Goal: Information Seeking & Learning: Learn about a topic

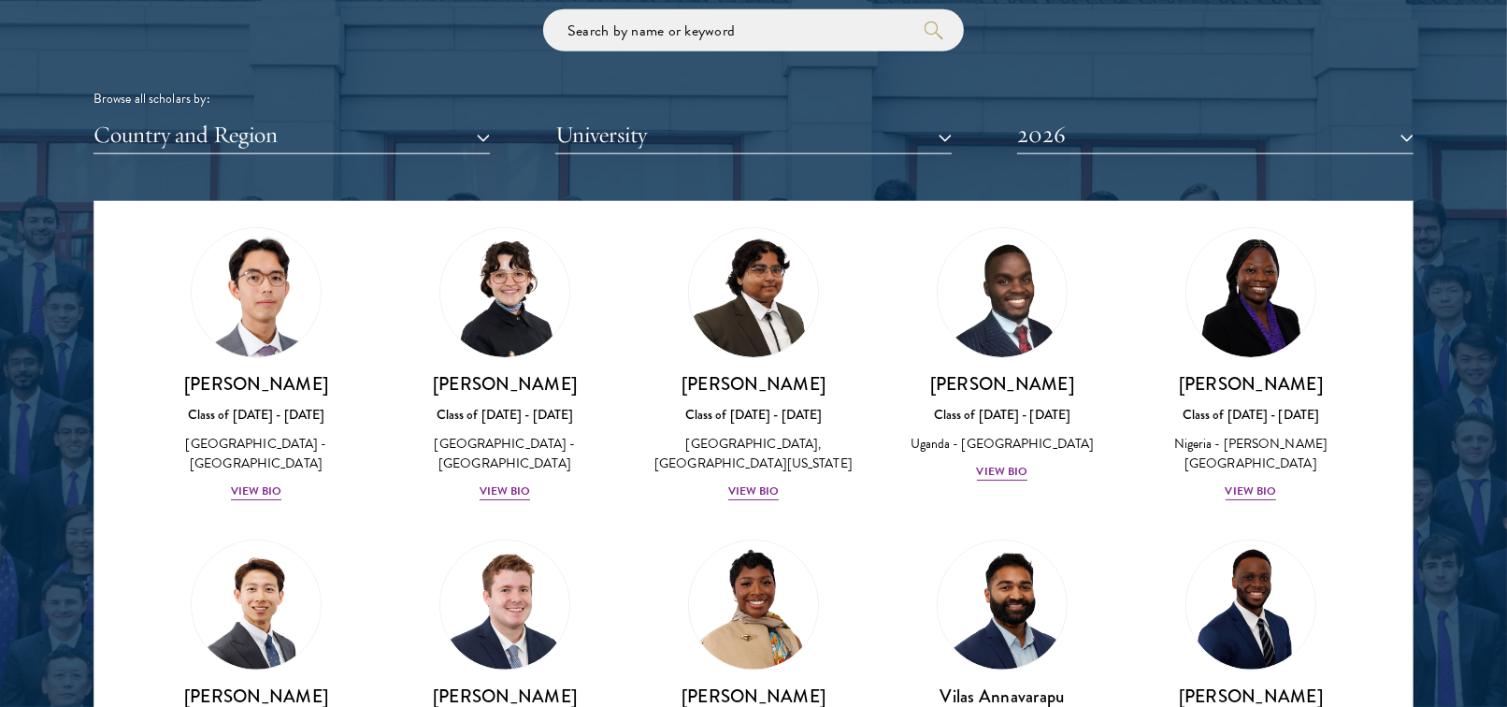
scroll to position [432, 0]
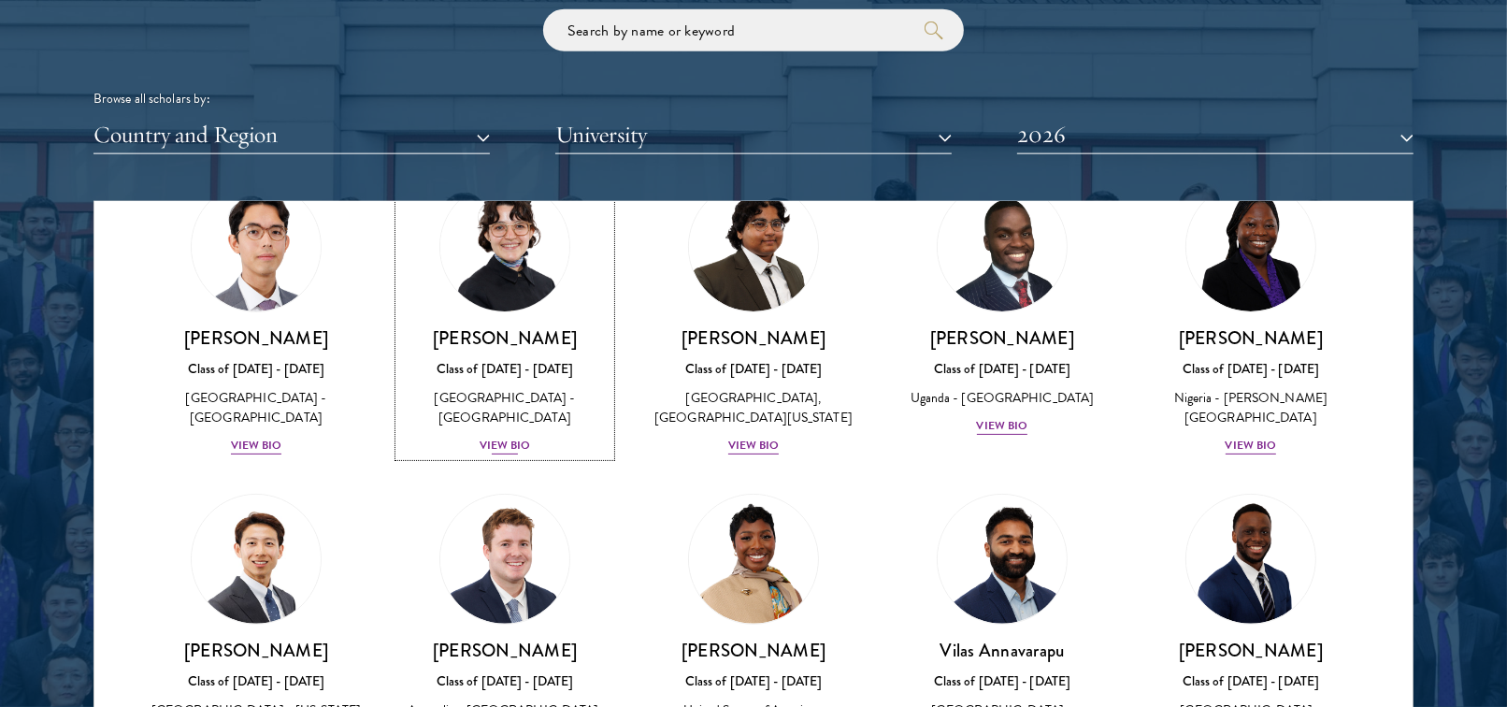
click at [513, 453] on div "View Bio" at bounding box center [505, 446] width 51 height 18
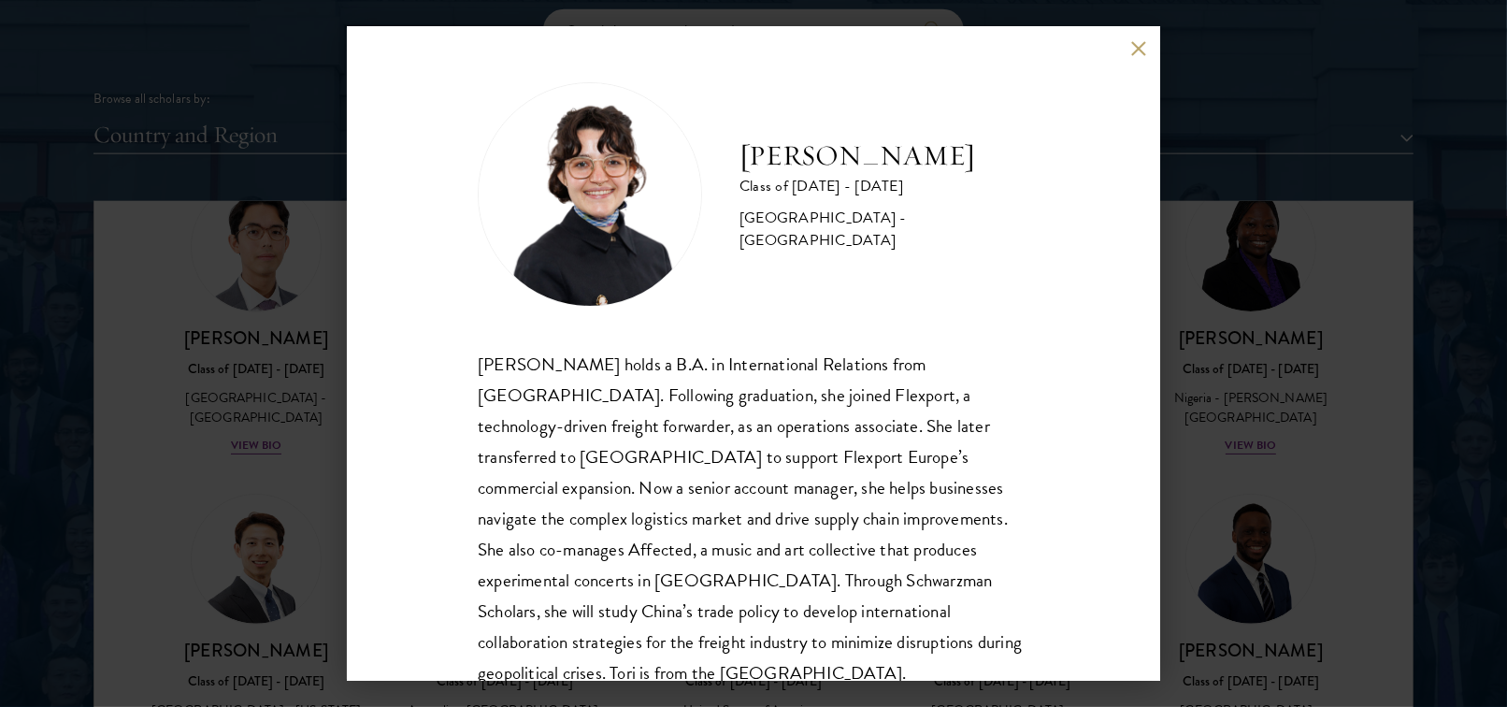
scroll to position [33, 0]
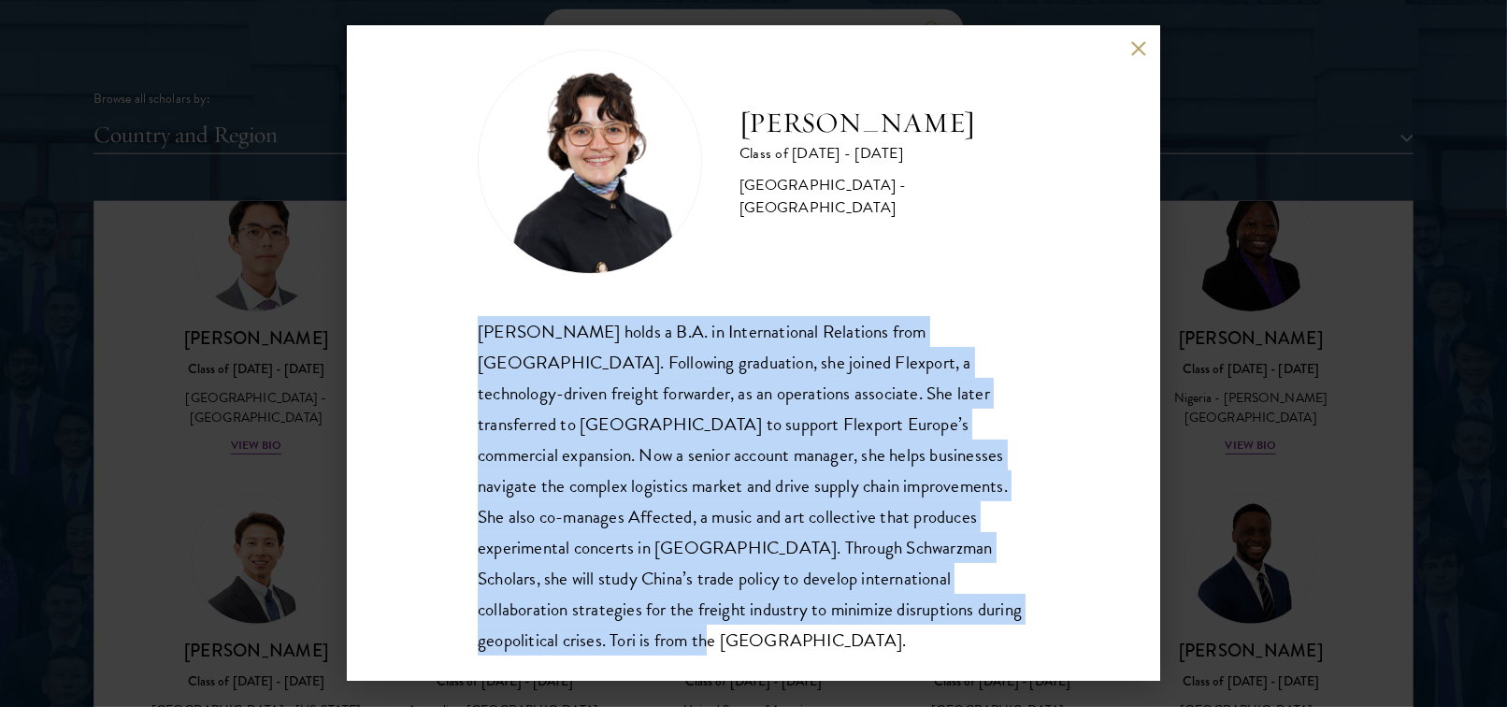
drag, startPoint x: 473, startPoint y: 329, endPoint x: 975, endPoint y: 609, distance: 574.6
click at [975, 610] on div "[PERSON_NAME] Class of [DATE] - [DATE] [GEOGRAPHIC_DATA] - [GEOGRAPHIC_DATA] [P…" at bounding box center [753, 353] width 813 height 654
copy div "[PERSON_NAME] holds a B.A. in International Relations from [GEOGRAPHIC_DATA]. F…"
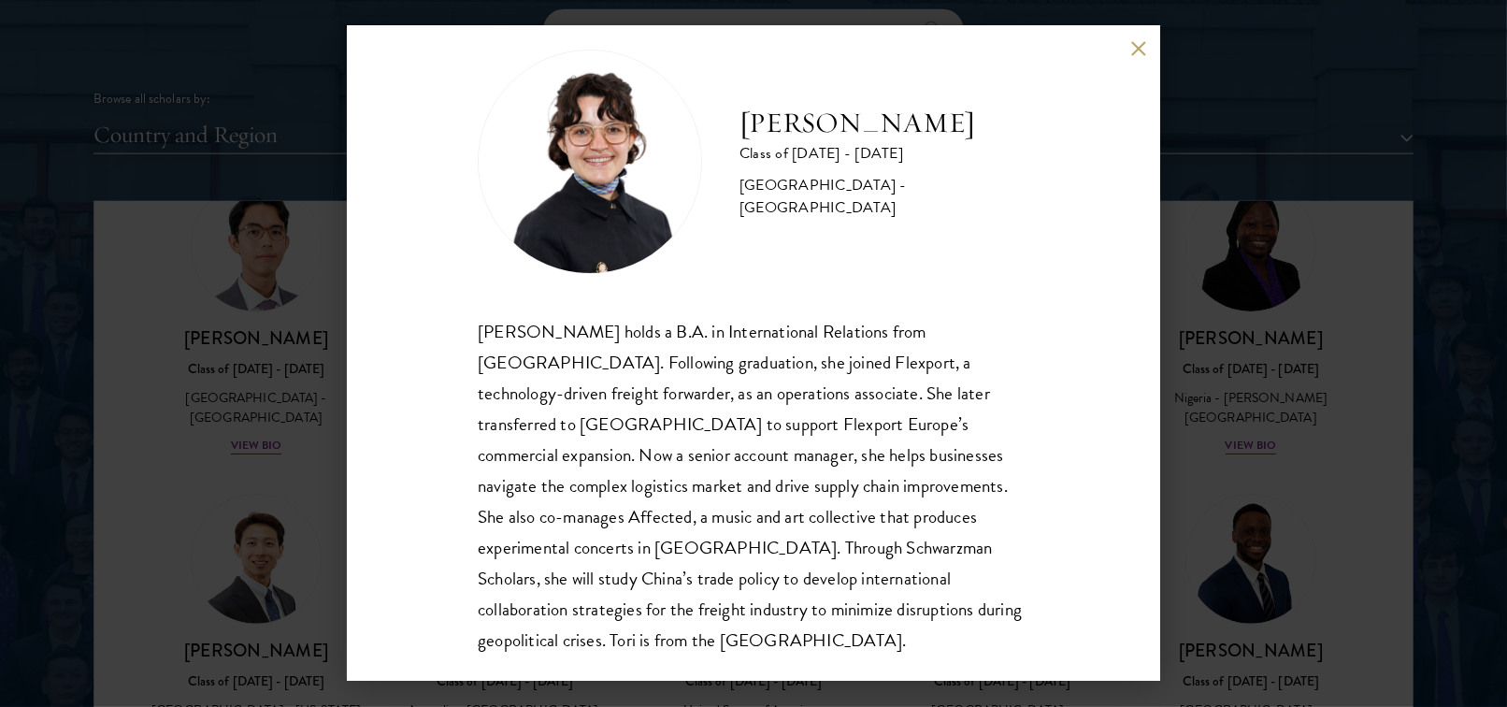
click at [1135, 39] on div "[PERSON_NAME] Class of [DATE] - [DATE] [GEOGRAPHIC_DATA] - [GEOGRAPHIC_DATA] [P…" at bounding box center [753, 353] width 813 height 654
click at [1135, 46] on button at bounding box center [1138, 48] width 16 height 16
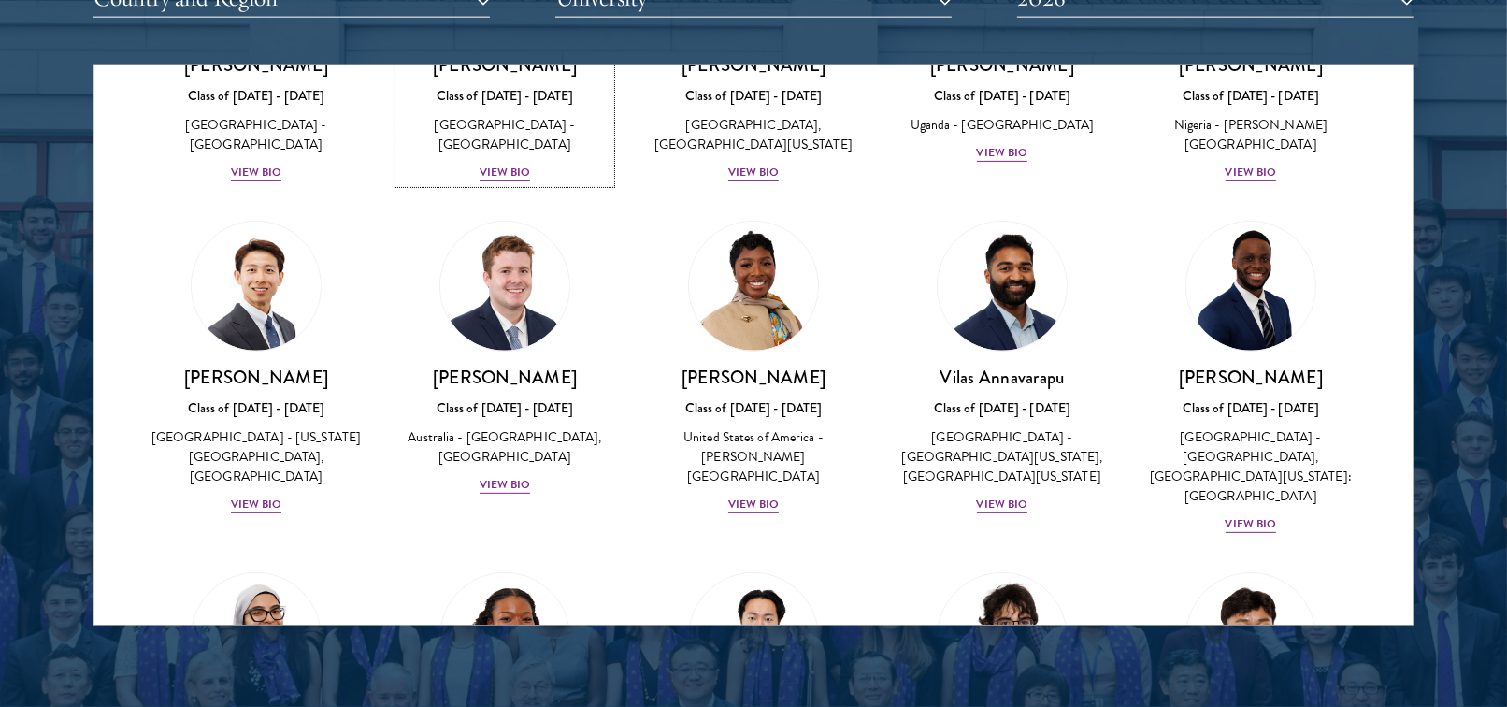
scroll to position [856, 0]
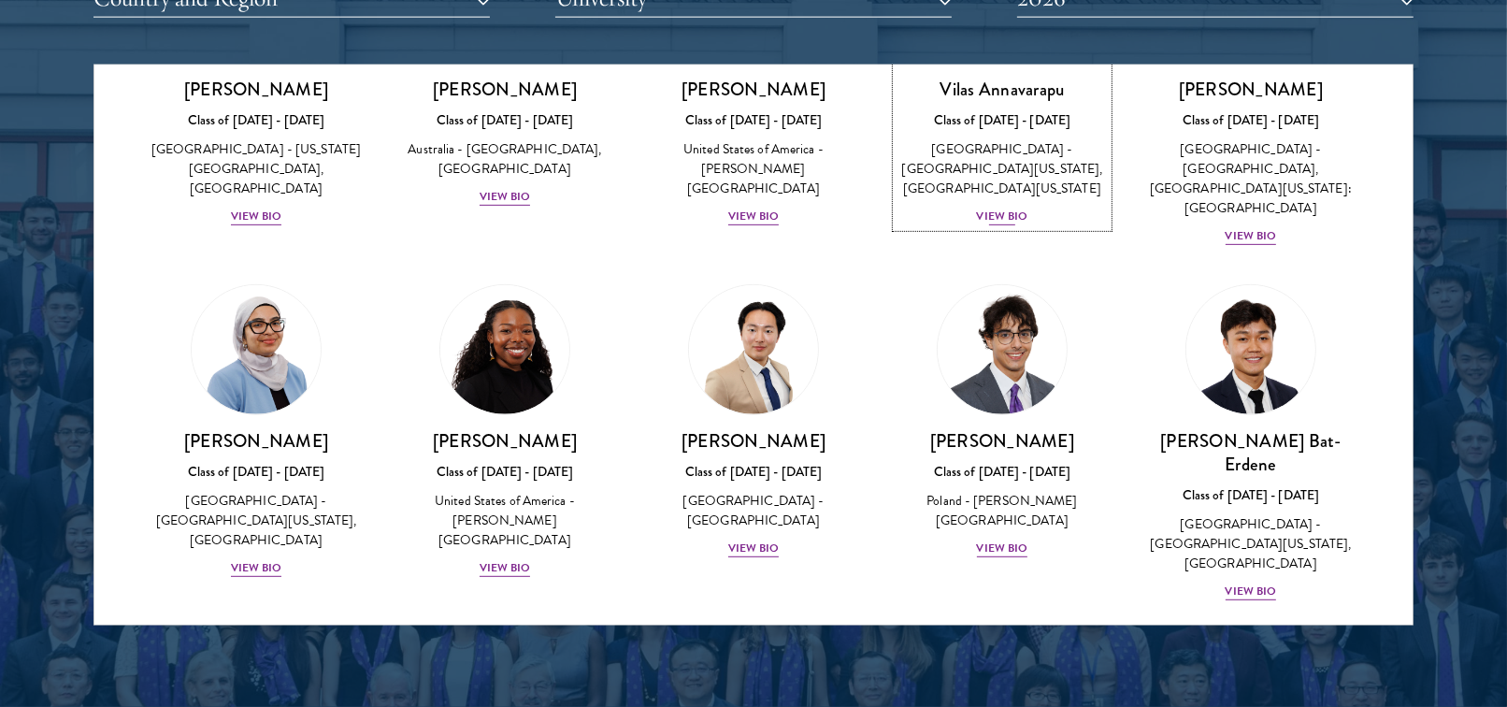
click at [1018, 225] on div "View Bio" at bounding box center [1002, 217] width 51 height 18
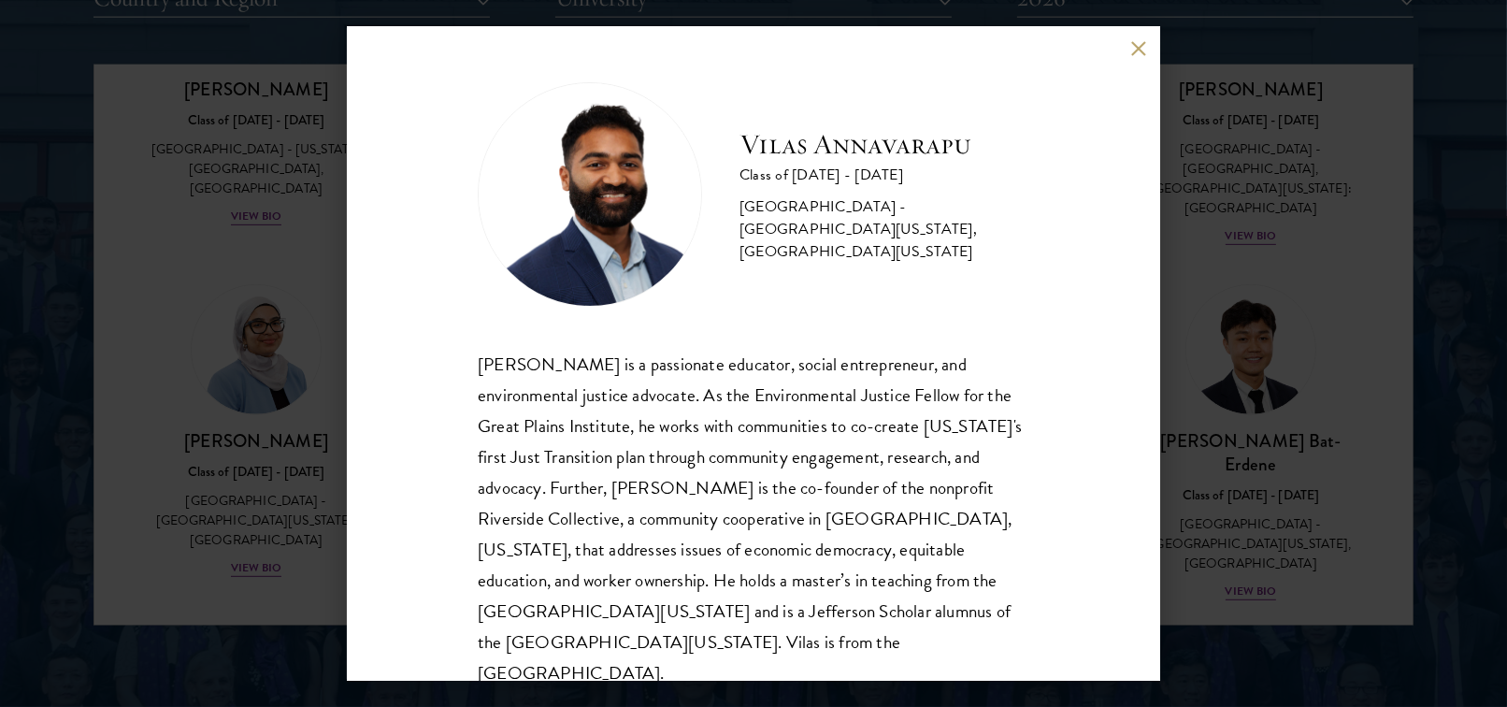
scroll to position [33, 0]
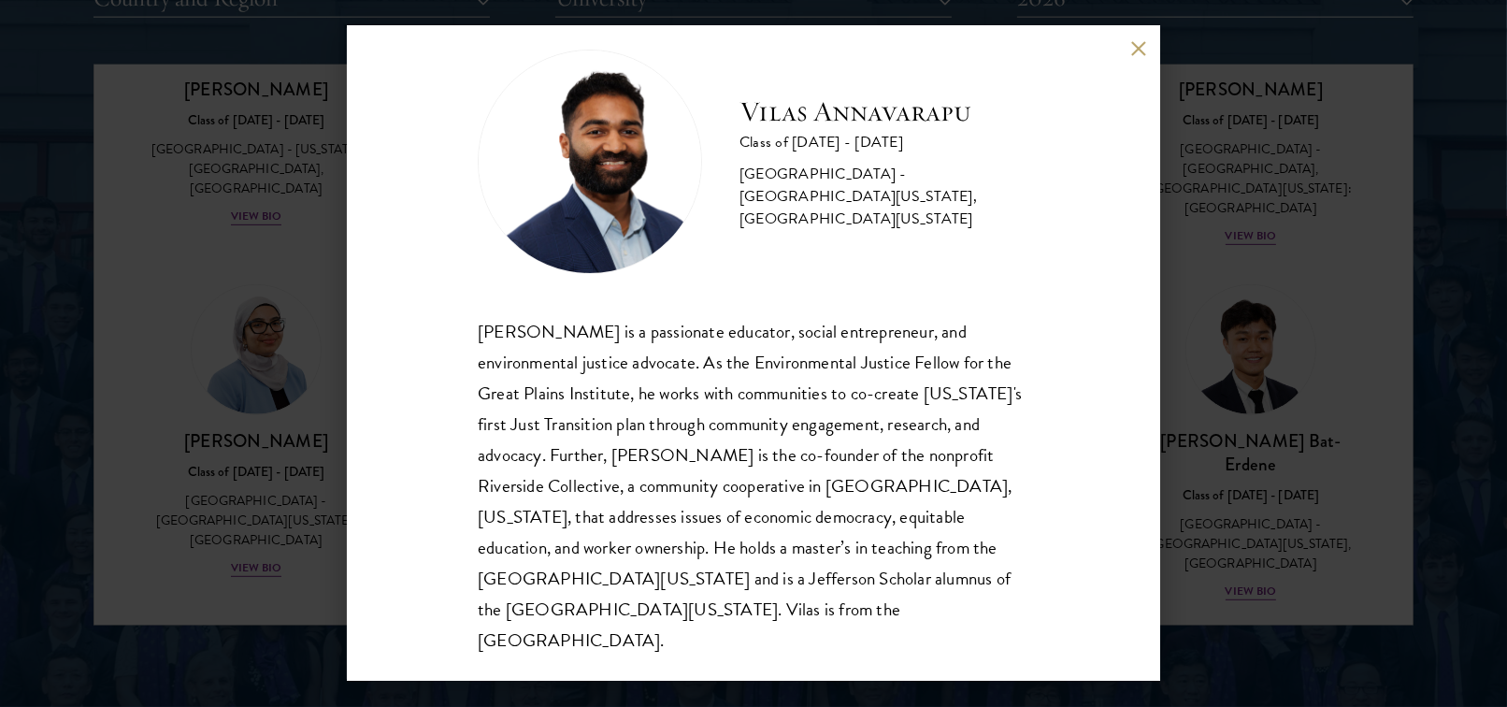
click at [1214, 397] on div "[PERSON_NAME] Class of [DATE] - [DATE] [GEOGRAPHIC_DATA] - [GEOGRAPHIC_DATA][US…" at bounding box center [753, 353] width 1507 height 707
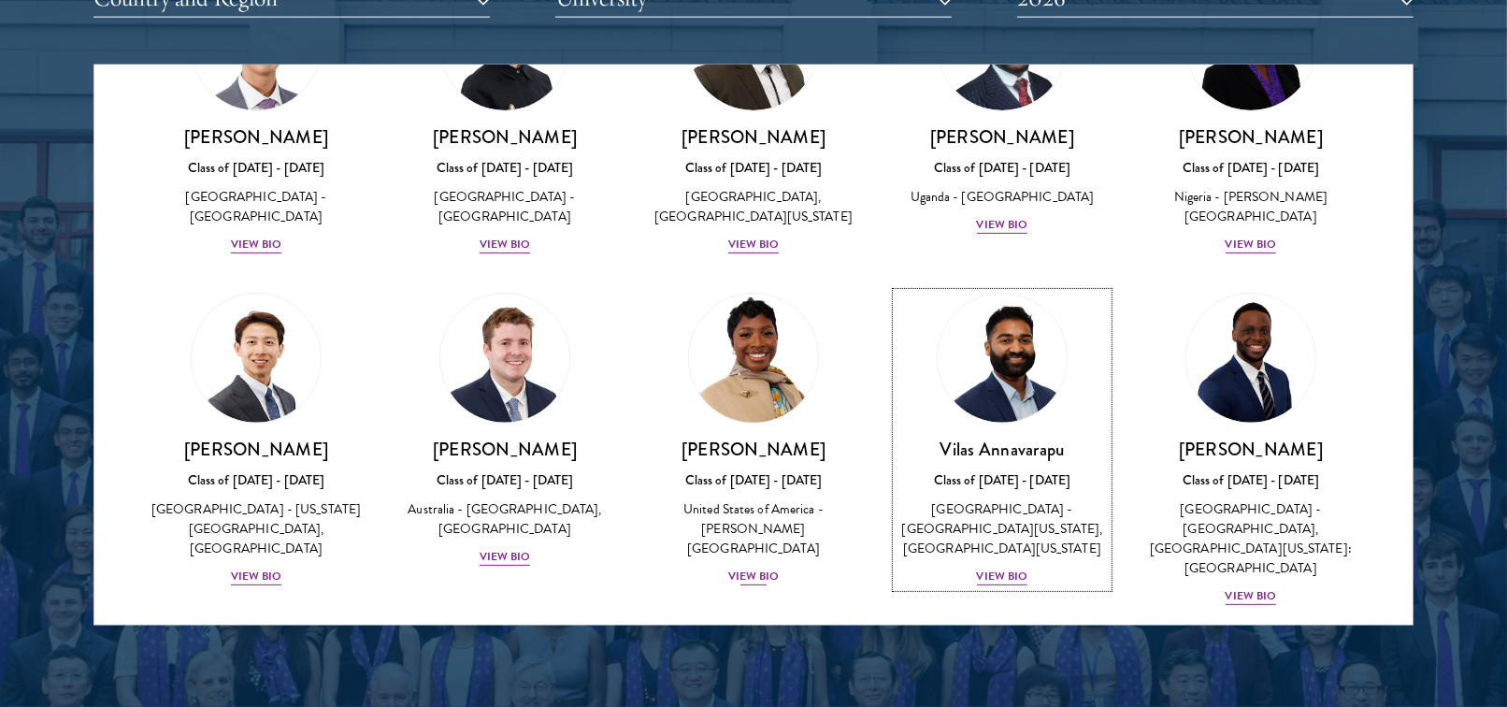
scroll to position [517, 0]
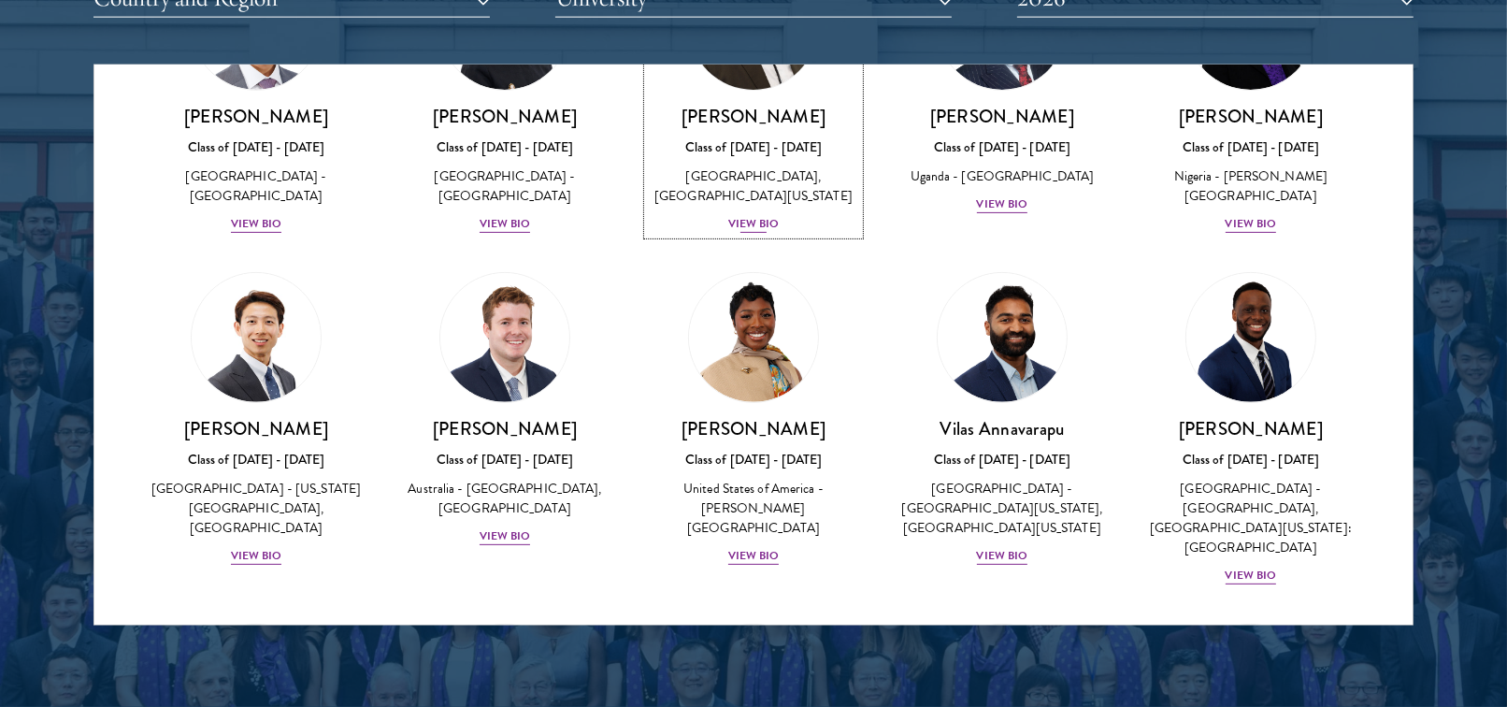
click at [756, 233] on div "View Bio" at bounding box center [753, 224] width 51 height 18
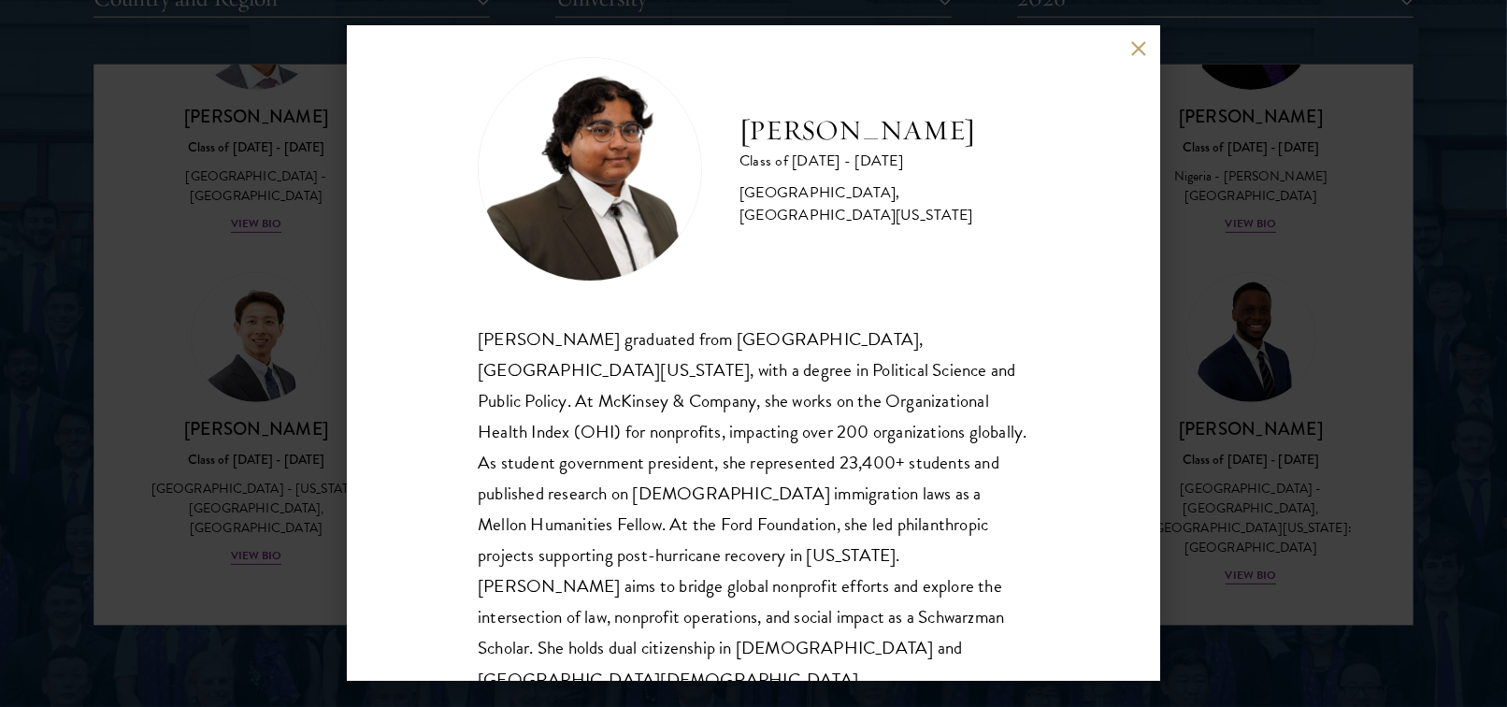
scroll to position [33, 0]
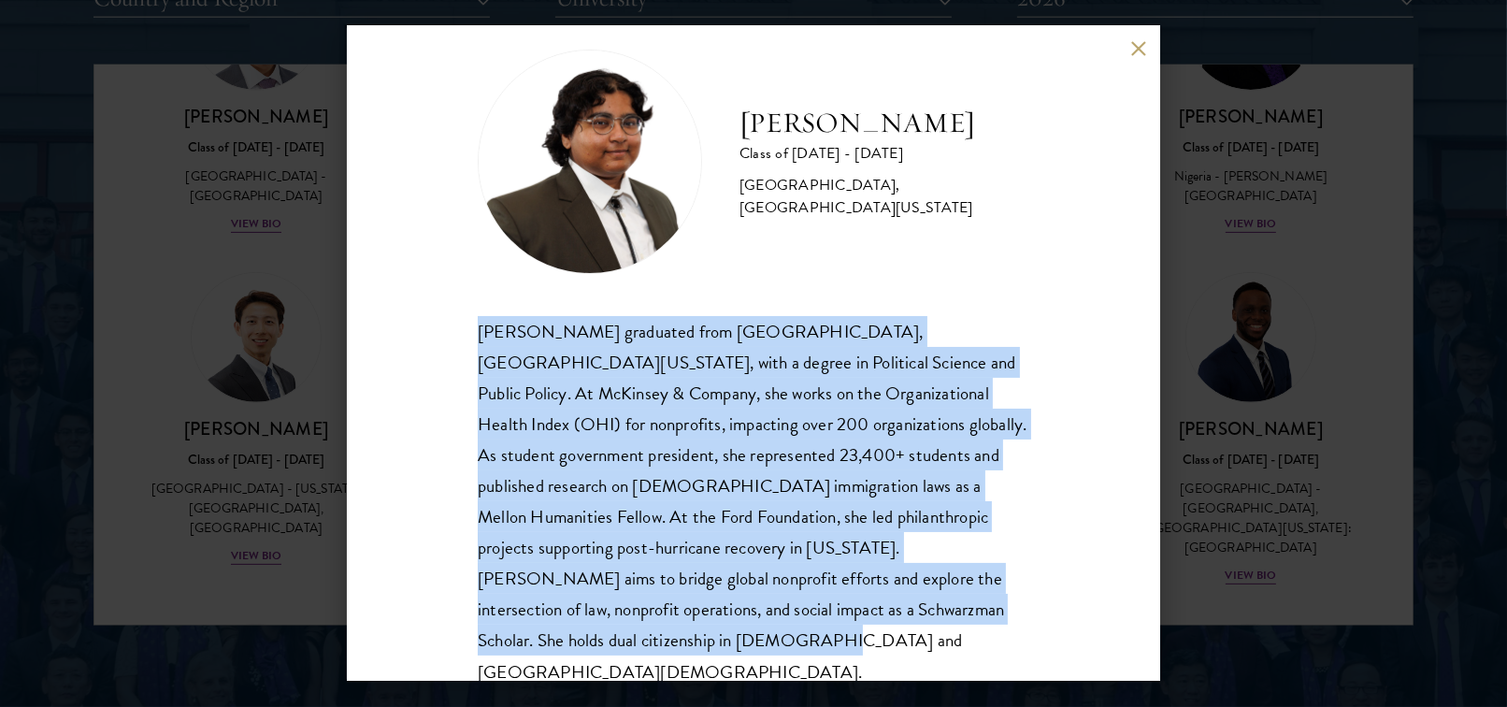
drag, startPoint x: 892, startPoint y: 609, endPoint x: 456, endPoint y: 327, distance: 518.7
click at [456, 327] on div "[PERSON_NAME] Class of [DATE] - [DATE] [GEOGRAPHIC_DATA] - [GEOGRAPHIC_DATA], […" at bounding box center [753, 353] width 813 height 654
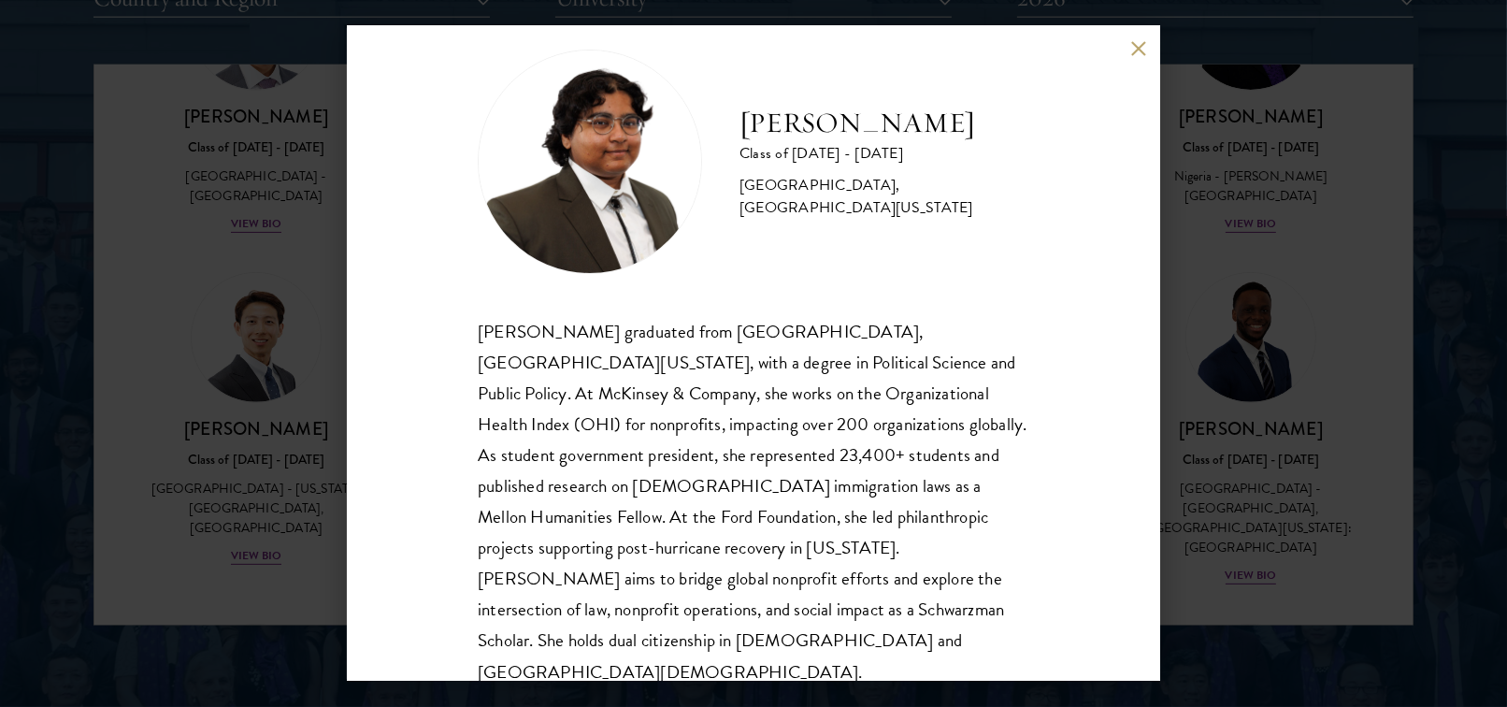
click at [1329, 428] on div "[PERSON_NAME] Class of [DATE] - [DATE] [GEOGRAPHIC_DATA] - [GEOGRAPHIC_DATA], […" at bounding box center [753, 353] width 1507 height 707
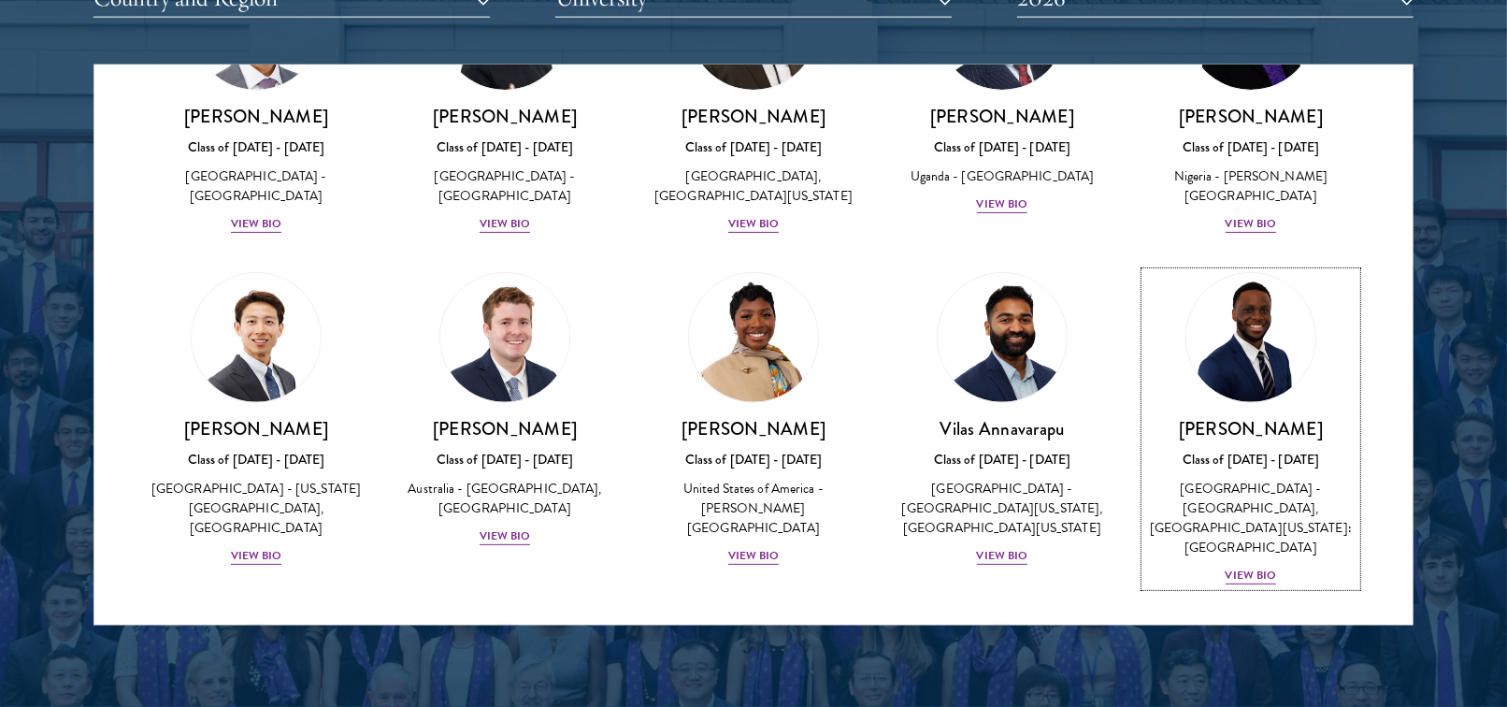
scroll to position [474, 0]
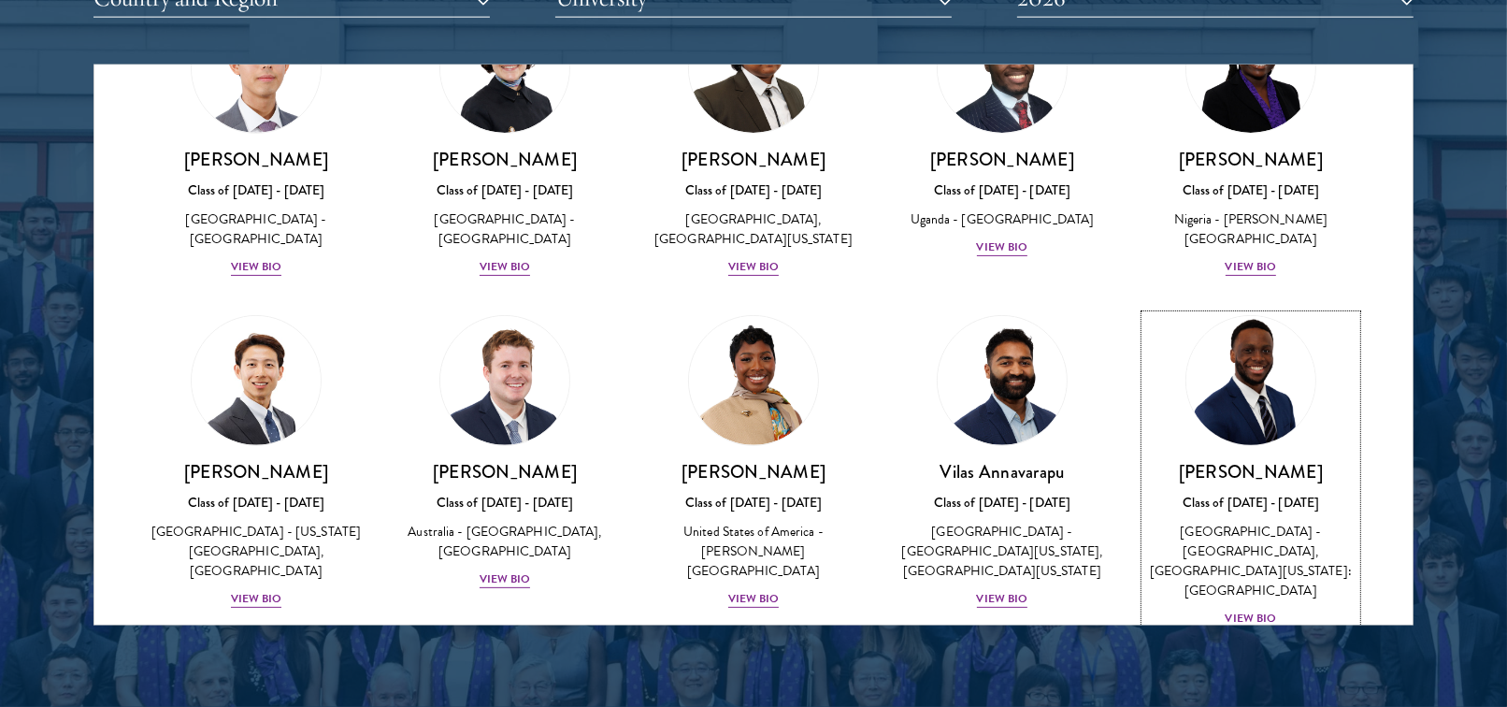
drag, startPoint x: 1299, startPoint y: 470, endPoint x: 1202, endPoint y: 470, distance: 96.3
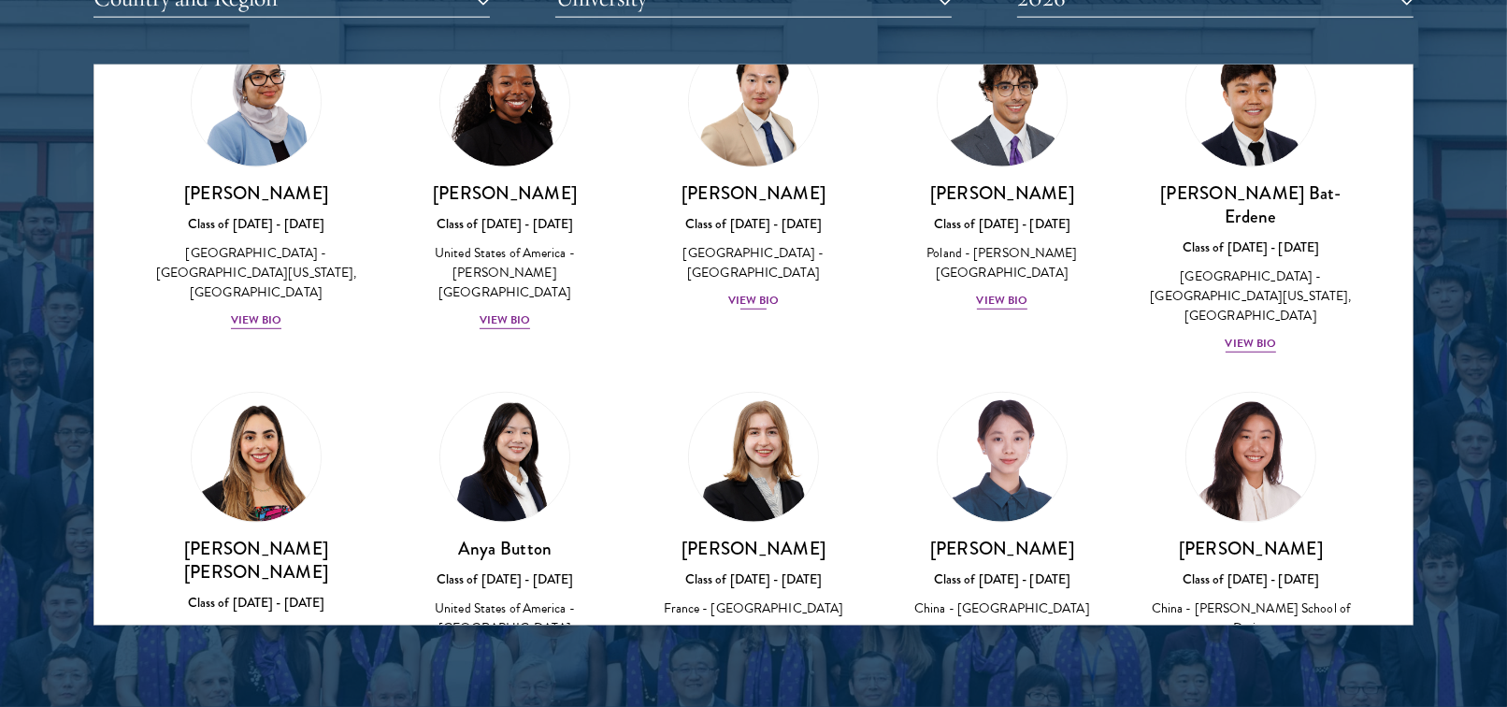
scroll to position [1224, 0]
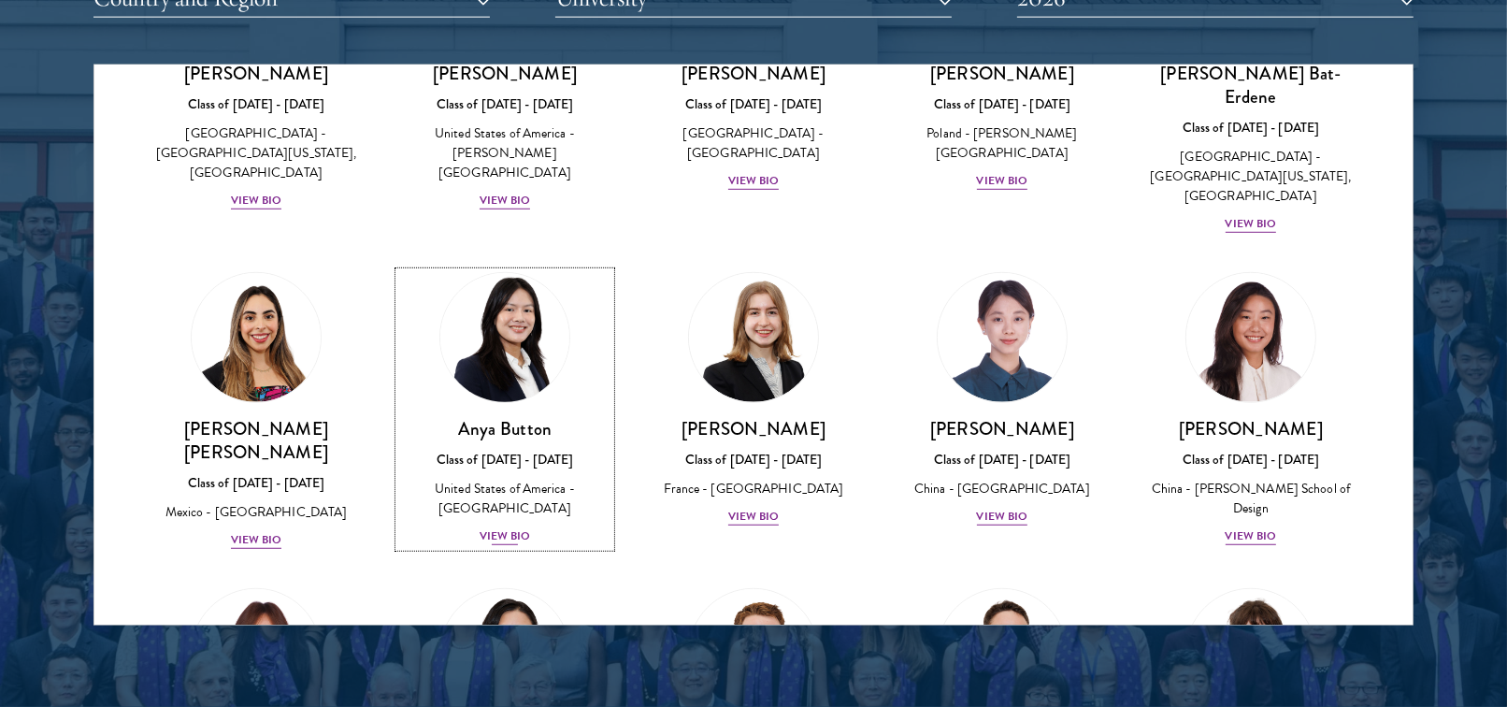
click at [520, 527] on div "View Bio" at bounding box center [505, 536] width 51 height 18
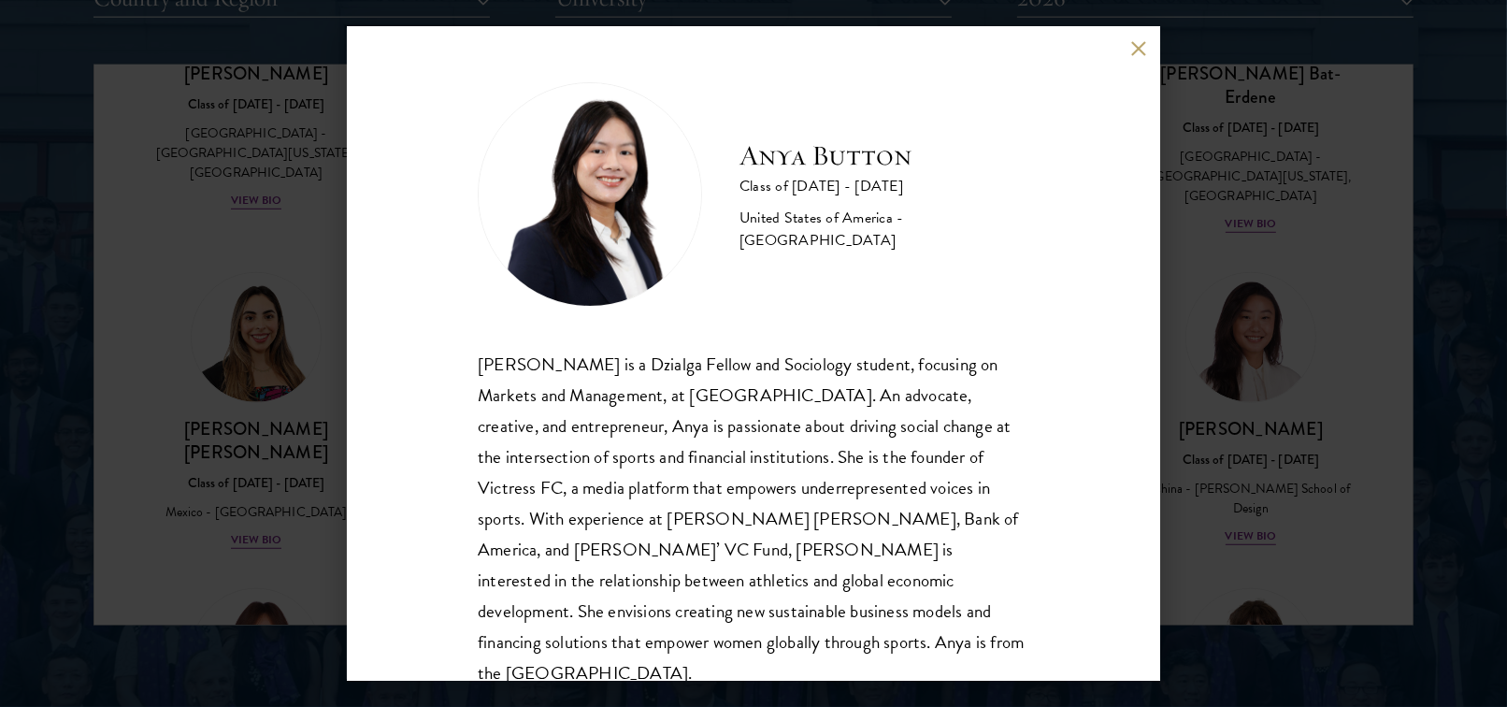
click at [1216, 295] on div "Anya Button Class of [DATE] - [DATE] [GEOGRAPHIC_DATA] - [GEOGRAPHIC_DATA] [PER…" at bounding box center [753, 353] width 1507 height 707
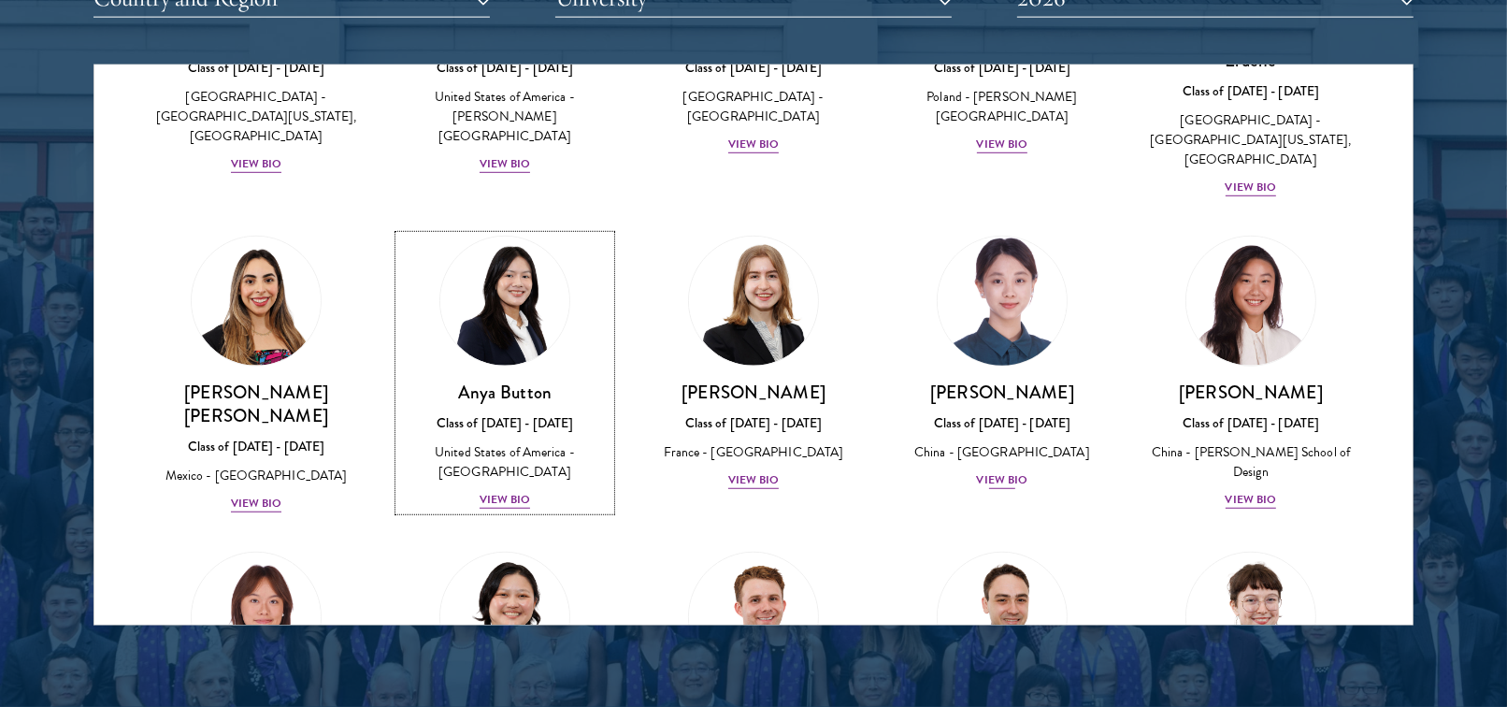
scroll to position [1707, 0]
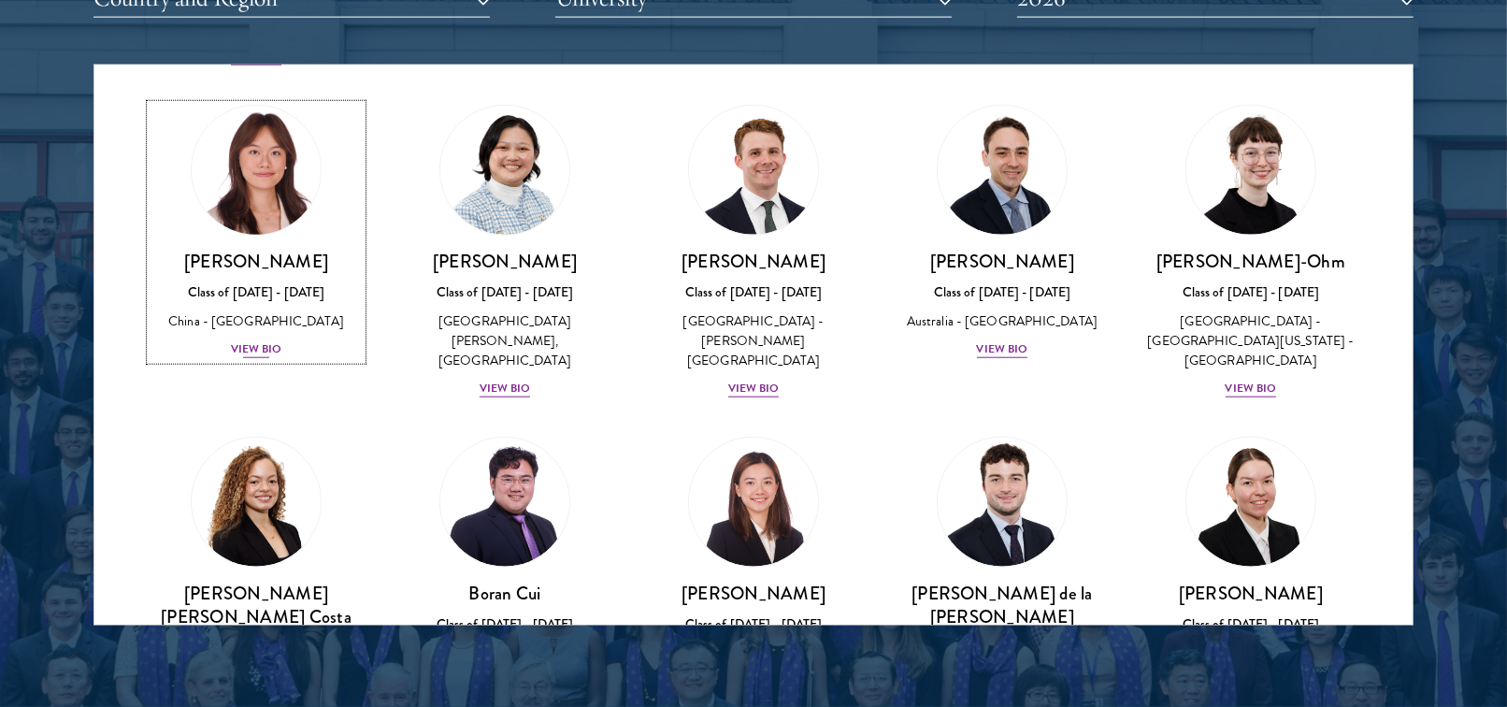
click at [257, 340] on div "View Bio" at bounding box center [256, 349] width 51 height 18
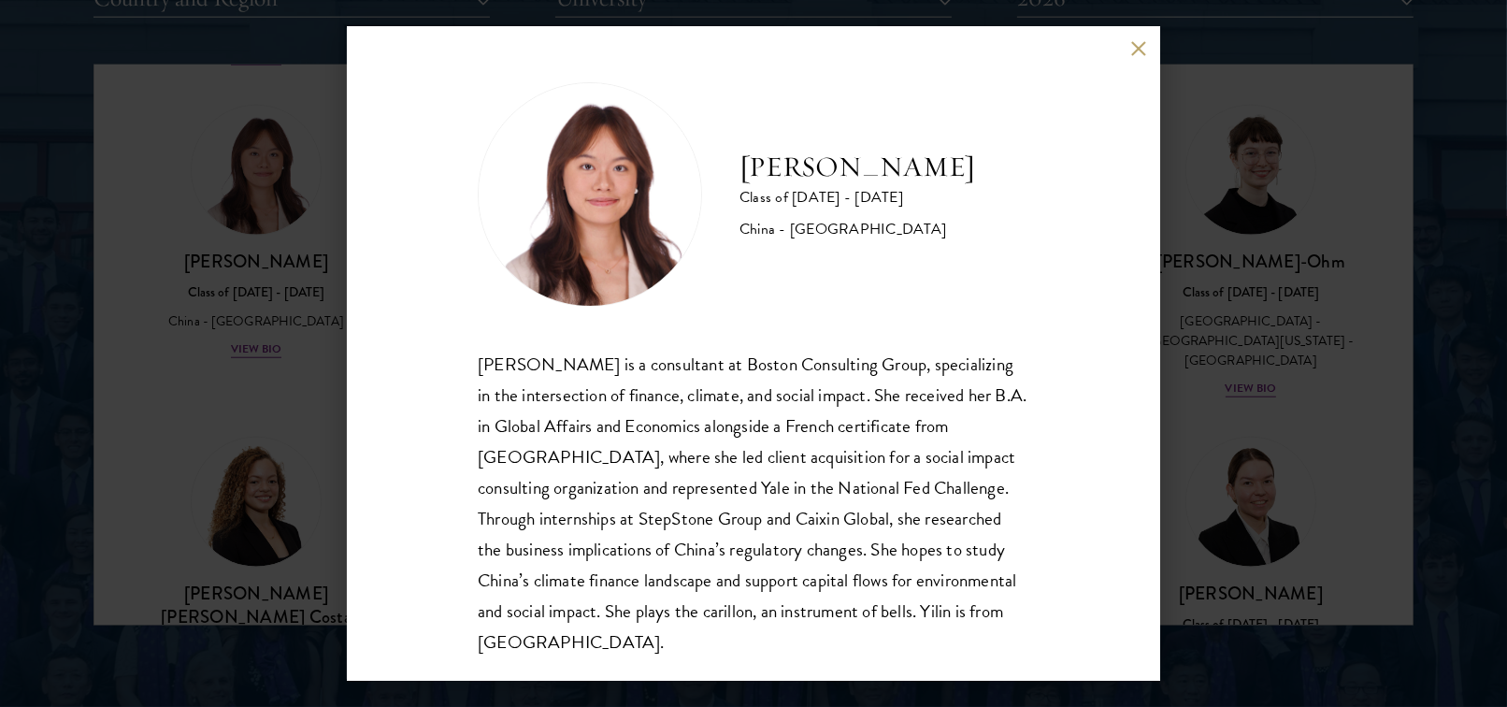
click at [313, 323] on div "[PERSON_NAME] Class of [DATE] - [DATE] [GEOGRAPHIC_DATA] - [GEOGRAPHIC_DATA] [P…" at bounding box center [753, 353] width 1507 height 707
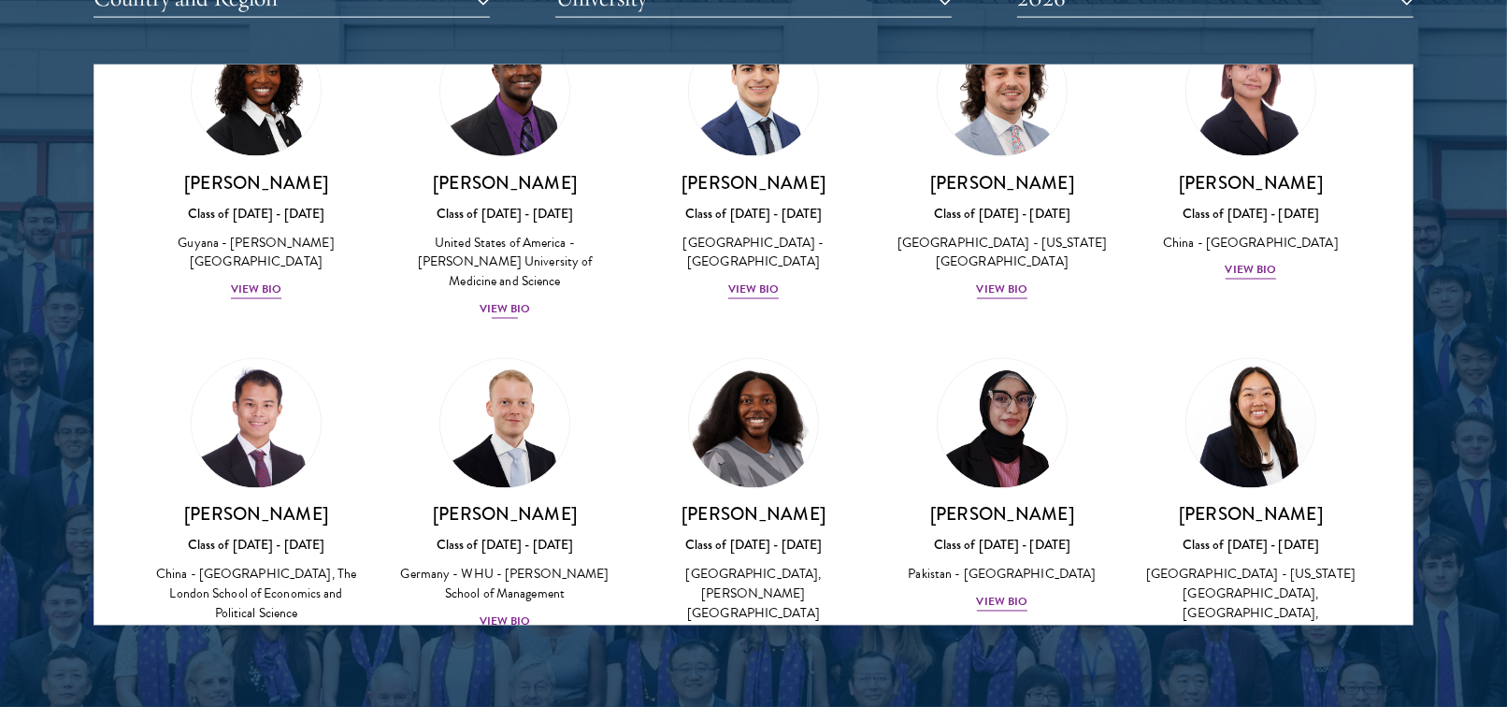
scroll to position [3237, 0]
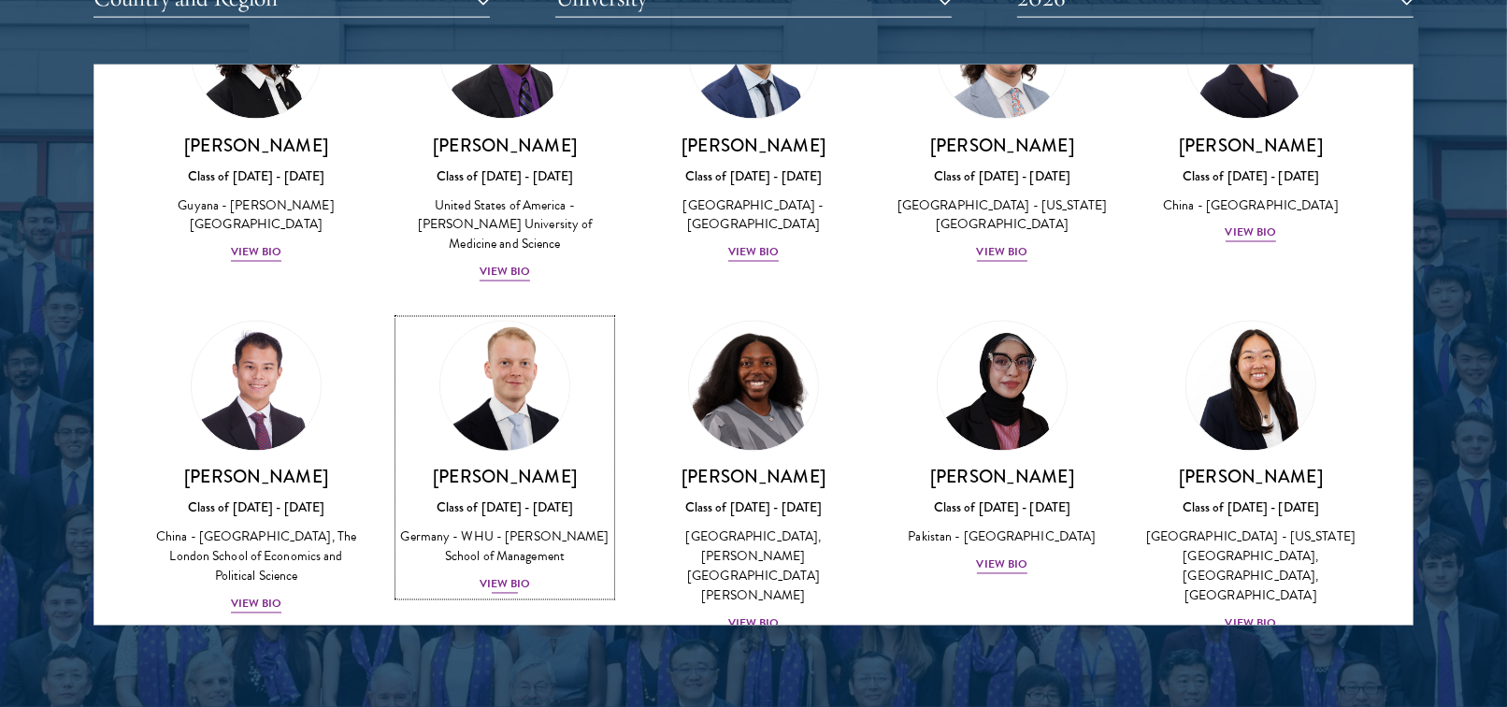
click at [503, 576] on div "View Bio" at bounding box center [505, 585] width 51 height 18
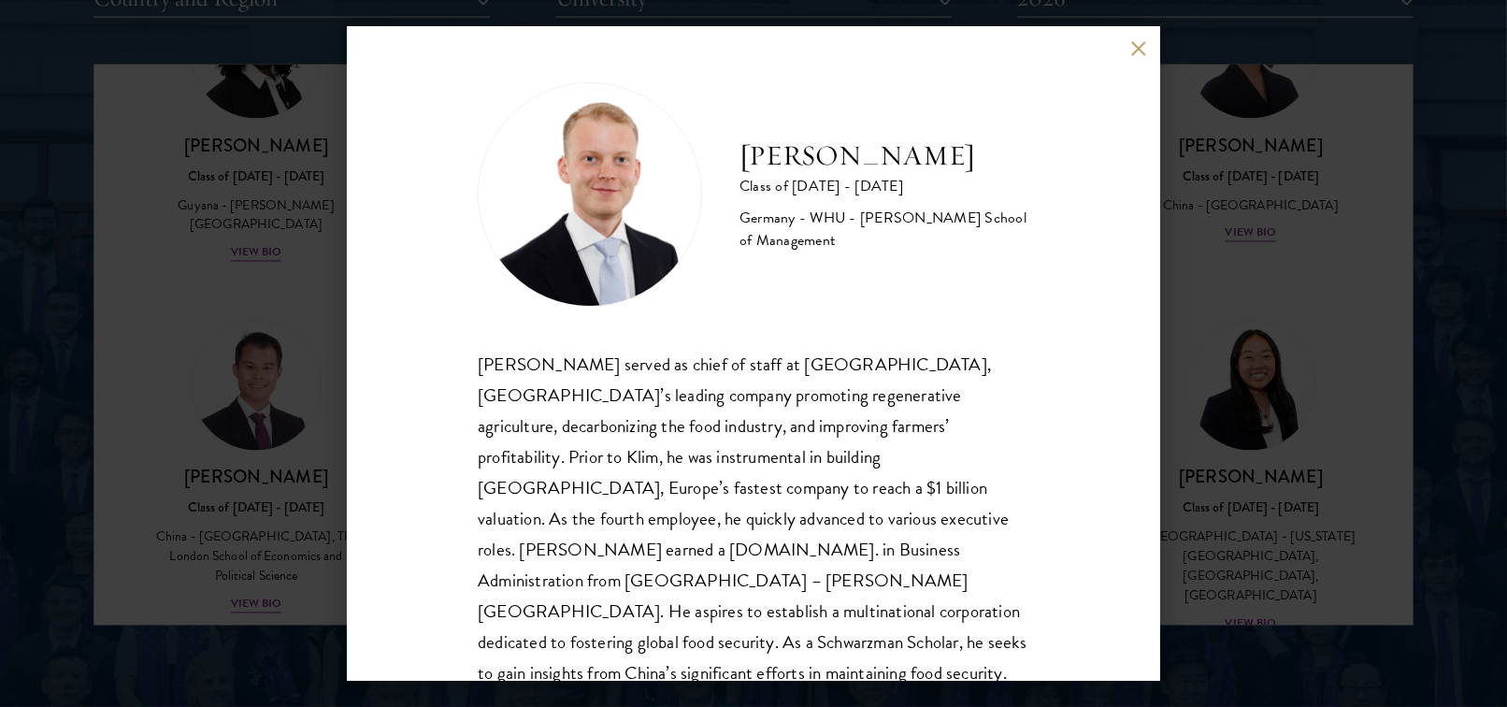
click at [1145, 372] on div "[PERSON_NAME] Class of [DATE] - [DATE] [GEOGRAPHIC_DATA] - [GEOGRAPHIC_DATA] - …" at bounding box center [753, 353] width 813 height 654
click at [1185, 364] on div "[PERSON_NAME] Class of [DATE] - [DATE] [GEOGRAPHIC_DATA] - [GEOGRAPHIC_DATA] - …" at bounding box center [753, 353] width 1507 height 707
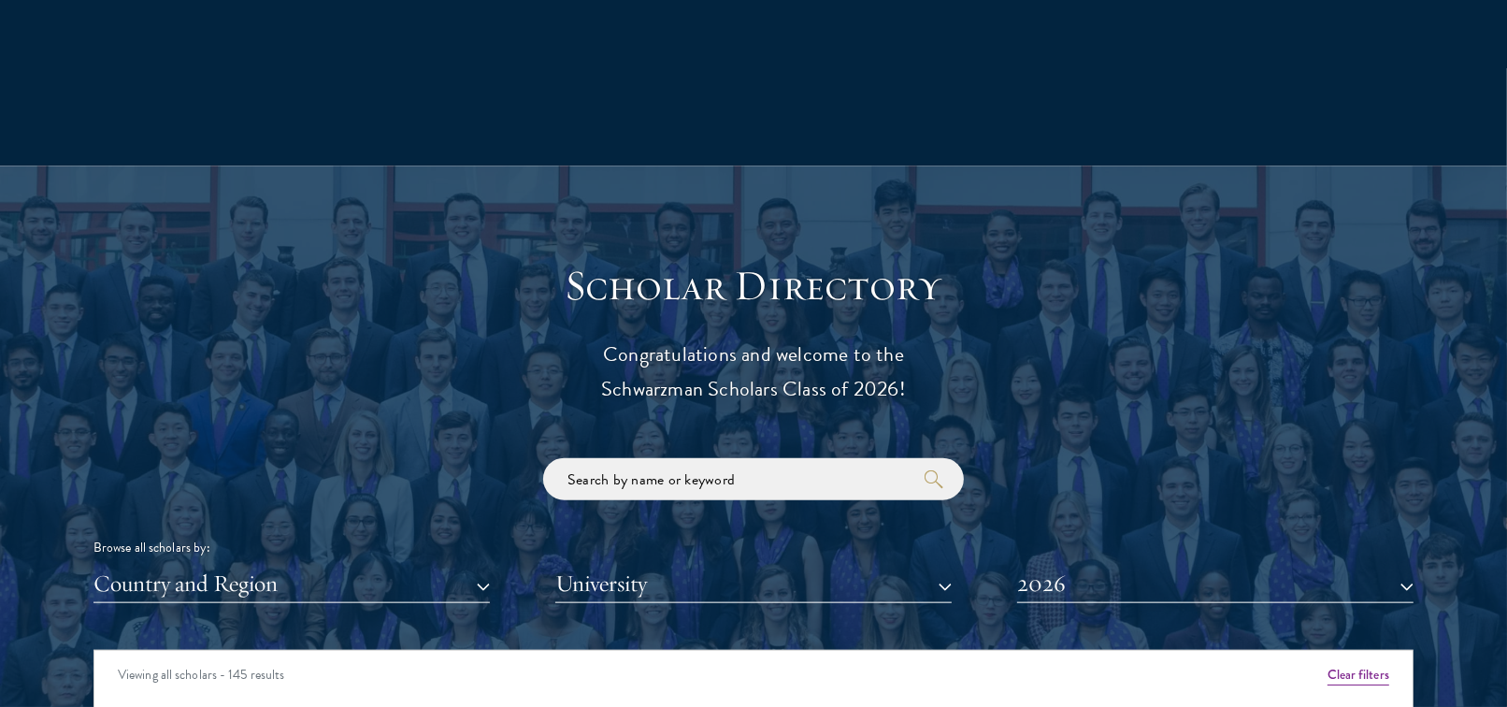
scroll to position [2111, 0]
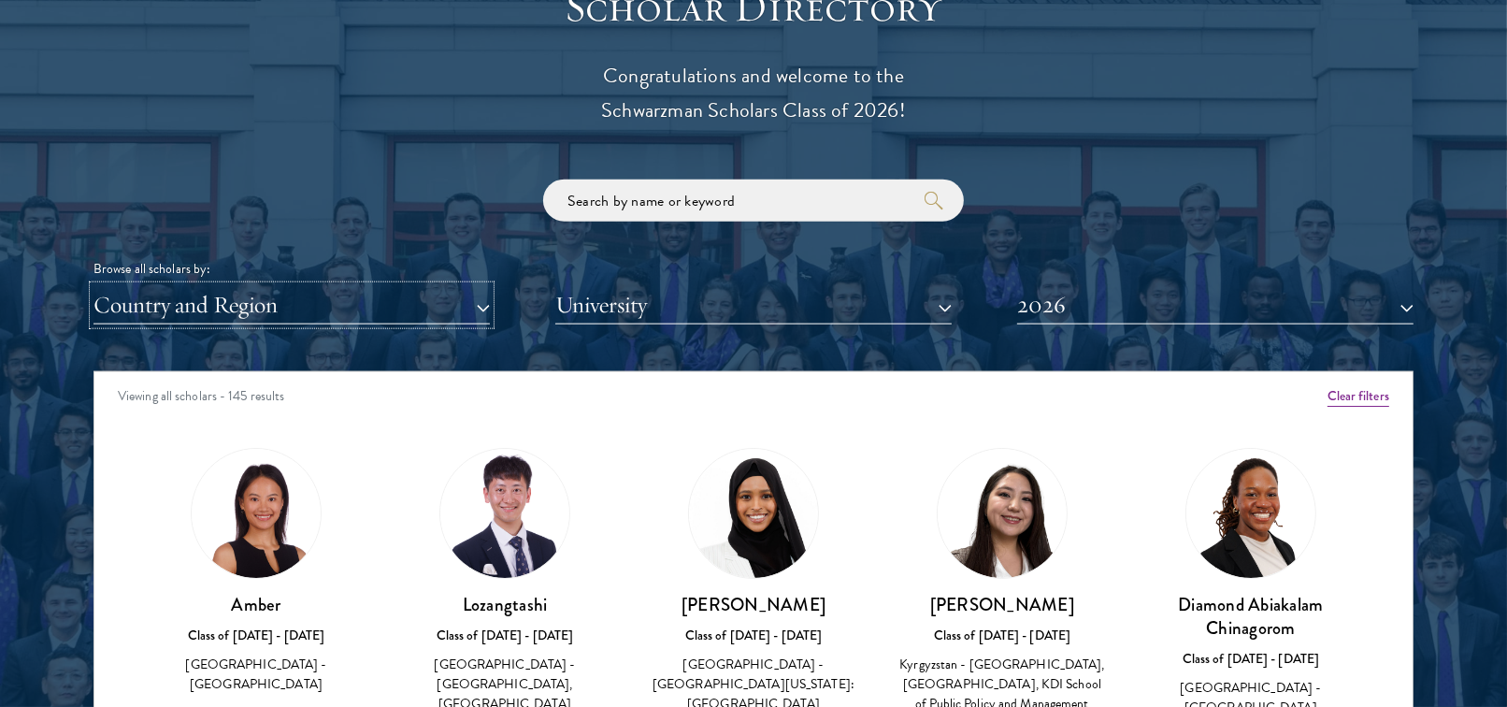
click at [299, 305] on button "Country and Region" at bounding box center [291, 305] width 396 height 38
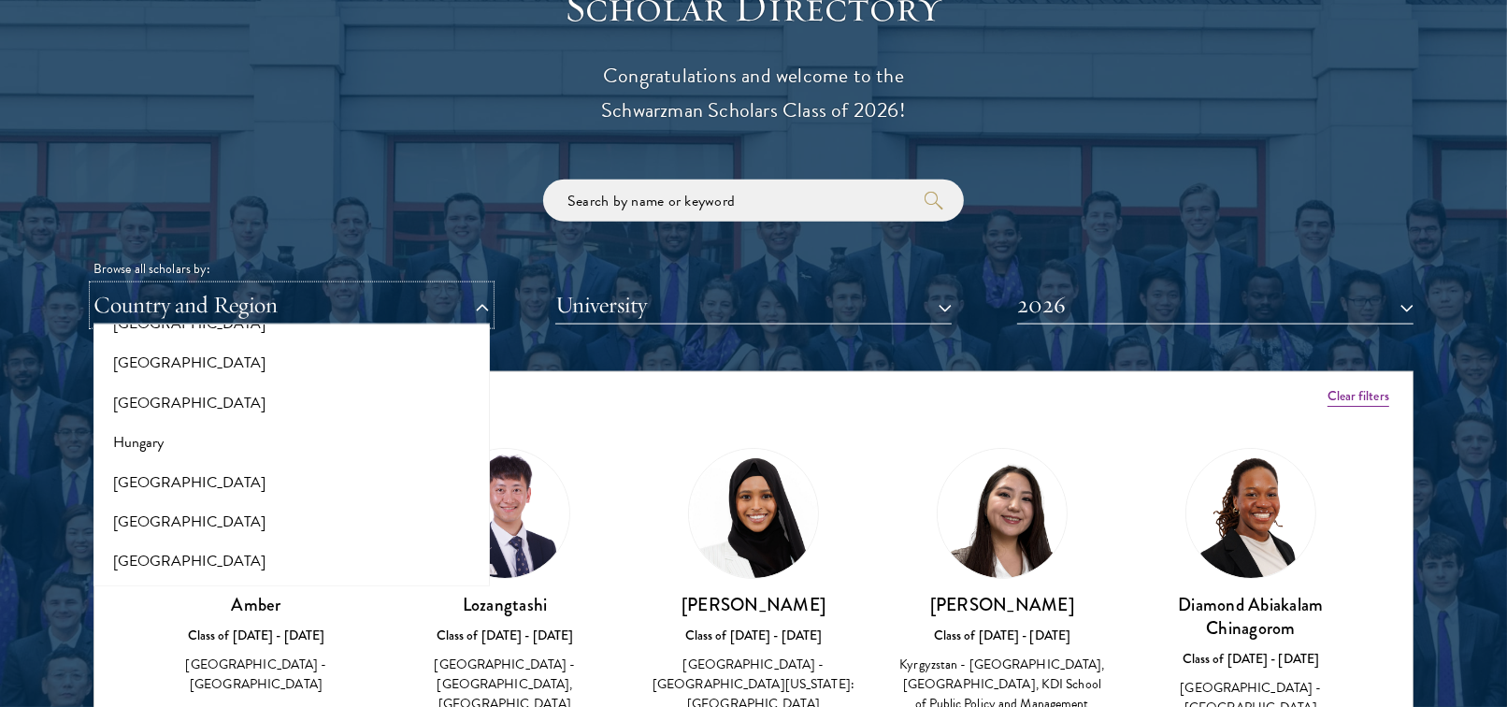
scroll to position [1341, 0]
click at [250, 480] on button "[GEOGRAPHIC_DATA]" at bounding box center [291, 485] width 385 height 39
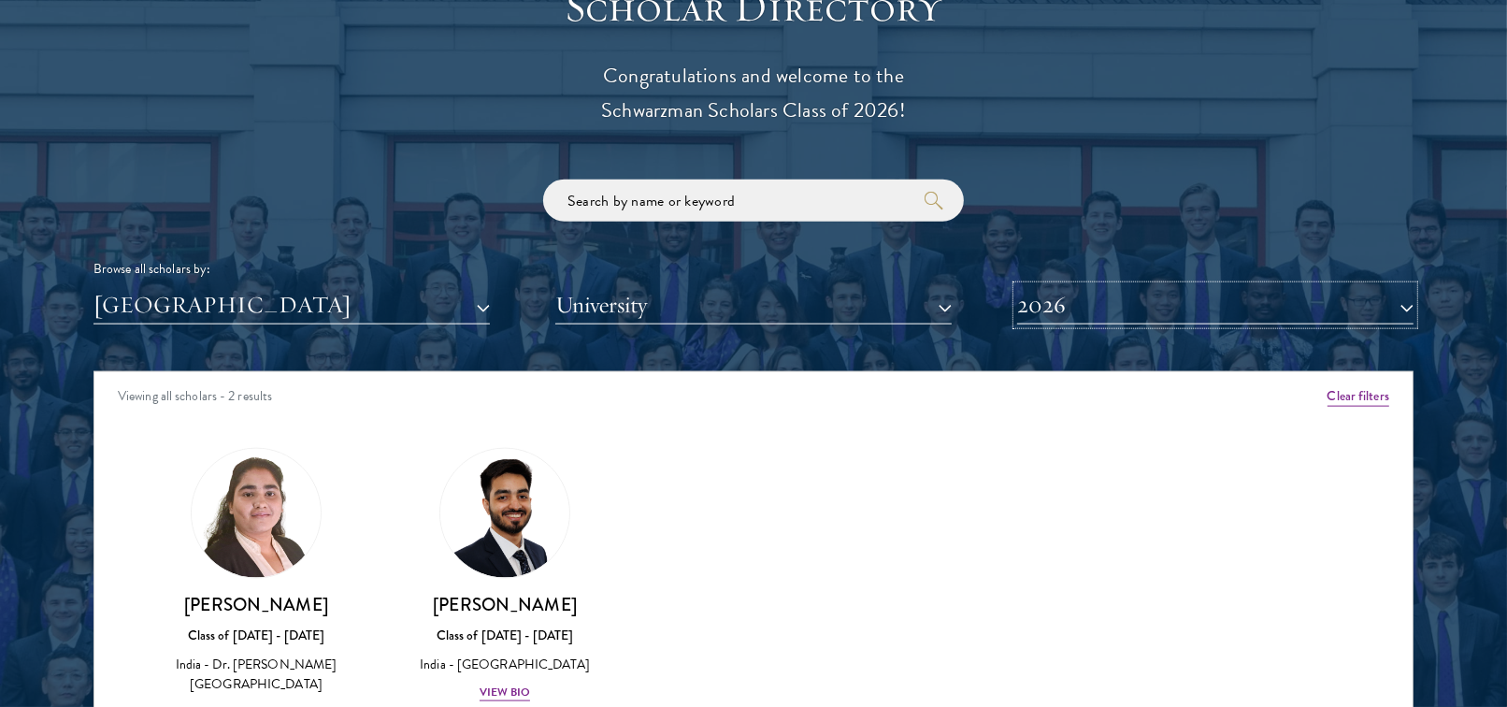
click at [1129, 303] on button "2026" at bounding box center [1215, 305] width 396 height 38
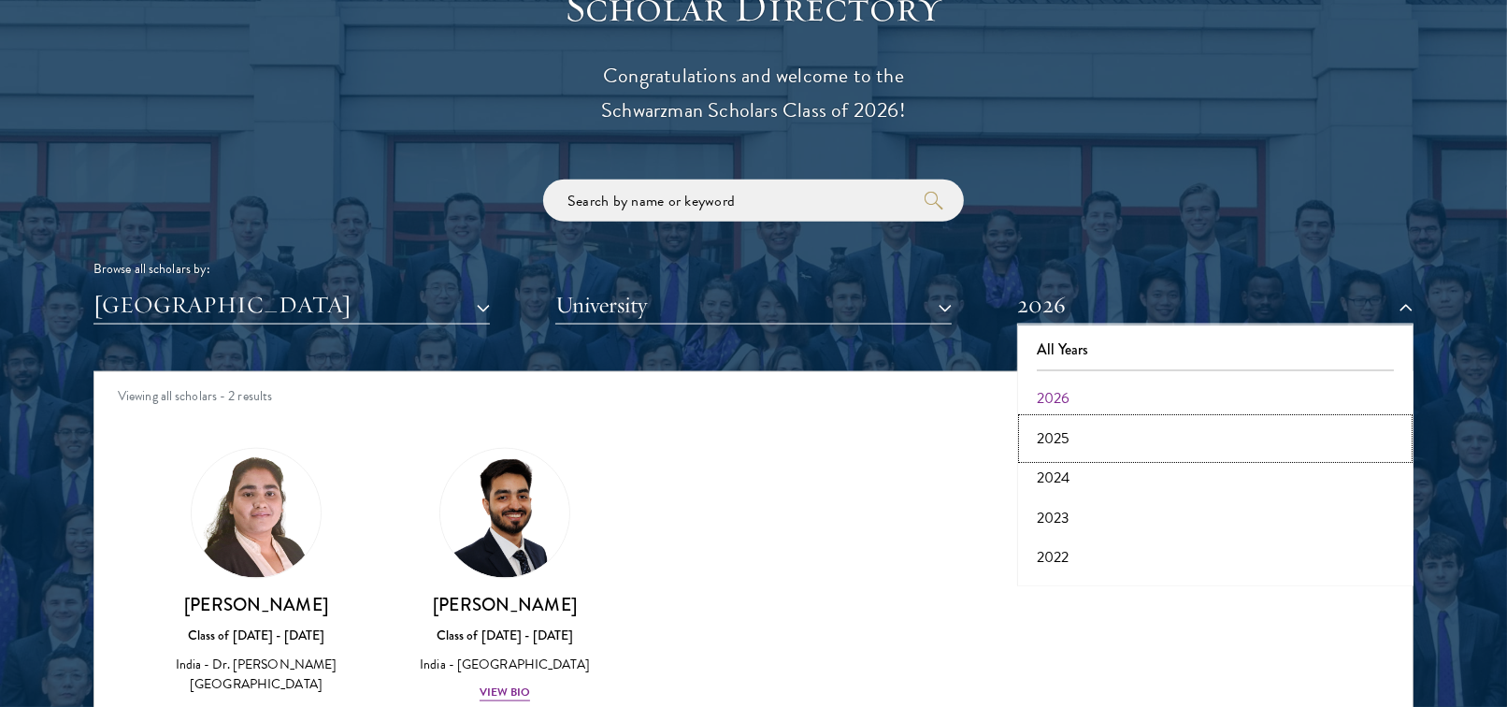
click at [1088, 425] on button "2025" at bounding box center [1215, 438] width 385 height 39
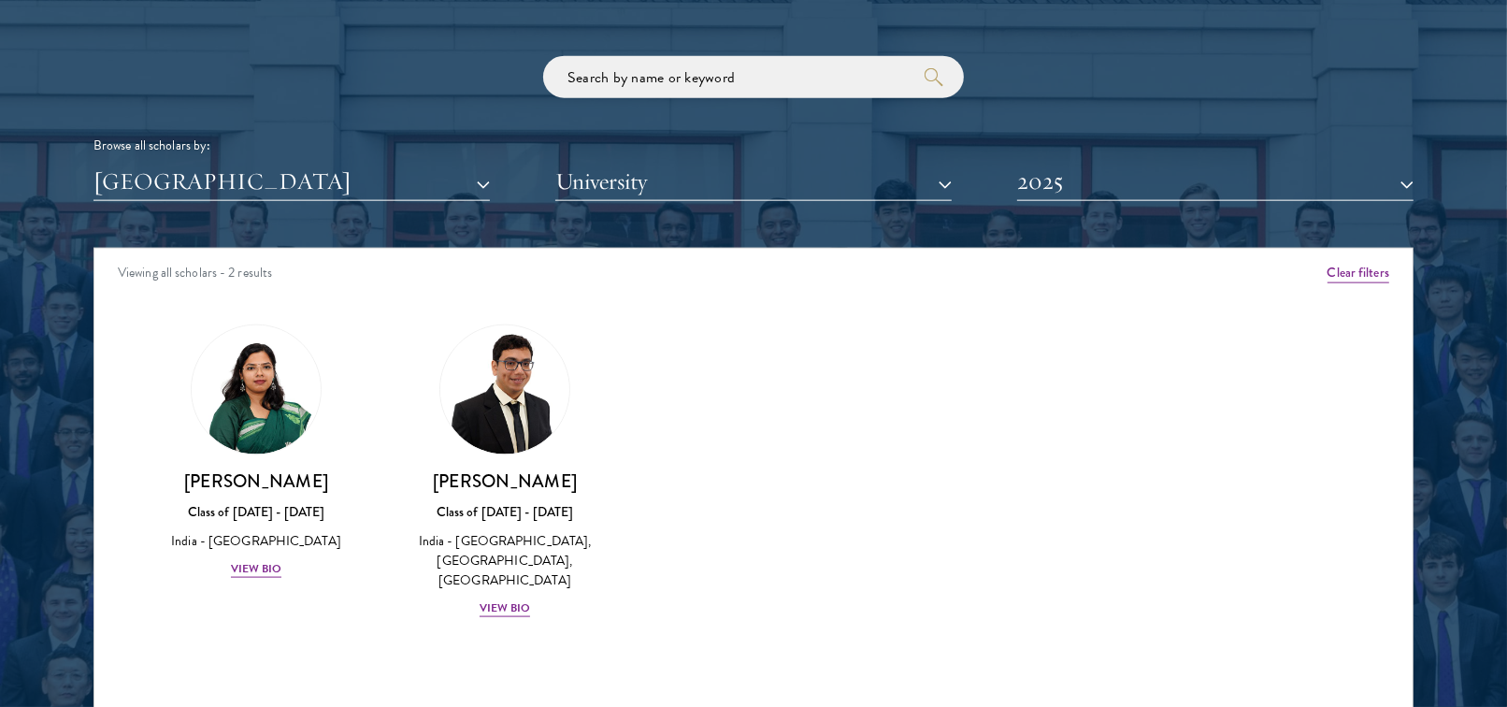
scroll to position [2253, 0]
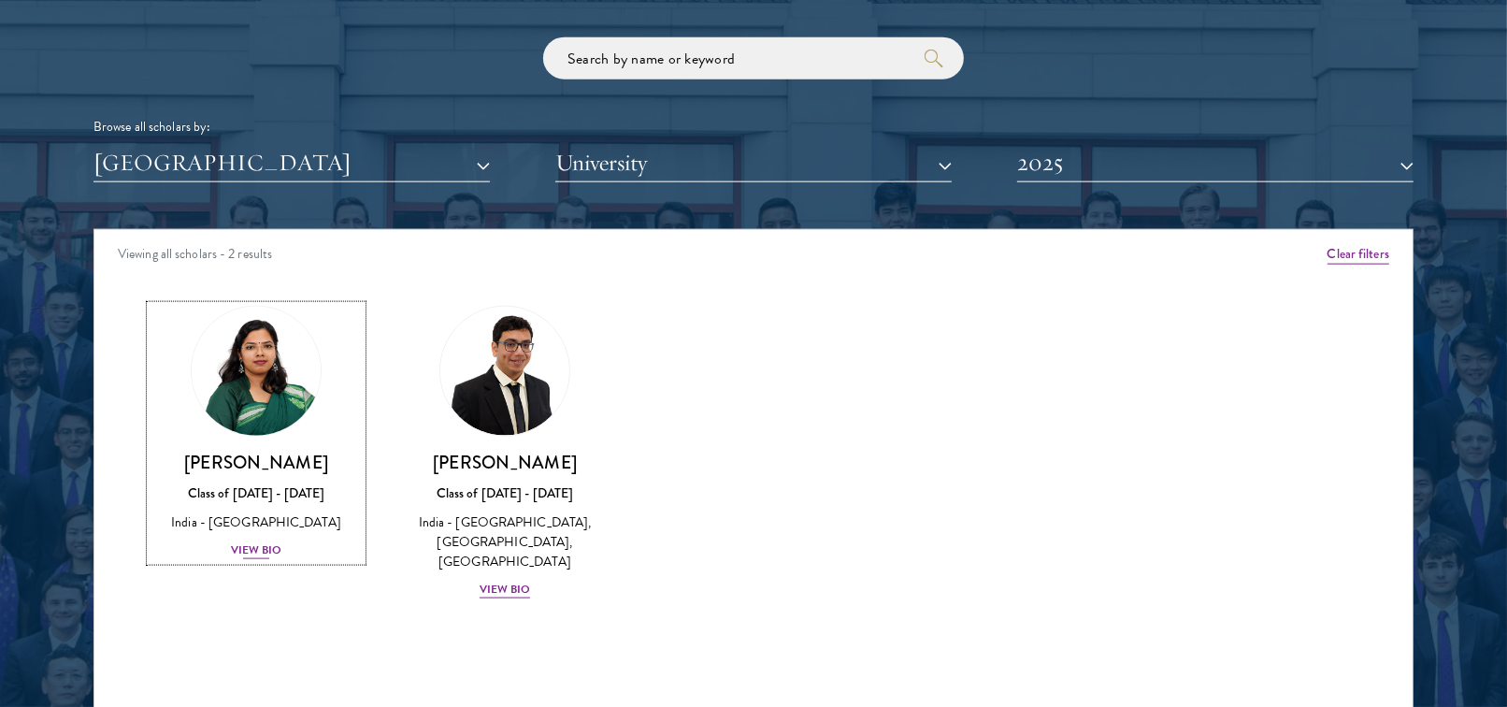
click at [252, 552] on div "View Bio" at bounding box center [256, 550] width 51 height 18
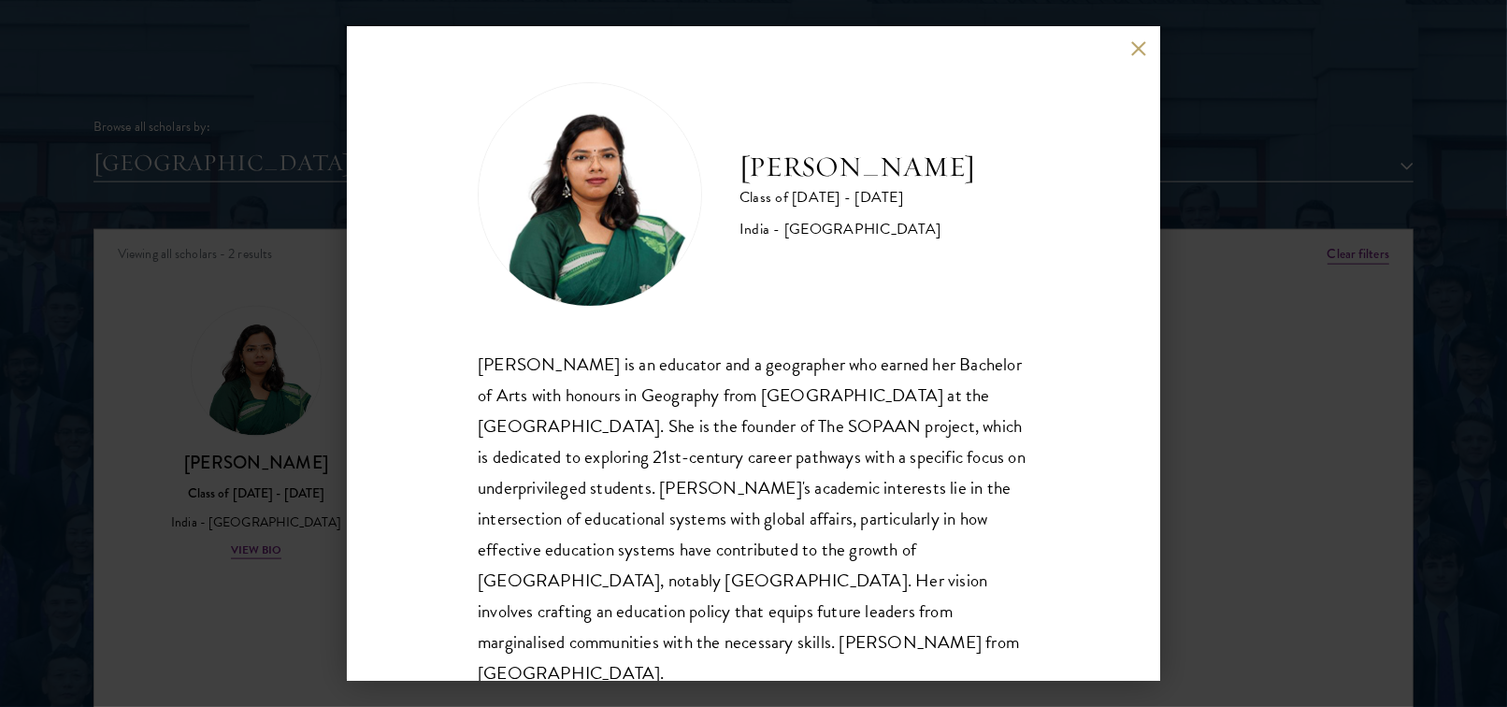
click at [1228, 474] on div "[PERSON_NAME] Class of [DATE] - [DATE] [GEOGRAPHIC_DATA] - [GEOGRAPHIC_DATA] [P…" at bounding box center [753, 353] width 1507 height 707
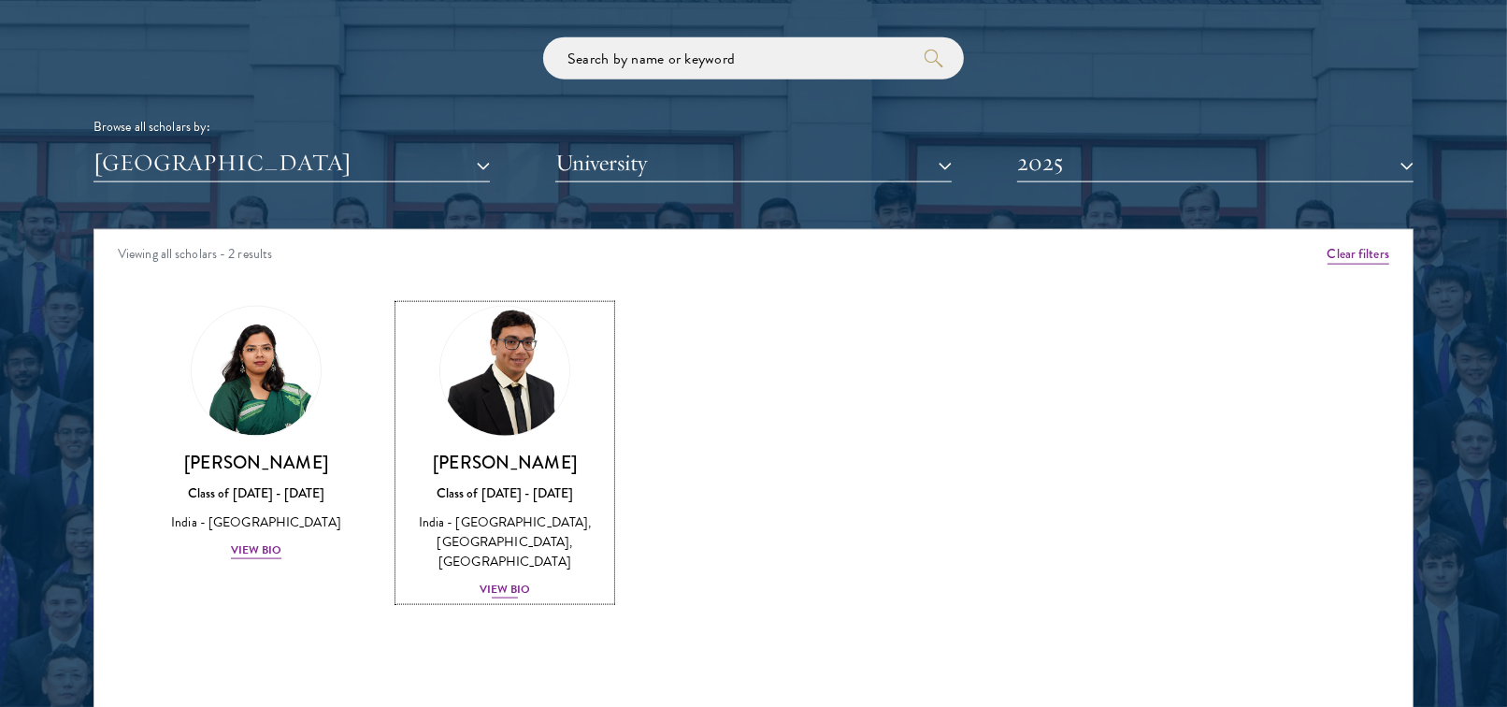
click at [507, 581] on div "View Bio" at bounding box center [505, 590] width 51 height 18
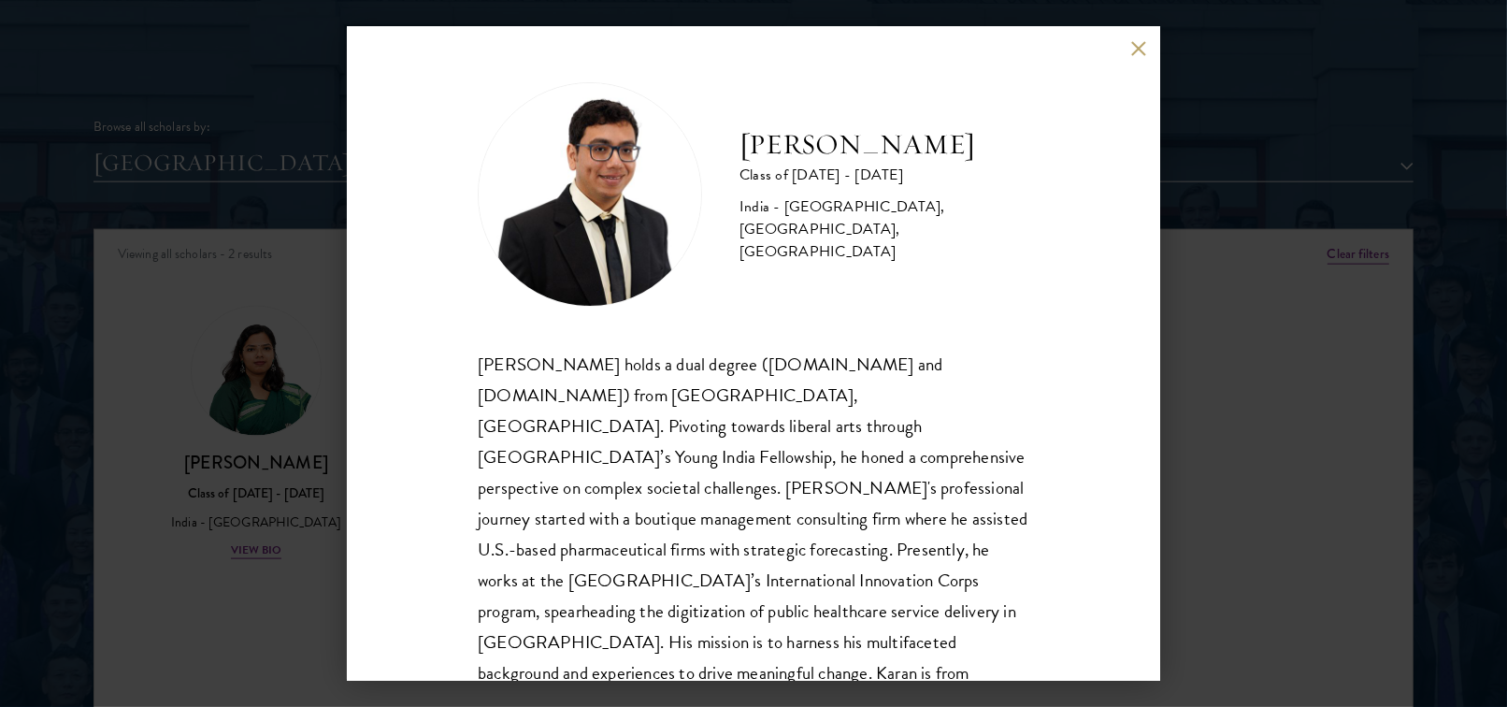
scroll to position [33, 0]
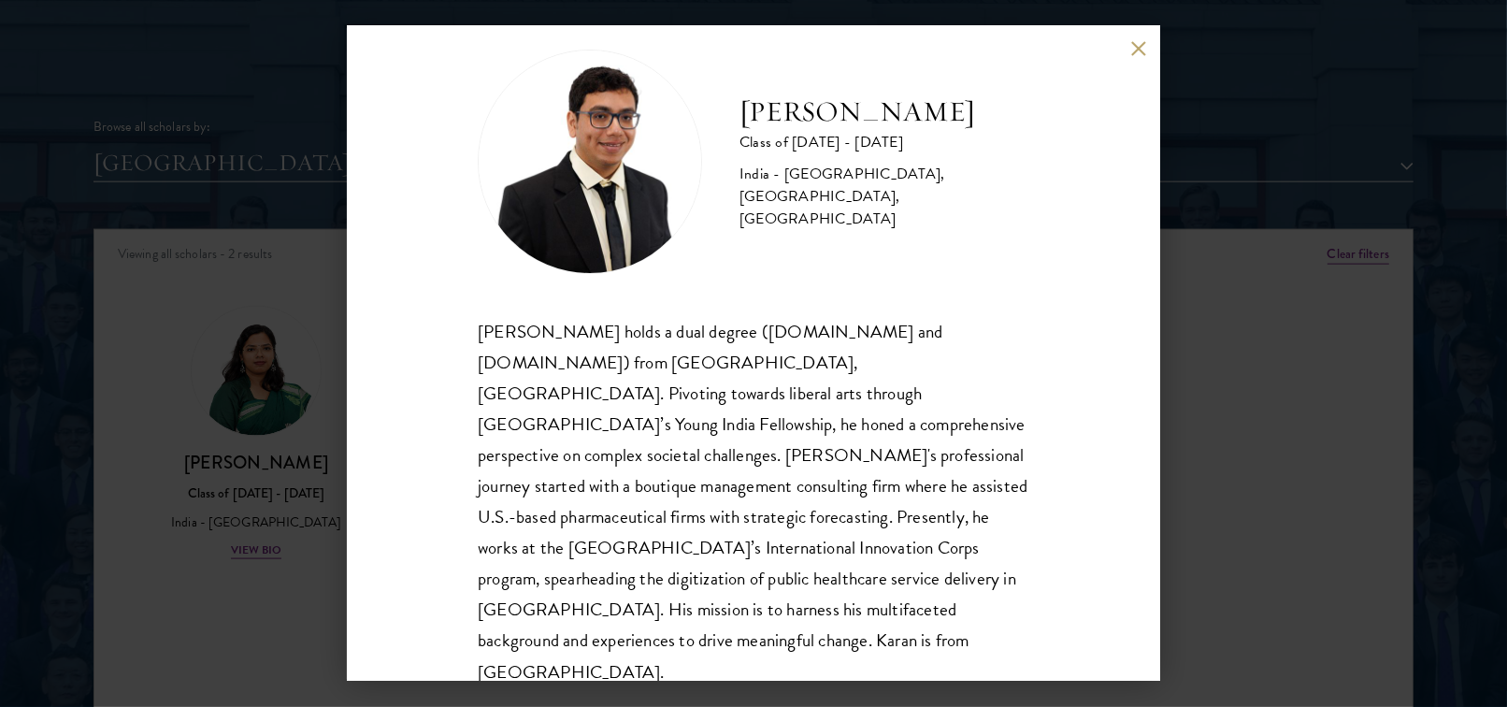
click at [1257, 433] on div "[PERSON_NAME] Class of [DATE] - [DATE] [GEOGRAPHIC_DATA] - [GEOGRAPHIC_DATA], […" at bounding box center [753, 353] width 1507 height 707
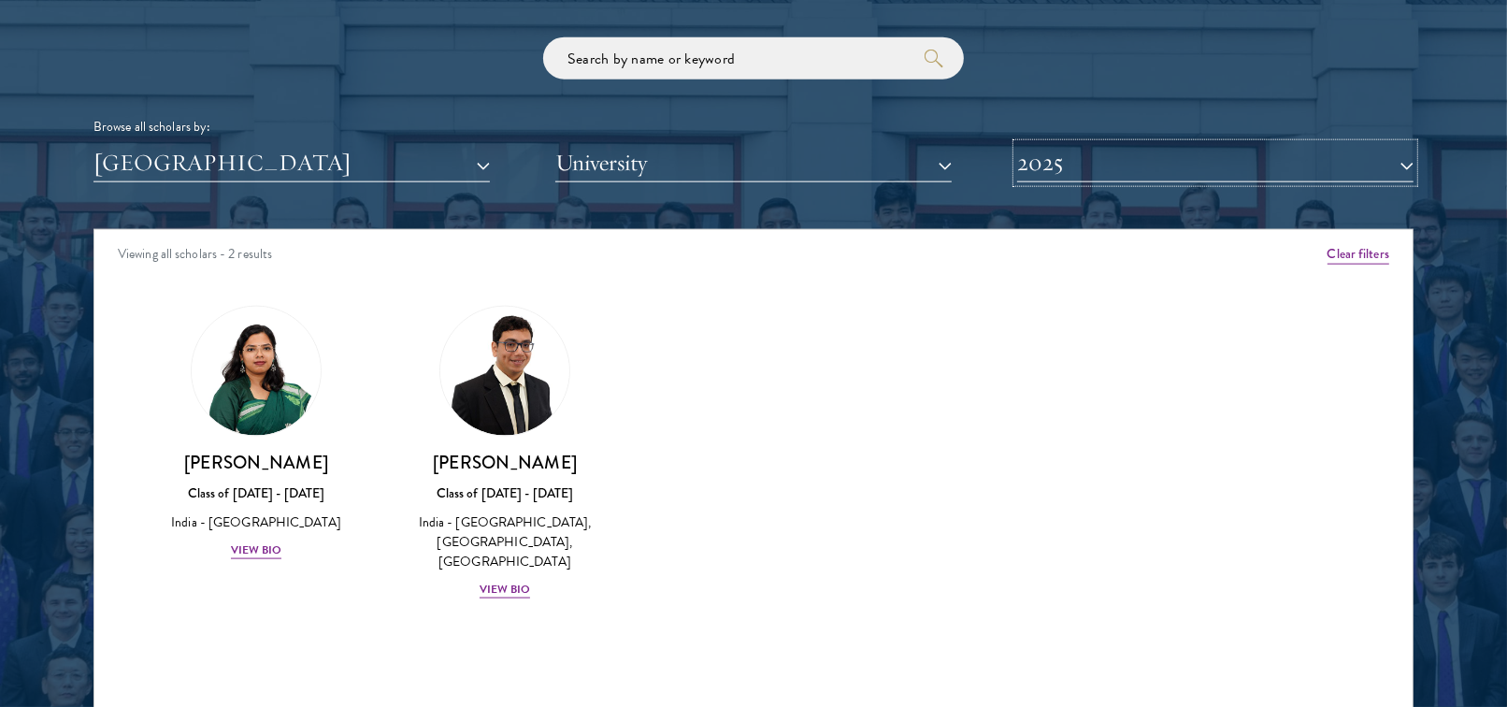
click at [1155, 175] on button "2025" at bounding box center [1215, 163] width 396 height 38
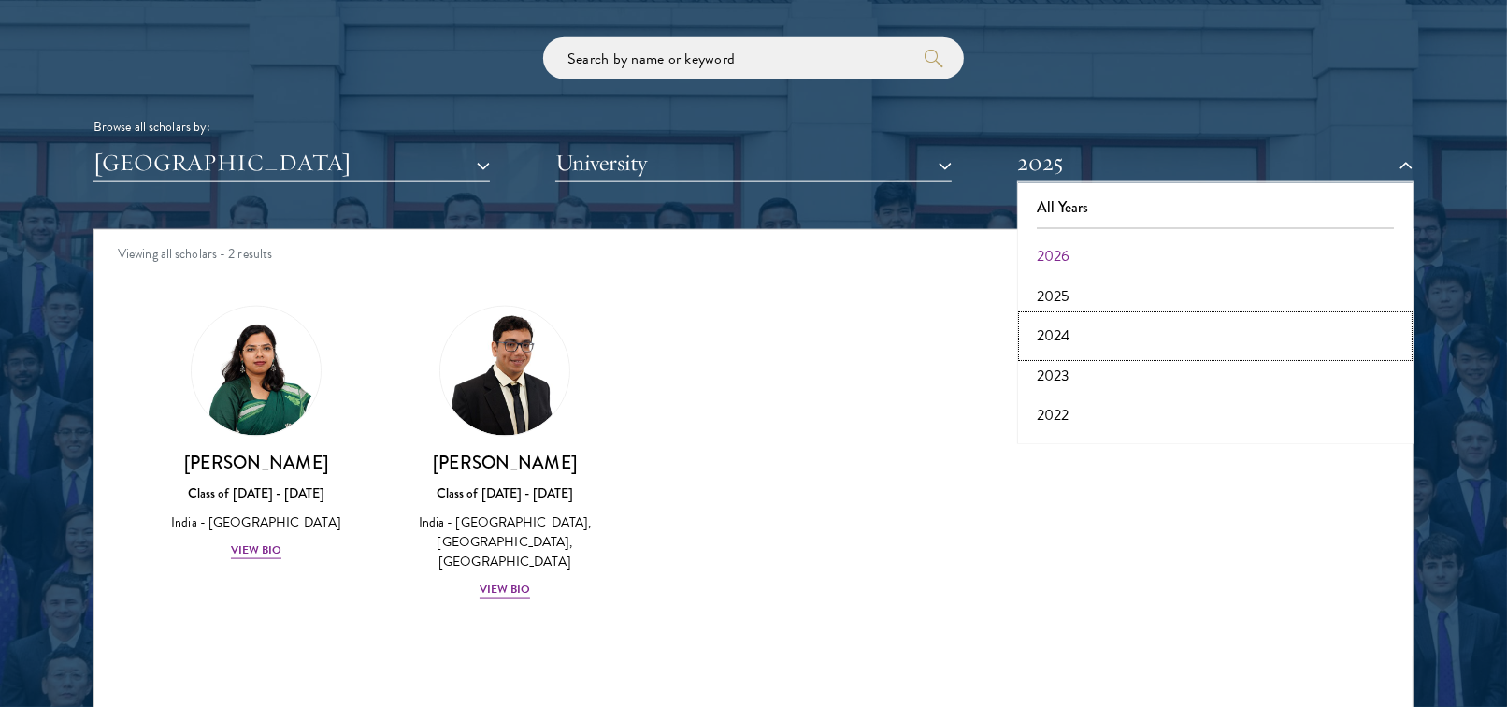
click at [1076, 329] on button "2024" at bounding box center [1215, 335] width 385 height 39
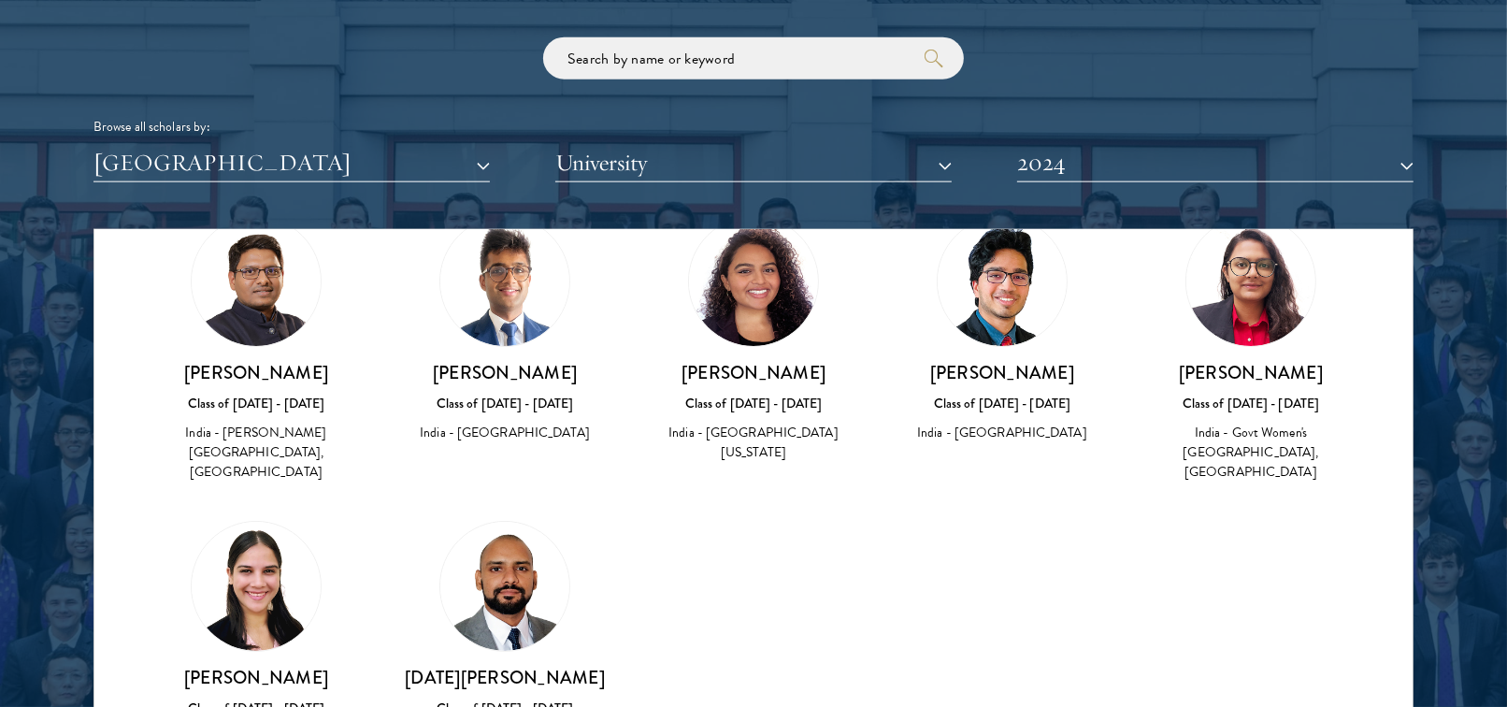
scroll to position [92, 0]
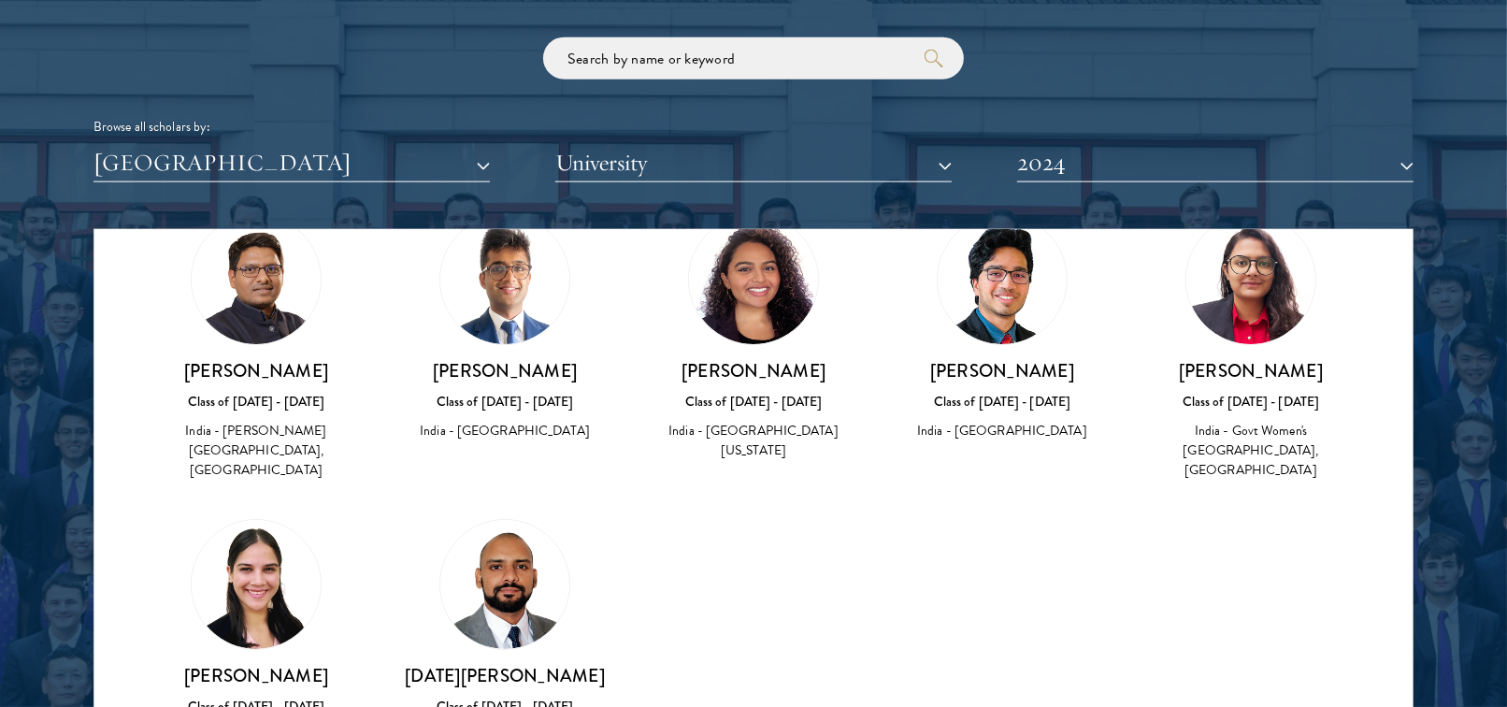
click at [990, 292] on img at bounding box center [1002, 279] width 129 height 129
click at [691, 307] on div "[PERSON_NAME] Class of [DATE] - [DATE] [GEOGRAPHIC_DATA] - [GEOGRAPHIC_DATA][US…" at bounding box center [753, 338] width 211 height 248
click at [539, 312] on img at bounding box center [504, 279] width 129 height 129
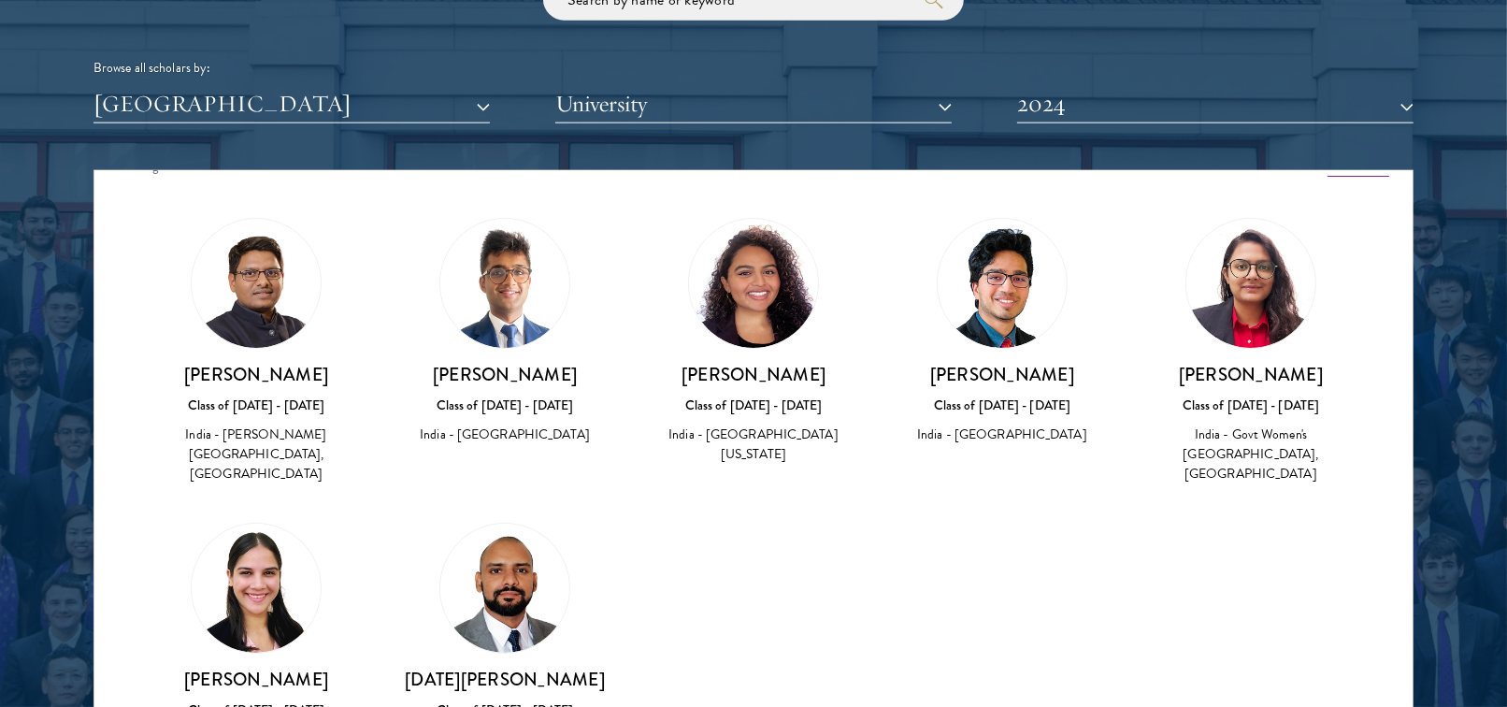
scroll to position [0, 0]
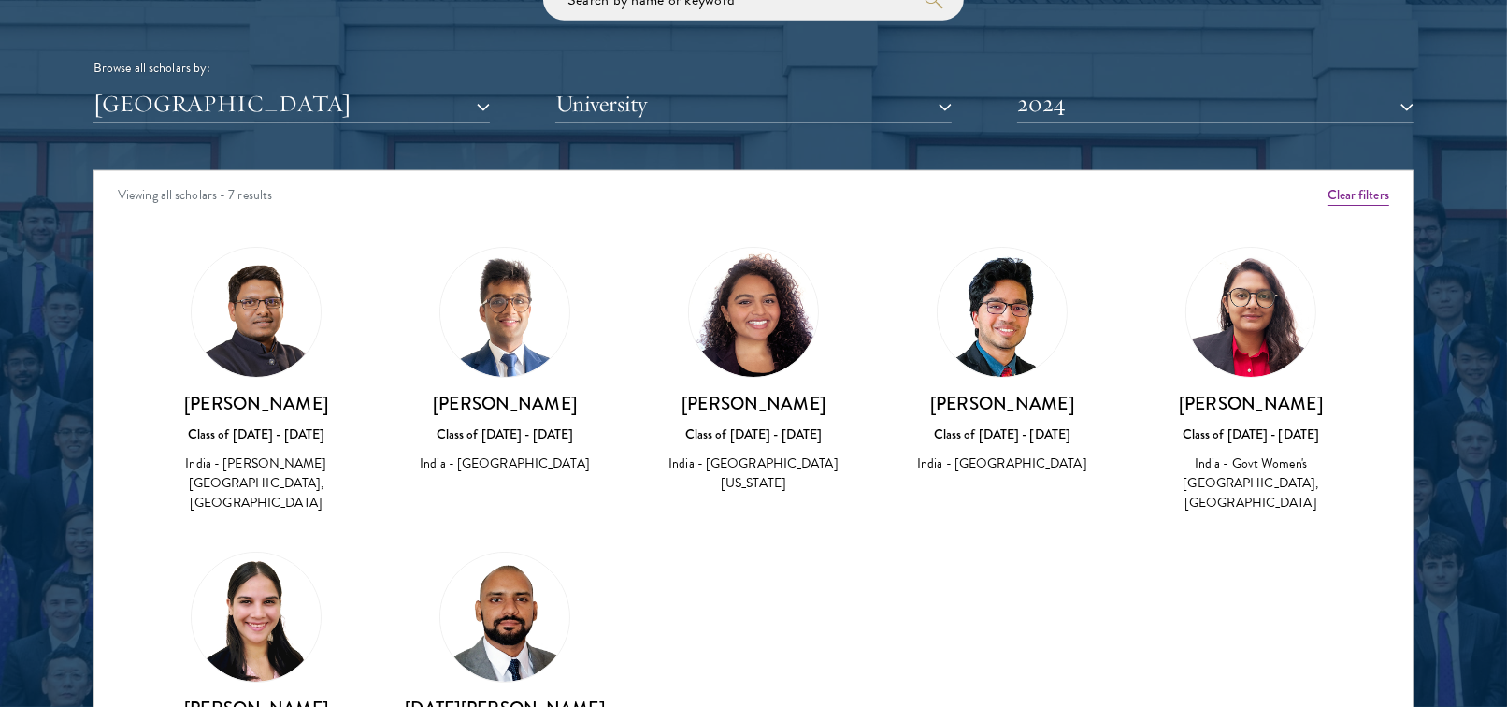
click at [1083, 79] on div "Browse all scholars by: [GEOGRAPHIC_DATA] All Countries and Regions [GEOGRAPHIC…" at bounding box center [753, 50] width 1320 height 145
click at [1082, 108] on button "2024" at bounding box center [1215, 104] width 396 height 38
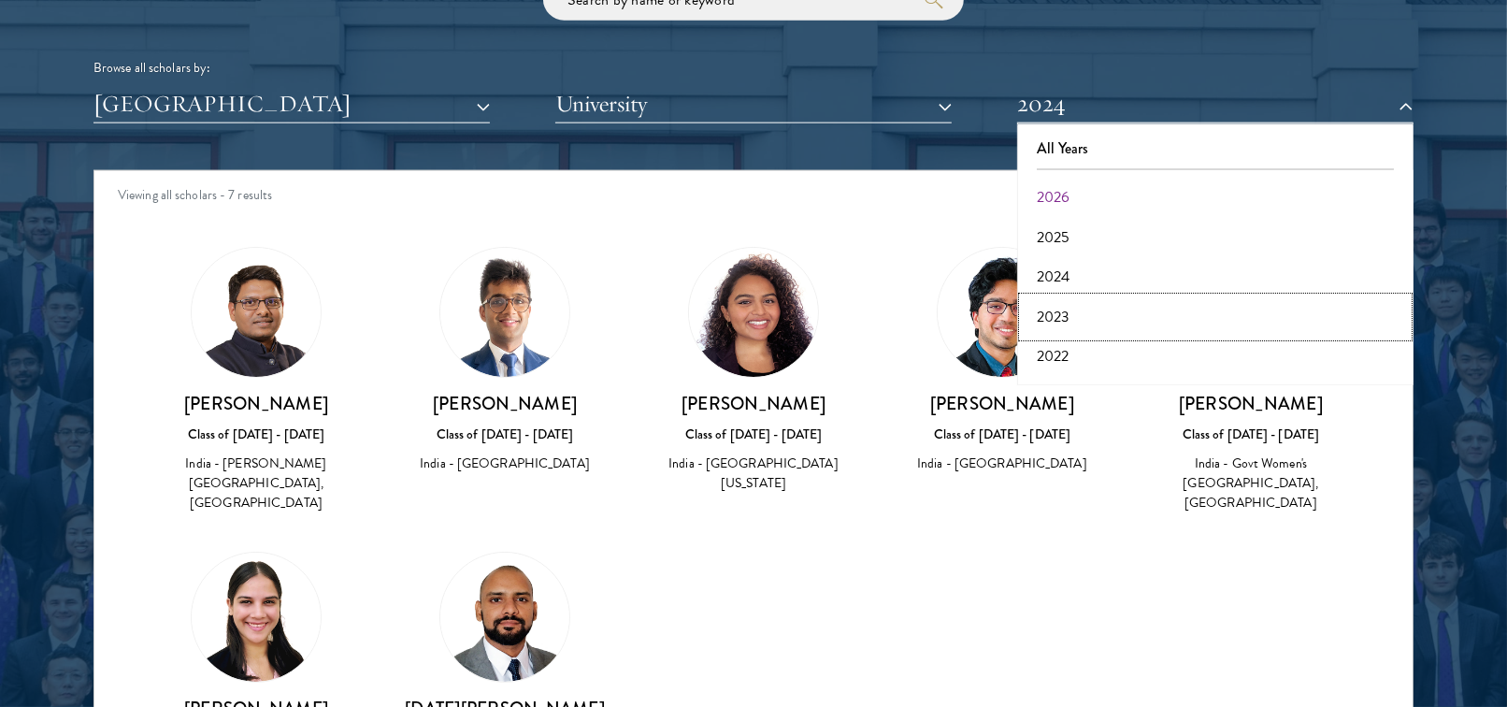
click at [1066, 320] on button "2023" at bounding box center [1215, 316] width 385 height 39
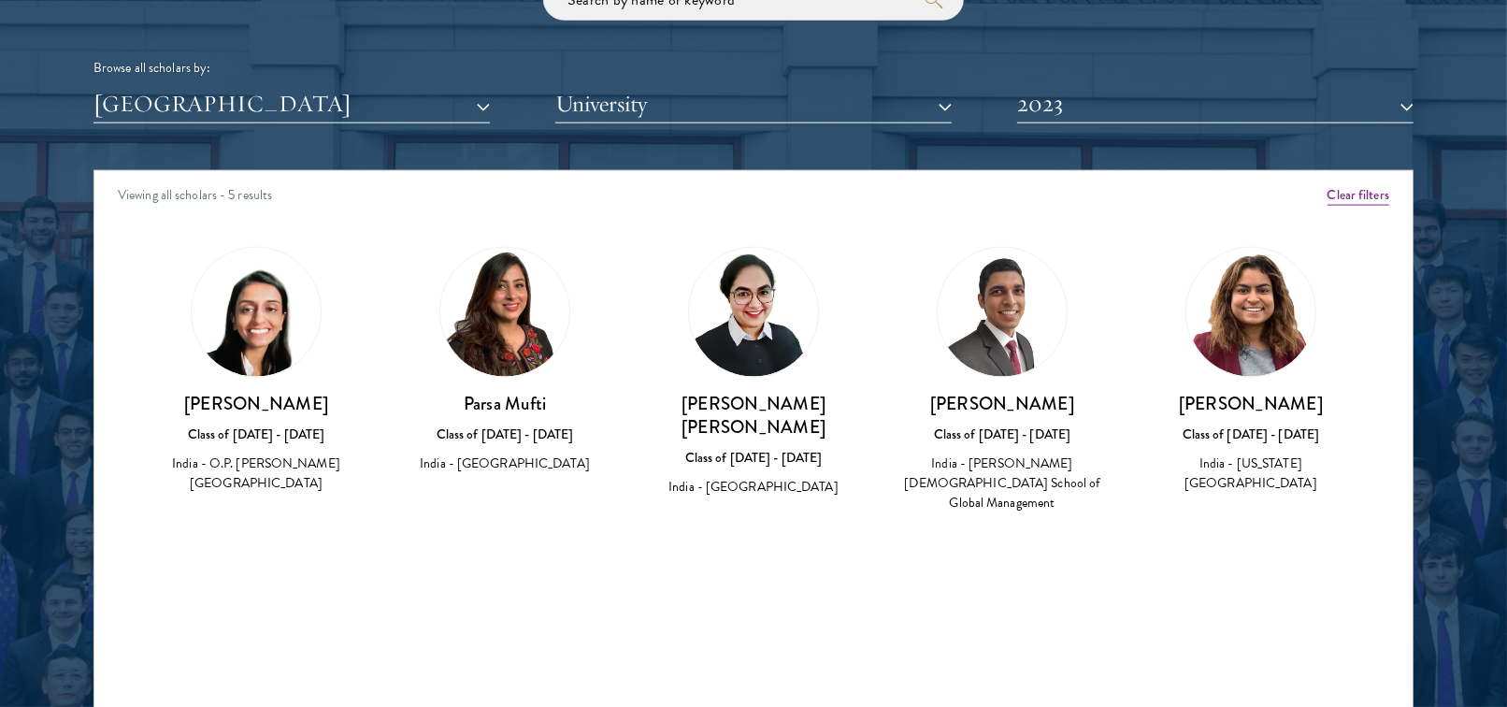
click at [251, 306] on img at bounding box center [256, 312] width 129 height 129
click at [261, 363] on img at bounding box center [256, 312] width 129 height 129
click at [329, 93] on button "[GEOGRAPHIC_DATA]" at bounding box center [291, 104] width 396 height 38
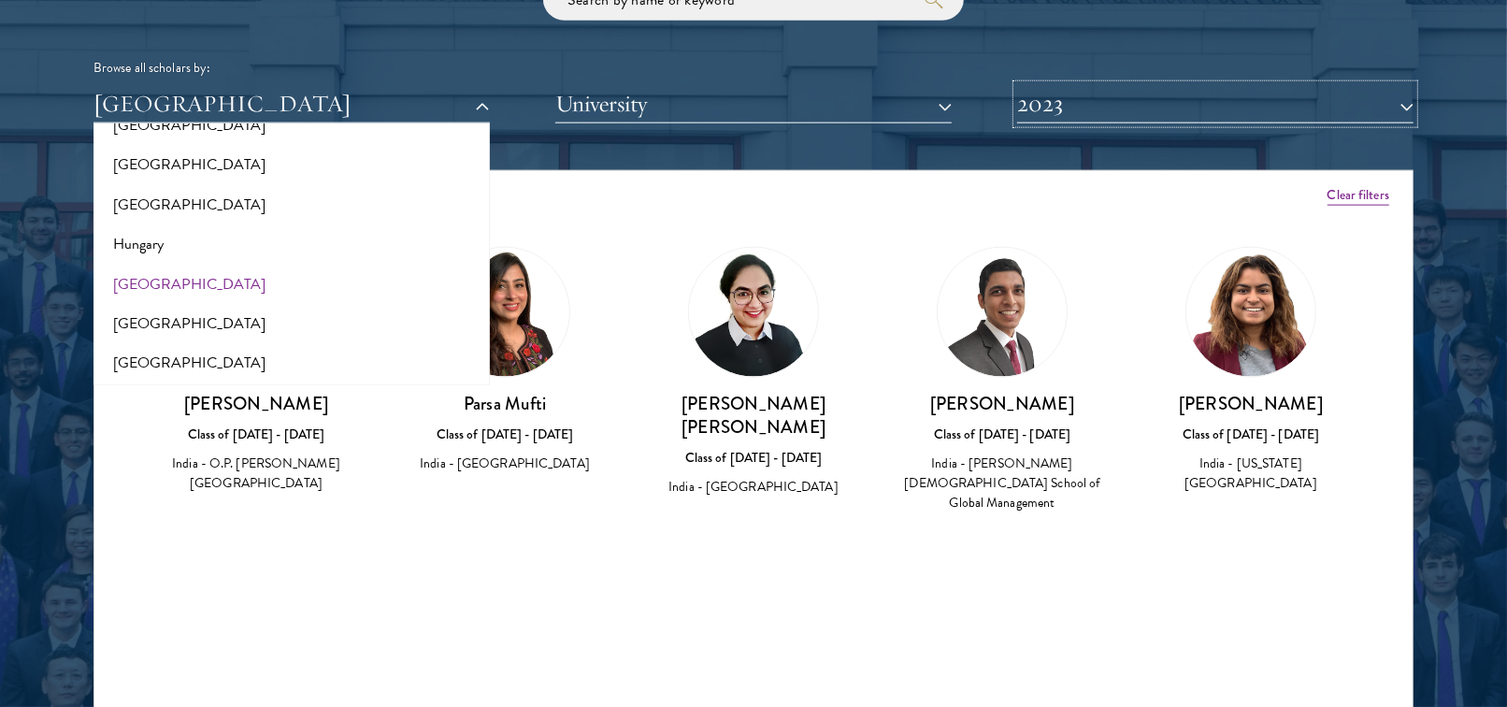
click at [1039, 110] on button "2023" at bounding box center [1215, 104] width 396 height 38
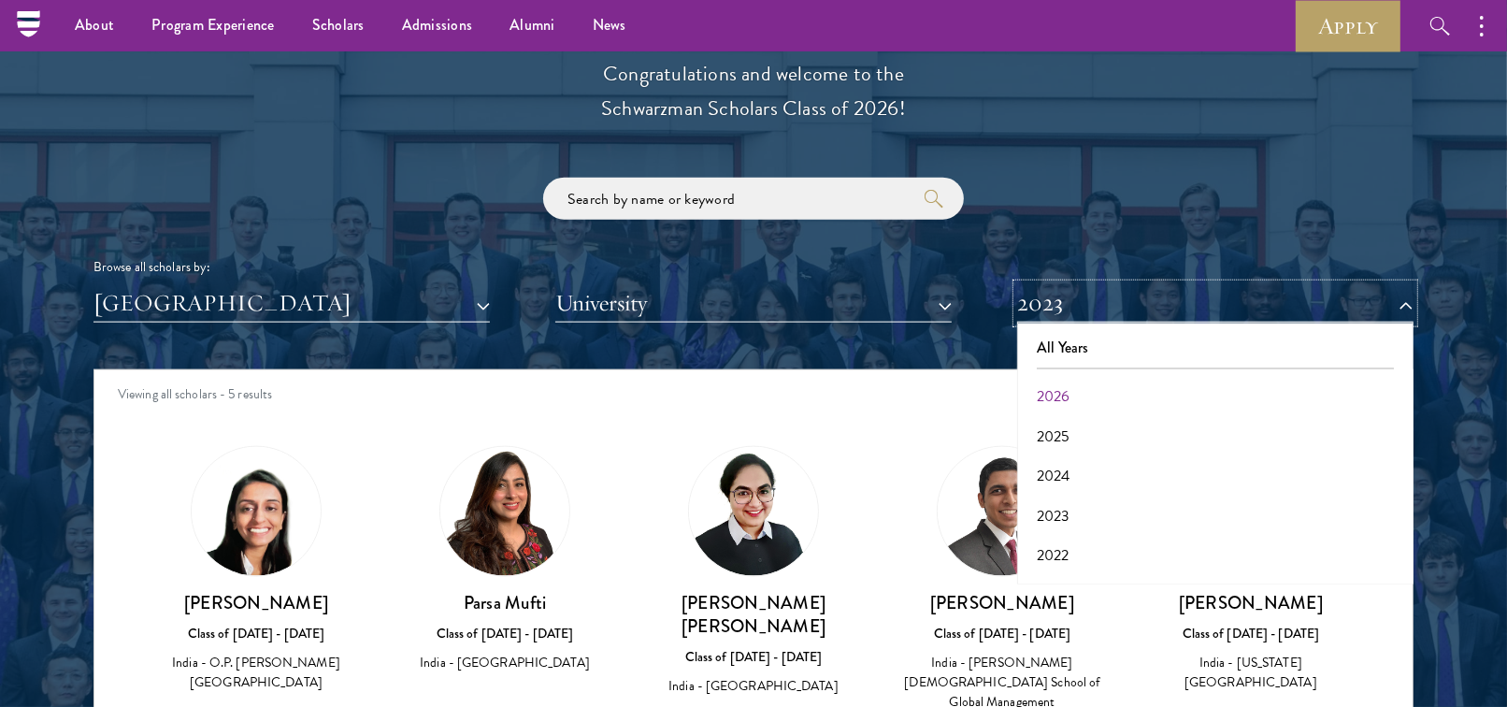
scroll to position [2045, 0]
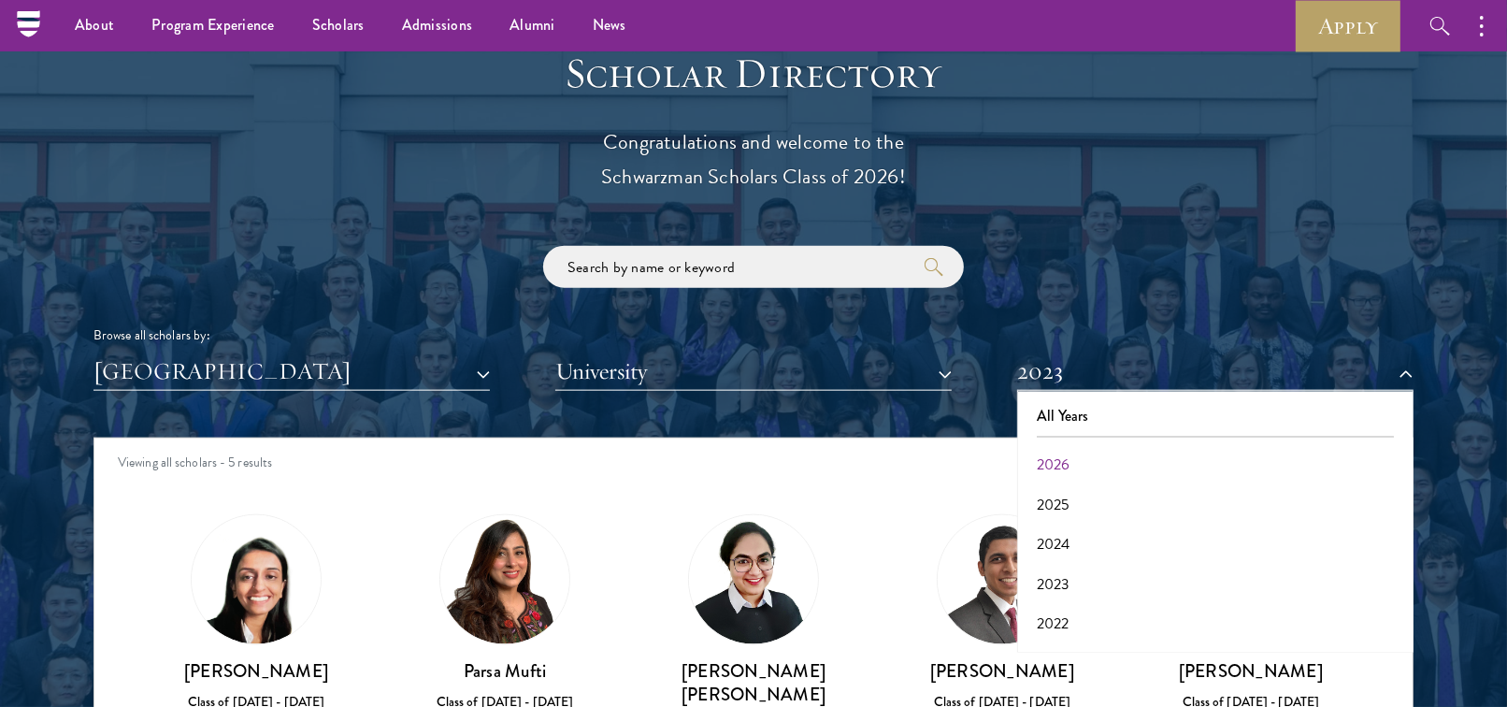
click at [262, 392] on div "Scholar Directory Congratulations and welcome to the Schwarzman Scholars Class …" at bounding box center [753, 523] width 1320 height 951
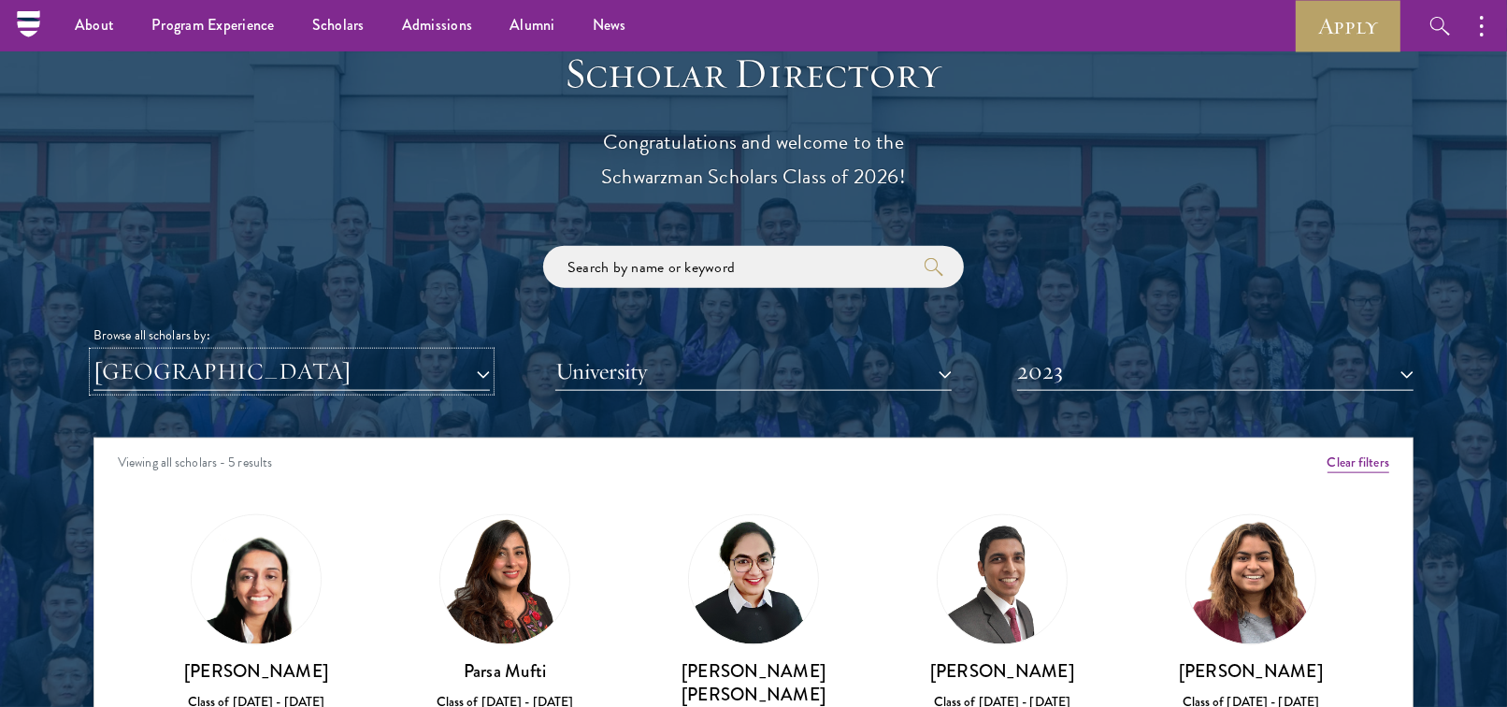
click at [270, 375] on button "[GEOGRAPHIC_DATA]" at bounding box center [291, 371] width 396 height 38
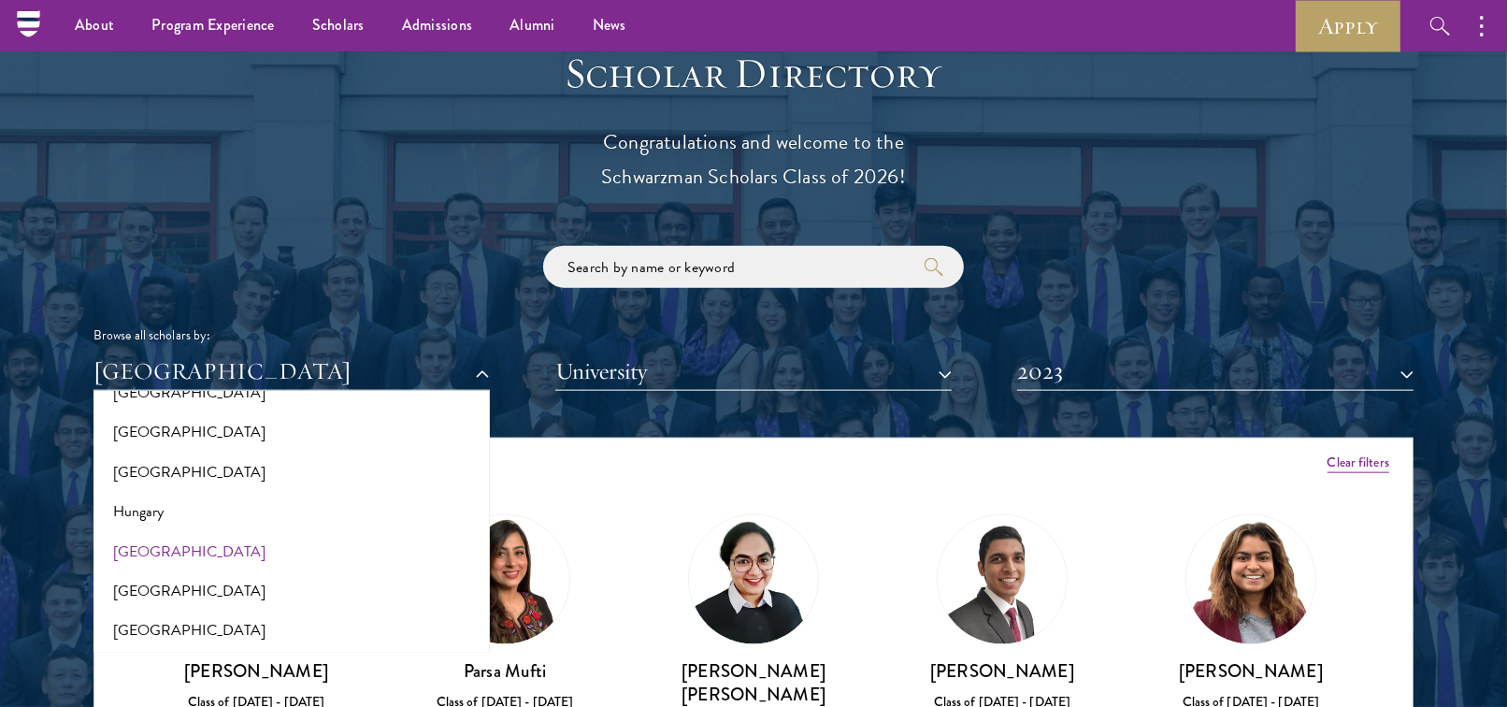
click at [598, 403] on div "Scholar Directory Congratulations and welcome to the Schwarzman Scholars Class …" at bounding box center [753, 523] width 1320 height 951
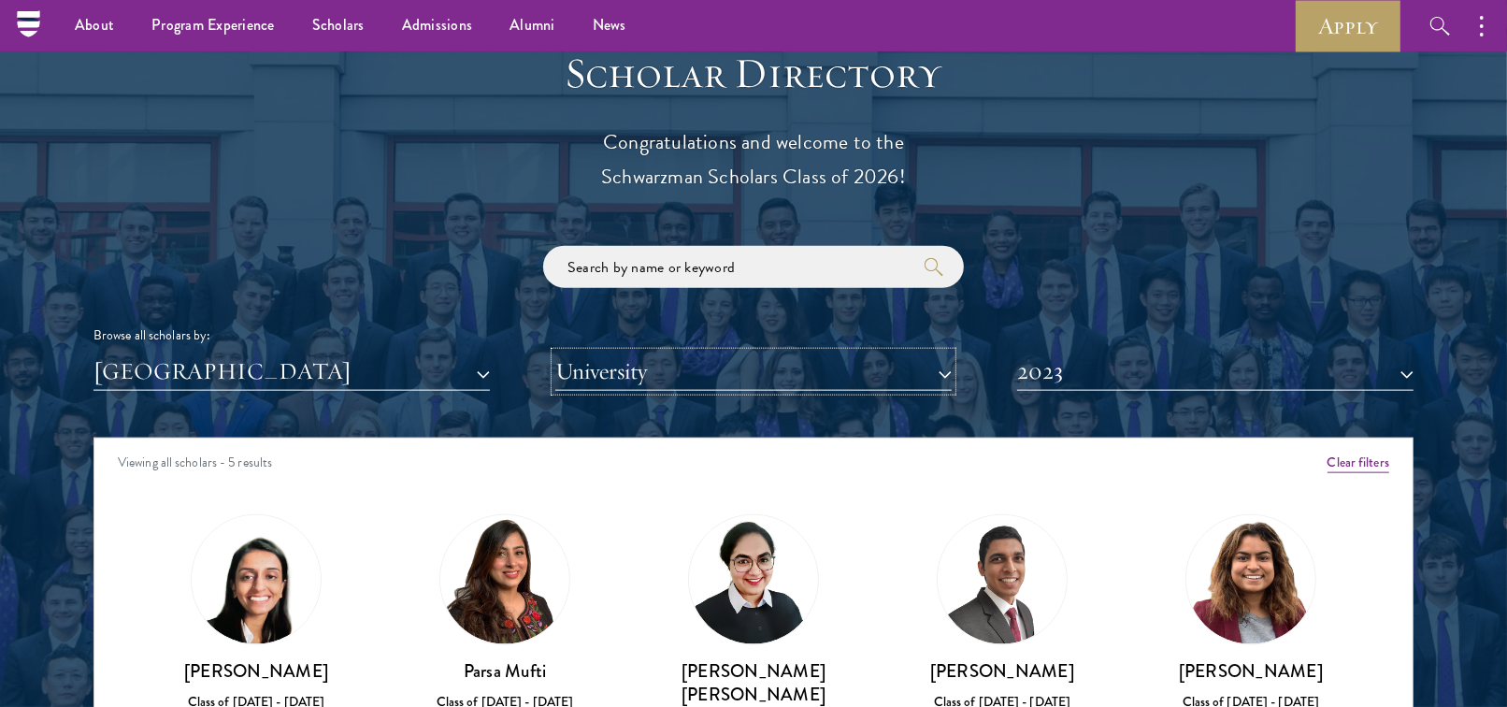
click at [598, 364] on button "University" at bounding box center [753, 371] width 396 height 38
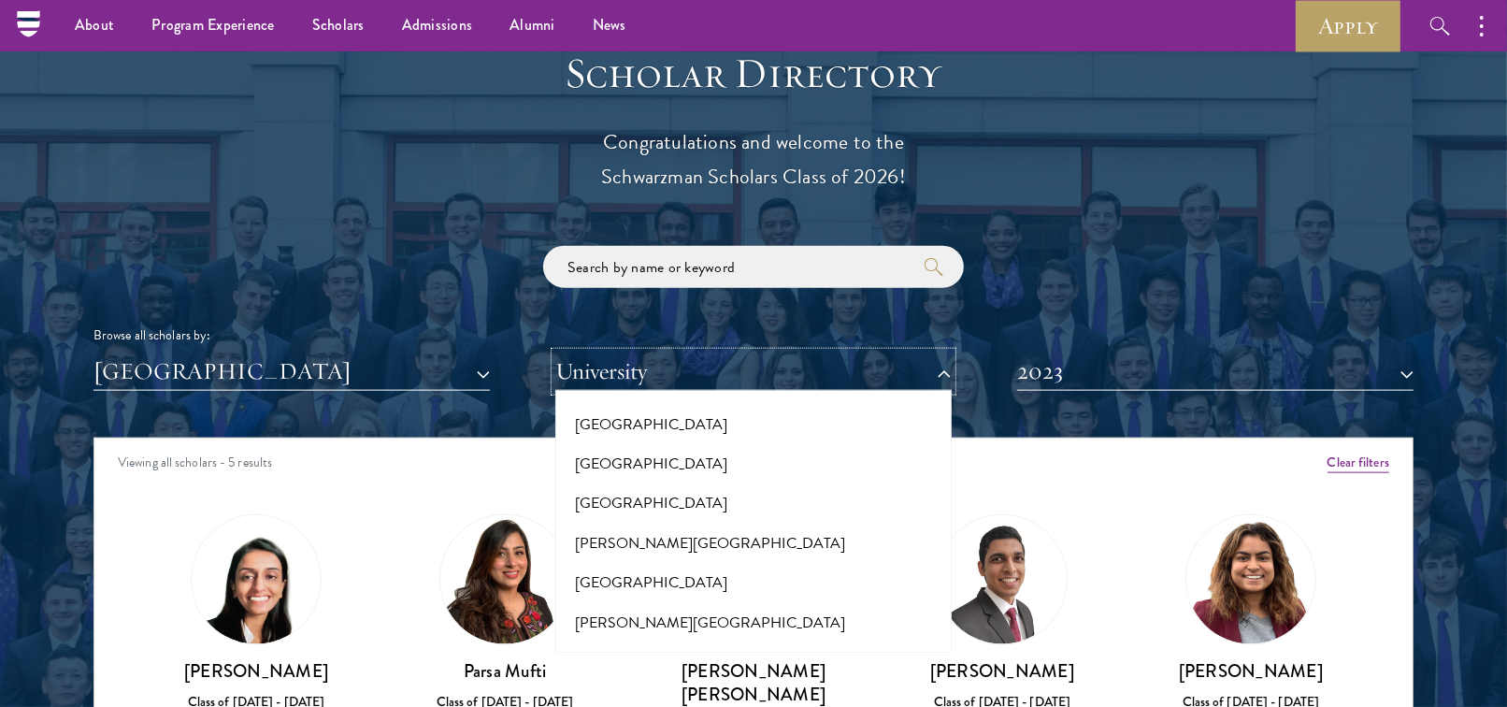
scroll to position [4910, 0]
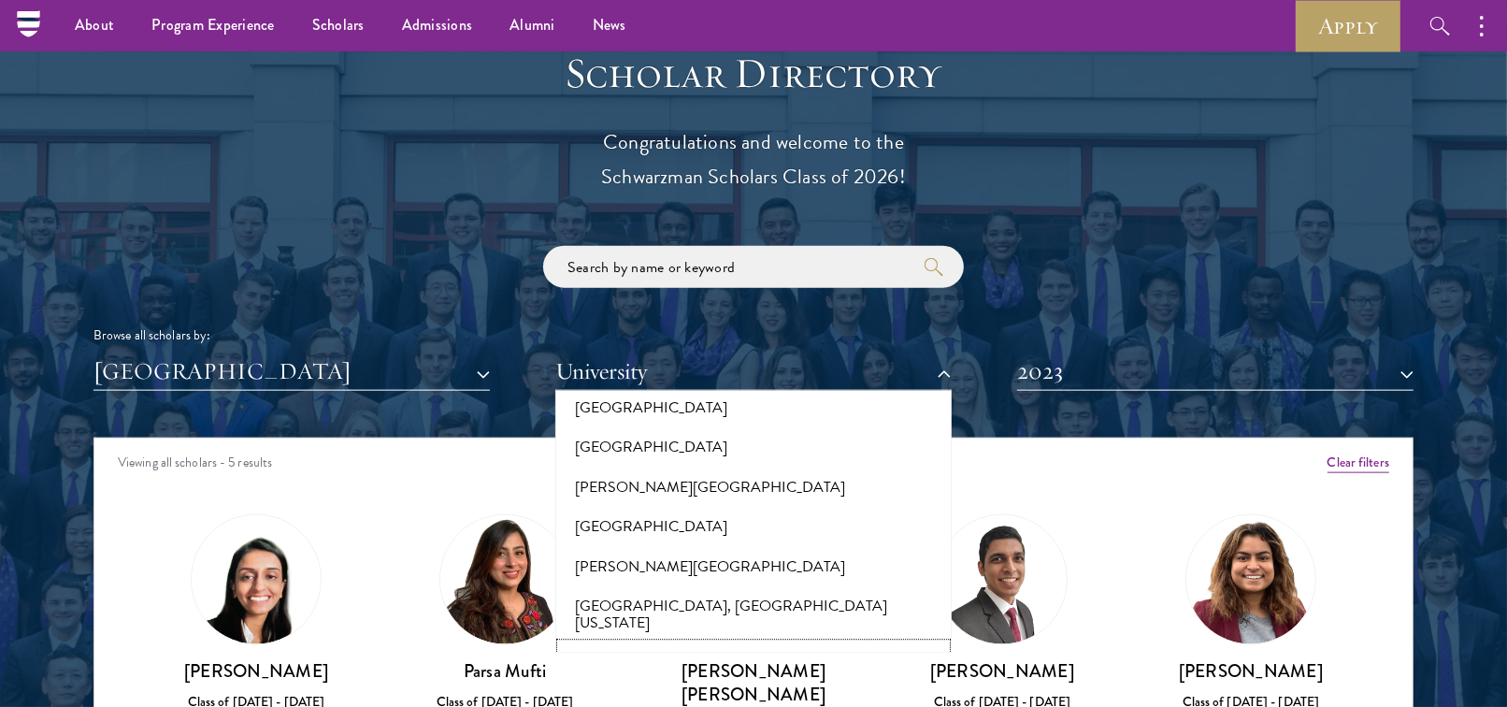
click at [612, 644] on button "IE University" at bounding box center [753, 663] width 385 height 39
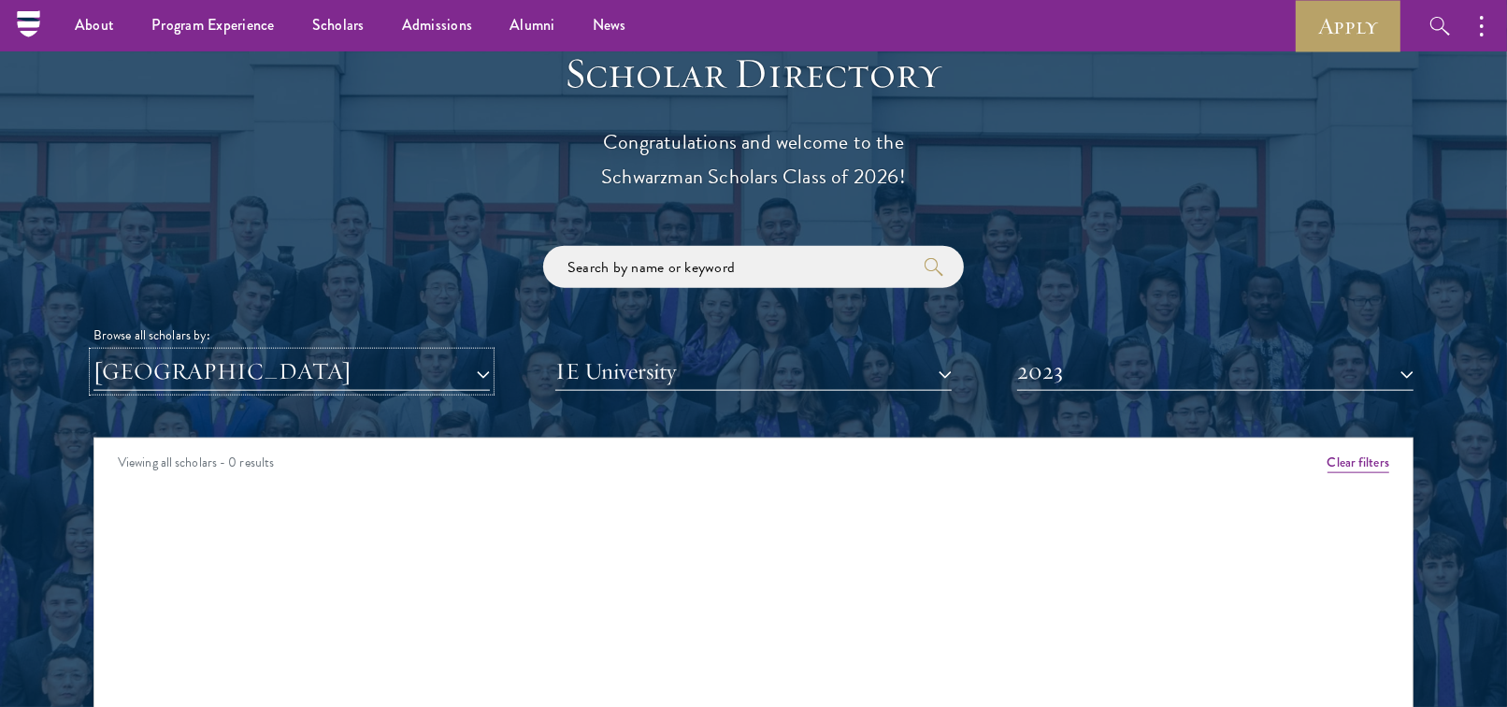
click at [403, 353] on button "[GEOGRAPHIC_DATA]" at bounding box center [291, 371] width 396 height 38
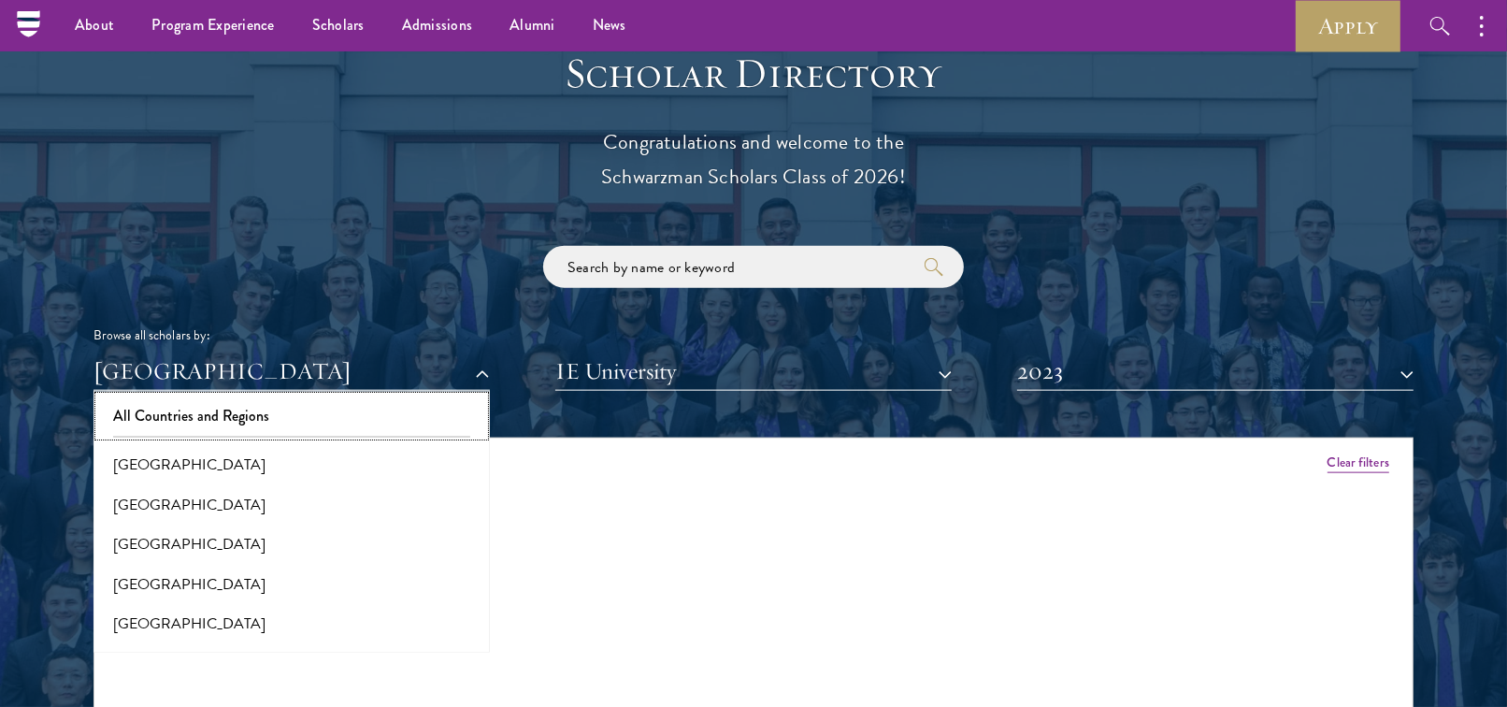
click at [308, 409] on button "All Countries and Regions" at bounding box center [291, 415] width 385 height 39
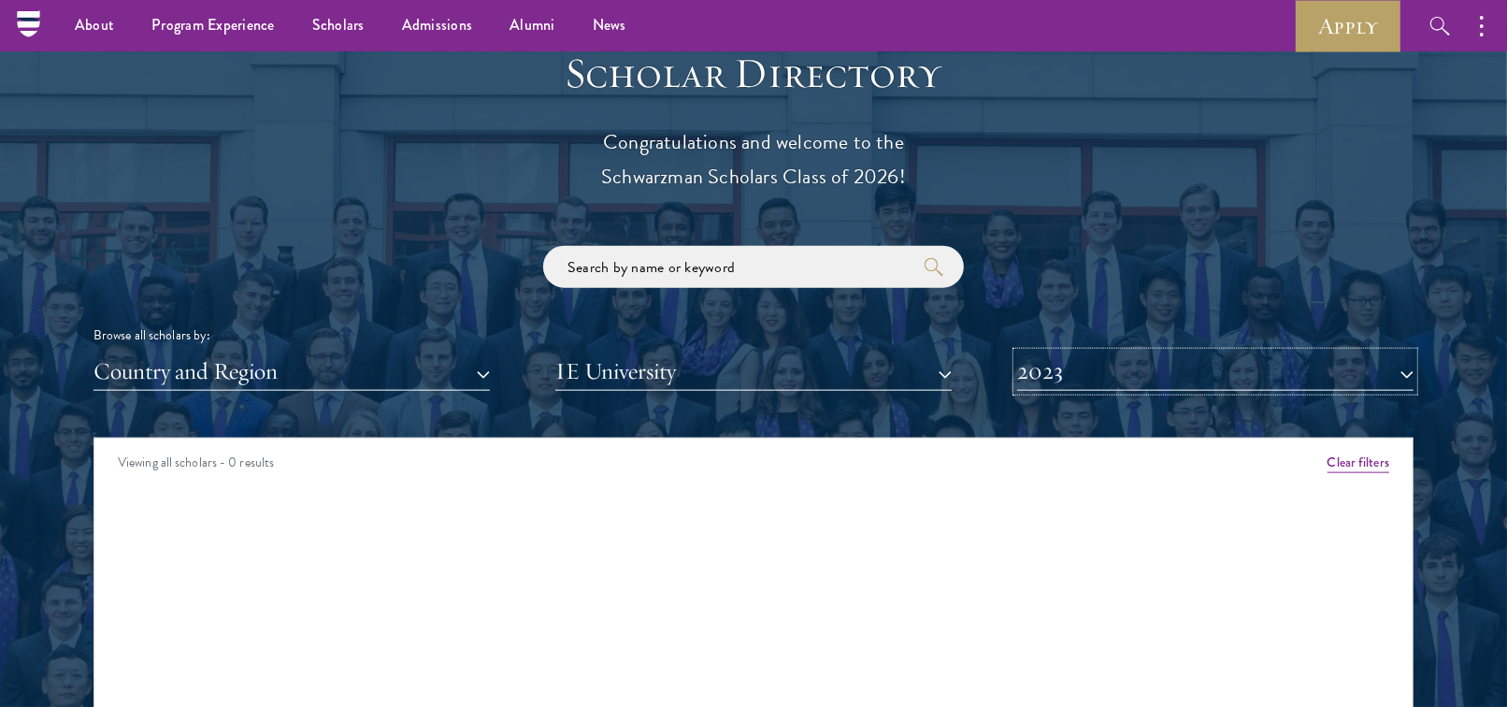
click at [1177, 367] on button "2023" at bounding box center [1215, 371] width 396 height 38
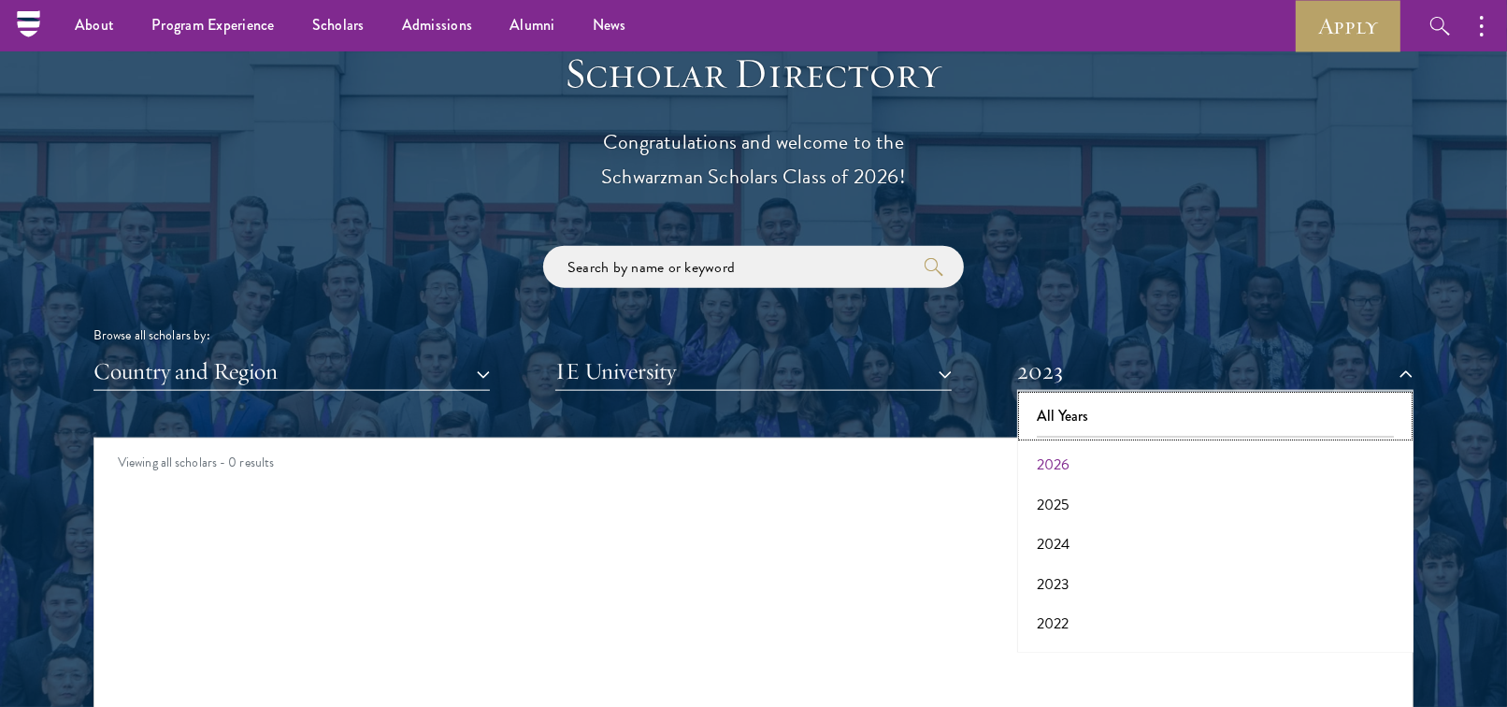
click at [1117, 410] on button "All Years" at bounding box center [1215, 415] width 385 height 39
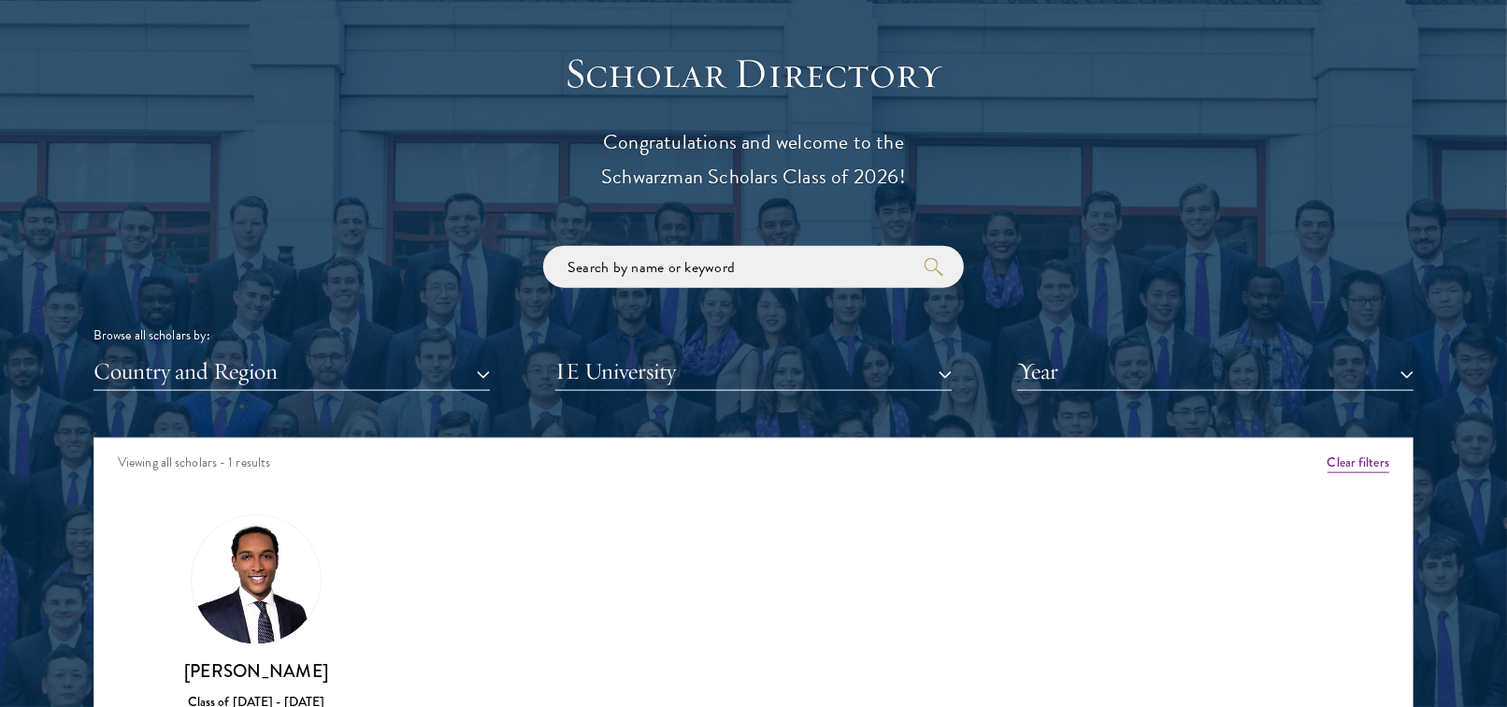
scroll to position [2213, 0]
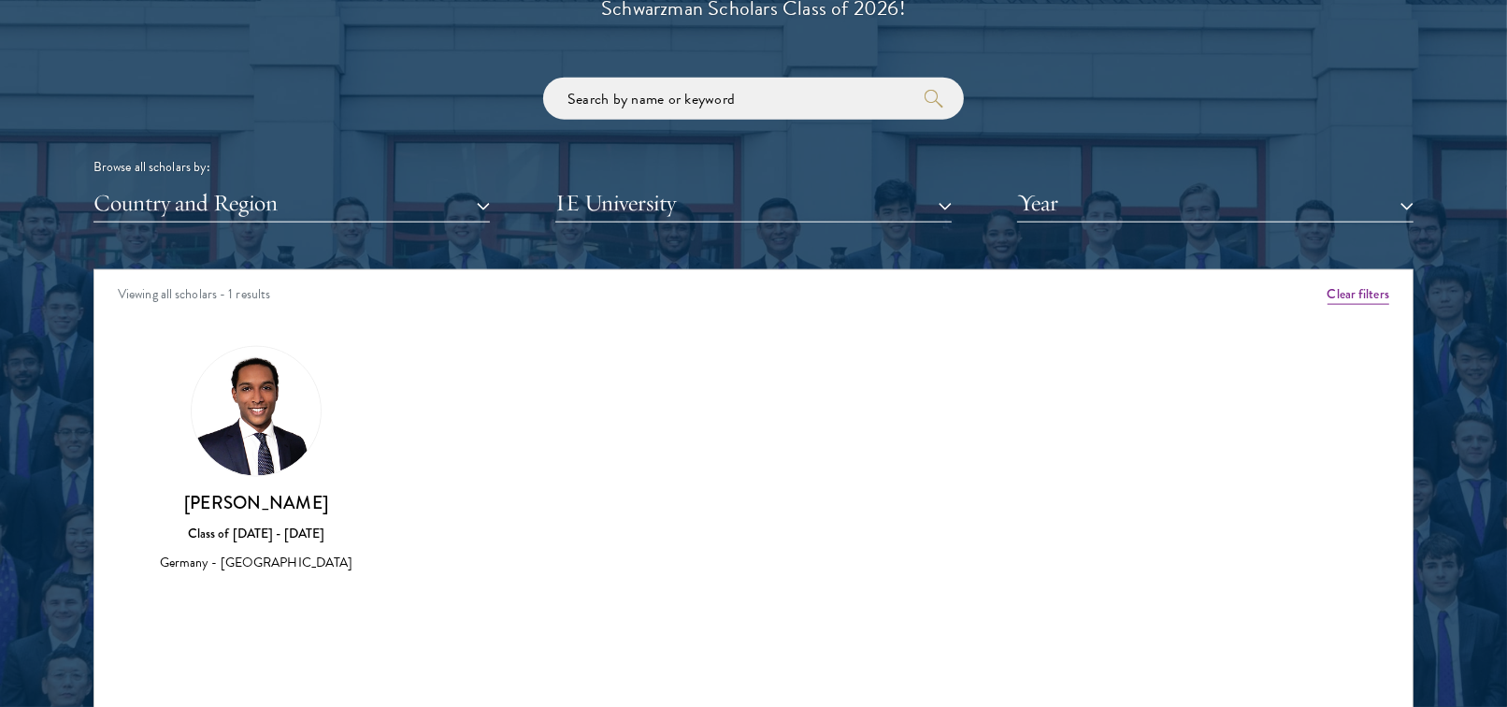
click at [242, 418] on img at bounding box center [256, 411] width 129 height 129
click at [244, 420] on img at bounding box center [256, 411] width 129 height 129
drag, startPoint x: 178, startPoint y: 497, endPoint x: 368, endPoint y: 495, distance: 190.7
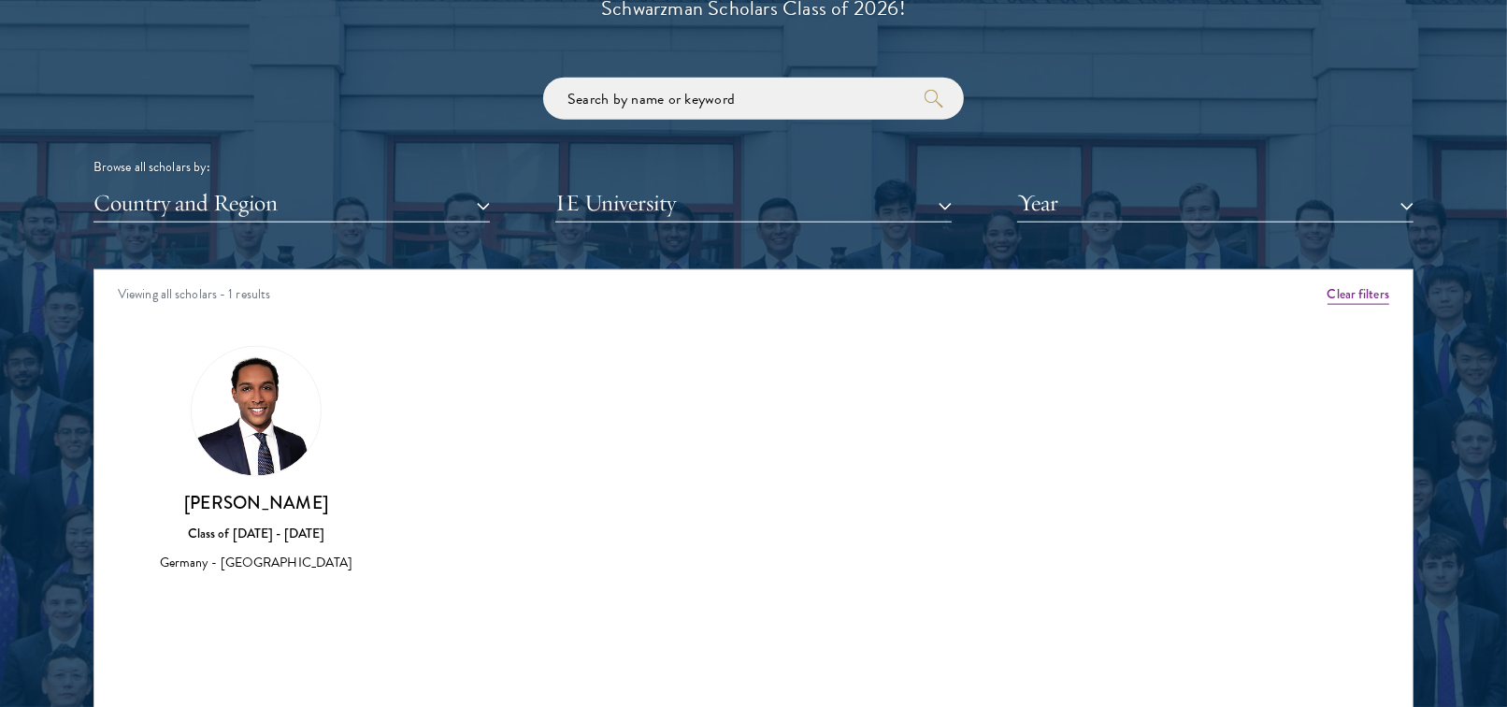
click at [368, 495] on div "[PERSON_NAME] Class of [DATE] - [DATE] [GEOGRAPHIC_DATA] - [GEOGRAPHIC_DATA]" at bounding box center [256, 460] width 249 height 266
copy h3 "[PERSON_NAME]"
click at [1014, 206] on div "Country and Region All Countries and Regions [GEOGRAPHIC_DATA] [GEOGRAPHIC_DATA…" at bounding box center [753, 203] width 1320 height 38
click at [1043, 206] on button "Year" at bounding box center [1215, 203] width 396 height 38
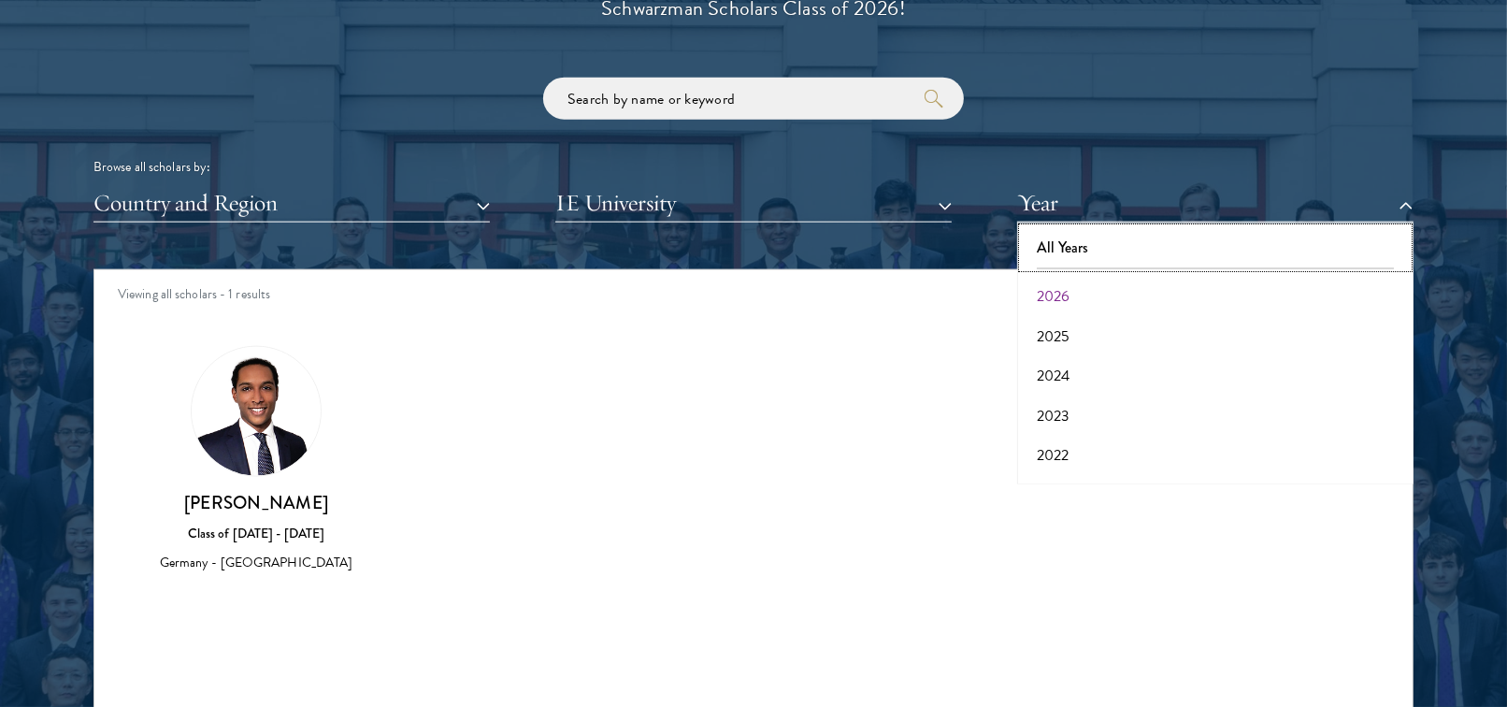
drag, startPoint x: 1055, startPoint y: 258, endPoint x: 1052, endPoint y: 299, distance: 41.2
click at [1052, 299] on div "All Years 2026 2025 2024 2023 2022 2021 2020 2019 2018 2017" at bounding box center [1215, 354] width 396 height 262
click at [1052, 299] on button "2026" at bounding box center [1215, 296] width 385 height 39
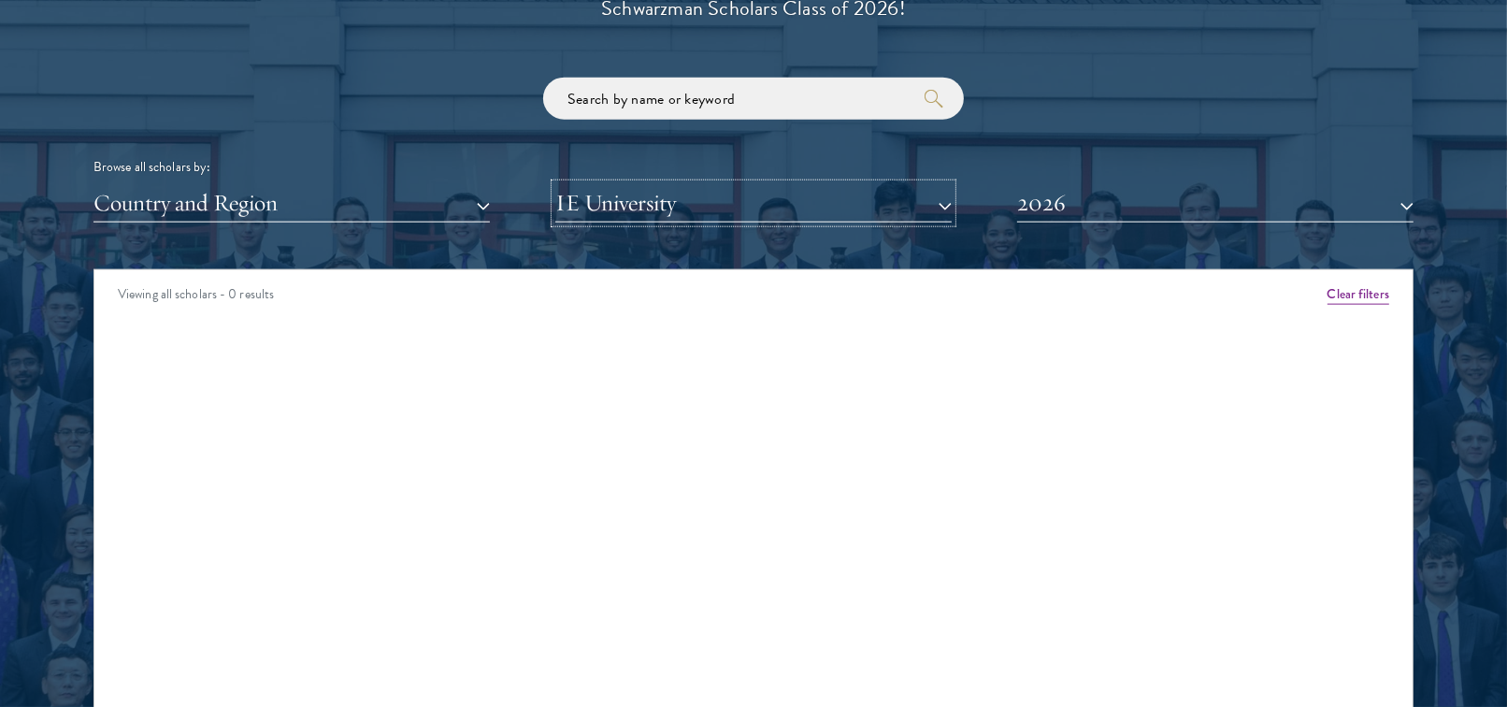
click at [856, 210] on button "IE University" at bounding box center [753, 203] width 396 height 38
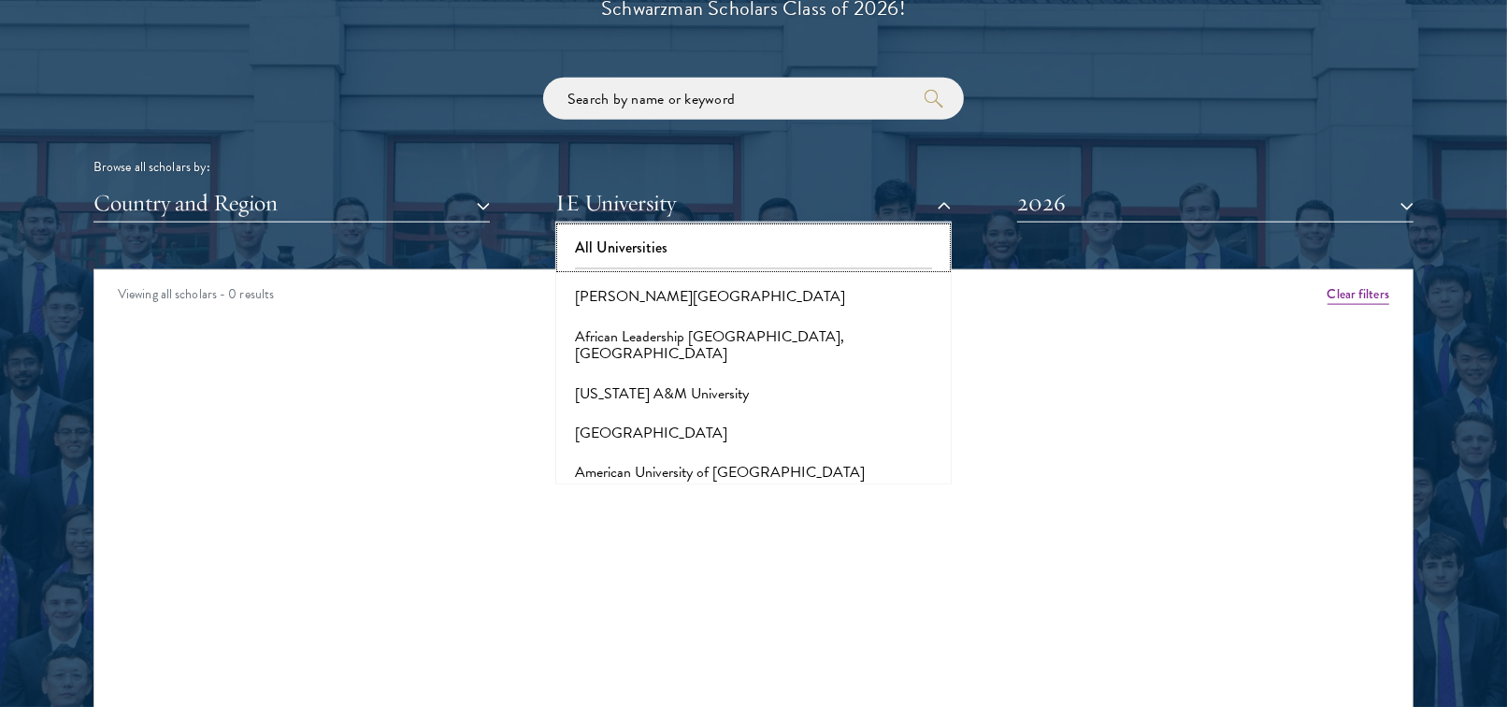
click at [658, 245] on button "All Universities" at bounding box center [753, 247] width 385 height 39
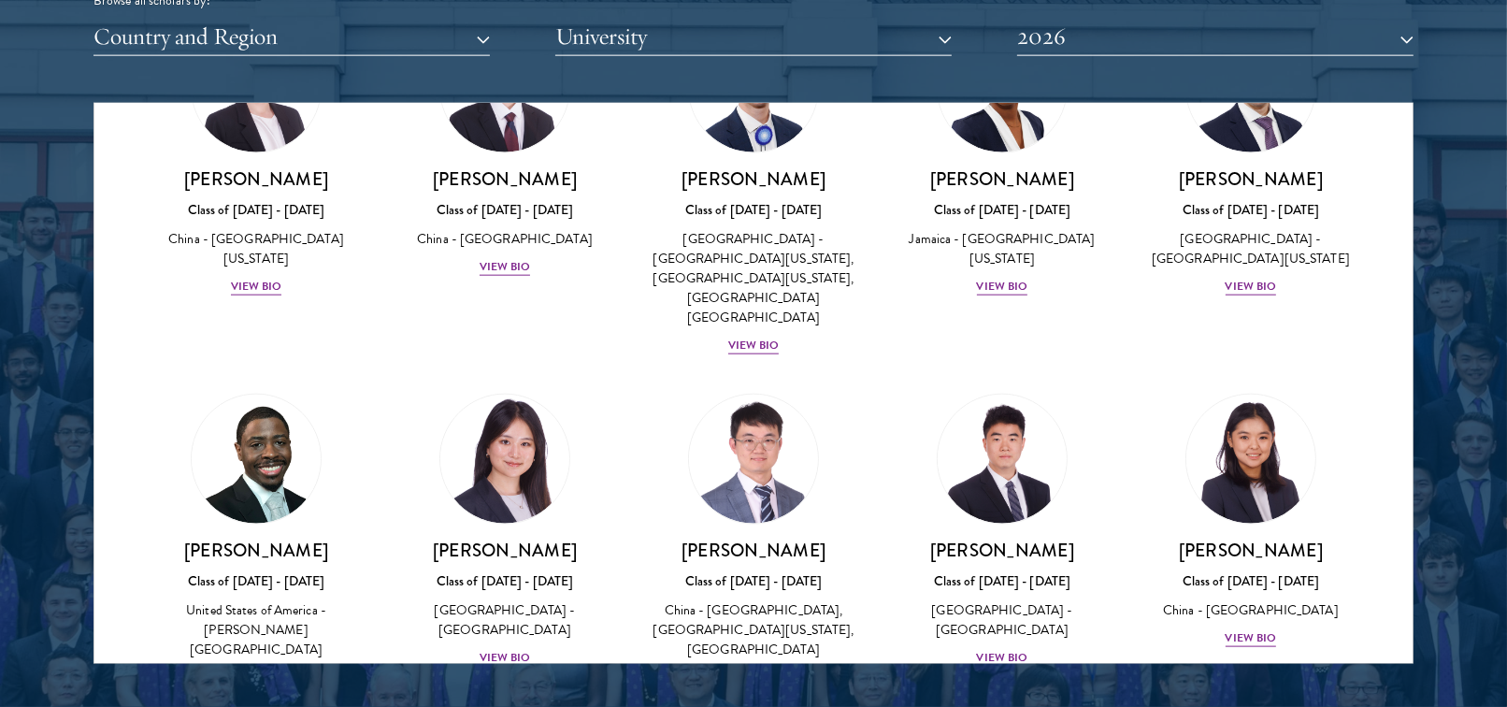
scroll to position [2380, 0]
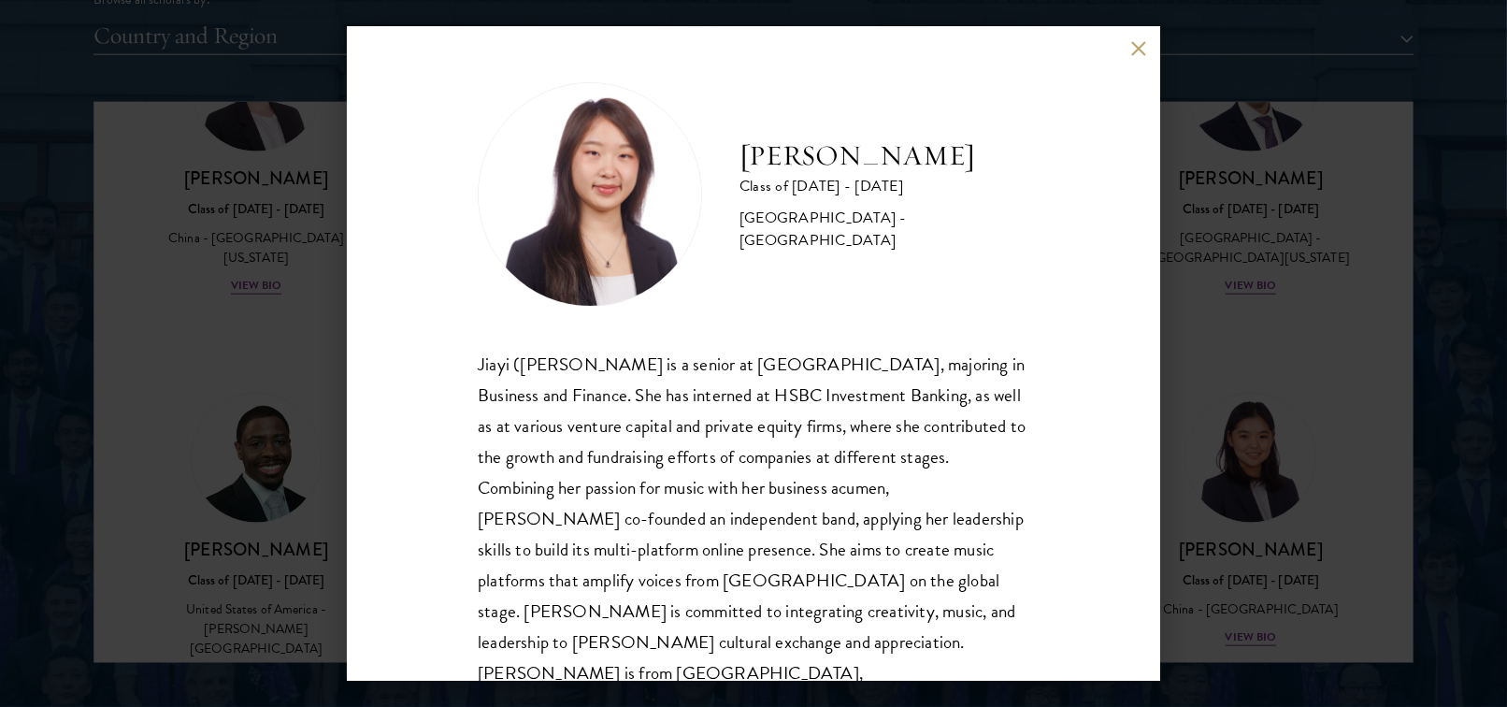
click at [299, 520] on div "[PERSON_NAME] Class of [DATE] - [DATE] [GEOGRAPHIC_DATA] - [GEOGRAPHIC_DATA] [P…" at bounding box center [753, 353] width 1507 height 707
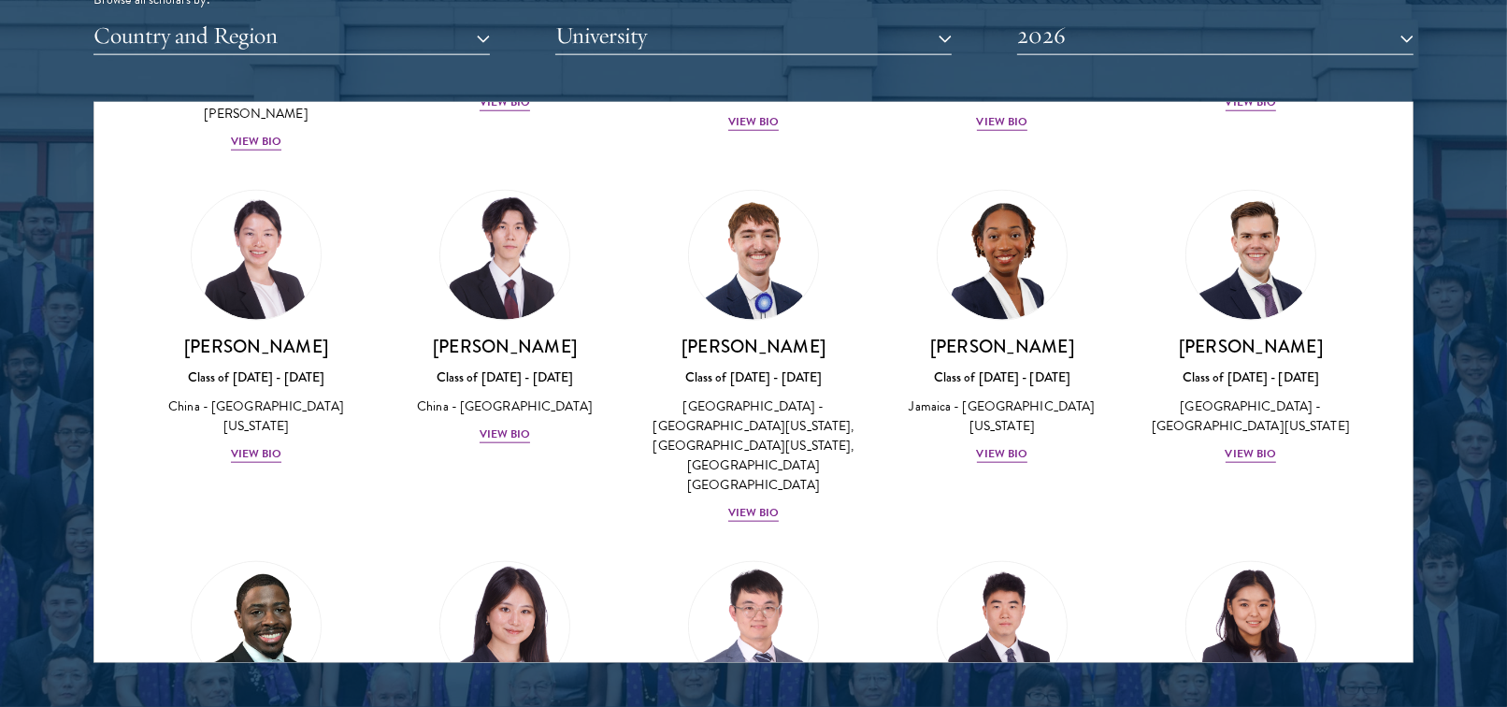
scroll to position [8732, 0]
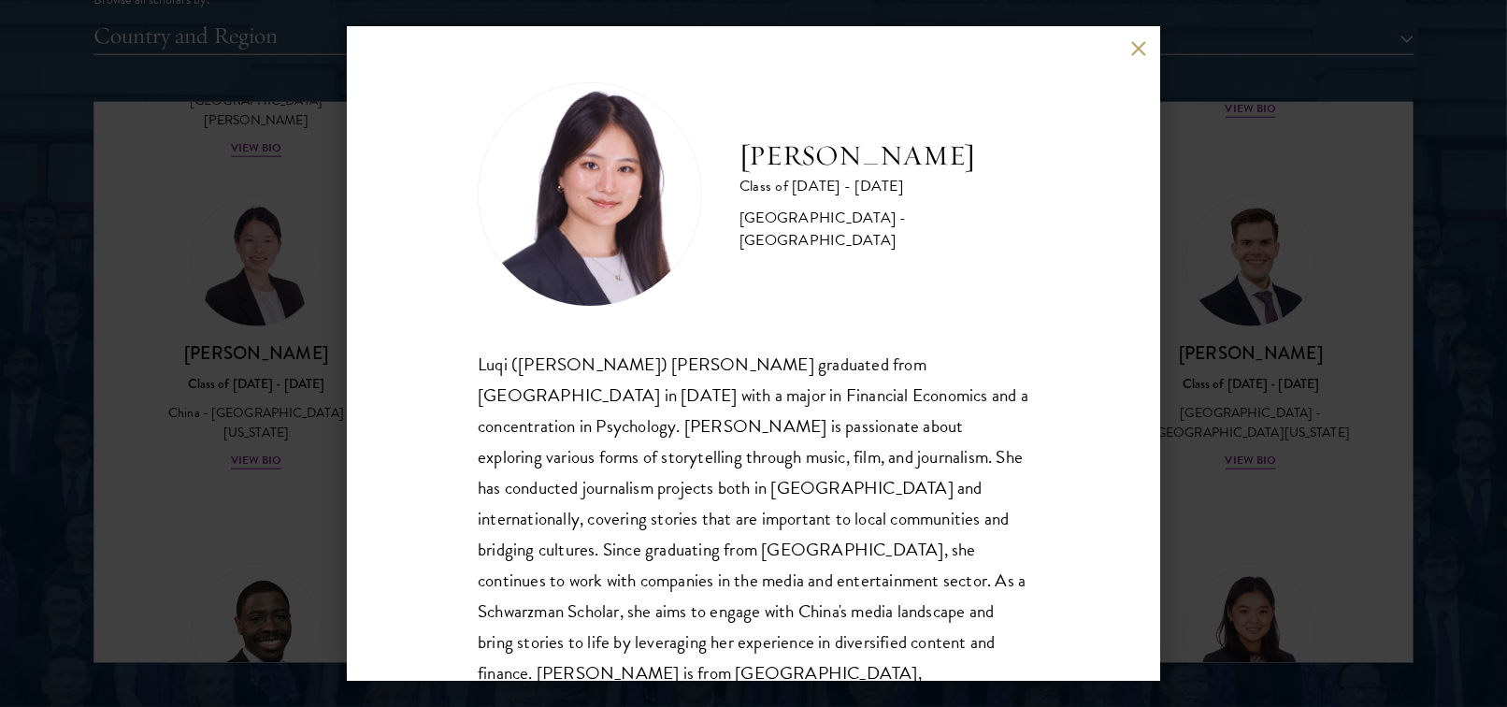
click at [297, 486] on div "[PERSON_NAME] Class of [DATE] - [DATE] [GEOGRAPHIC_DATA] - [GEOGRAPHIC_DATA] Lu…" at bounding box center [753, 353] width 1507 height 707
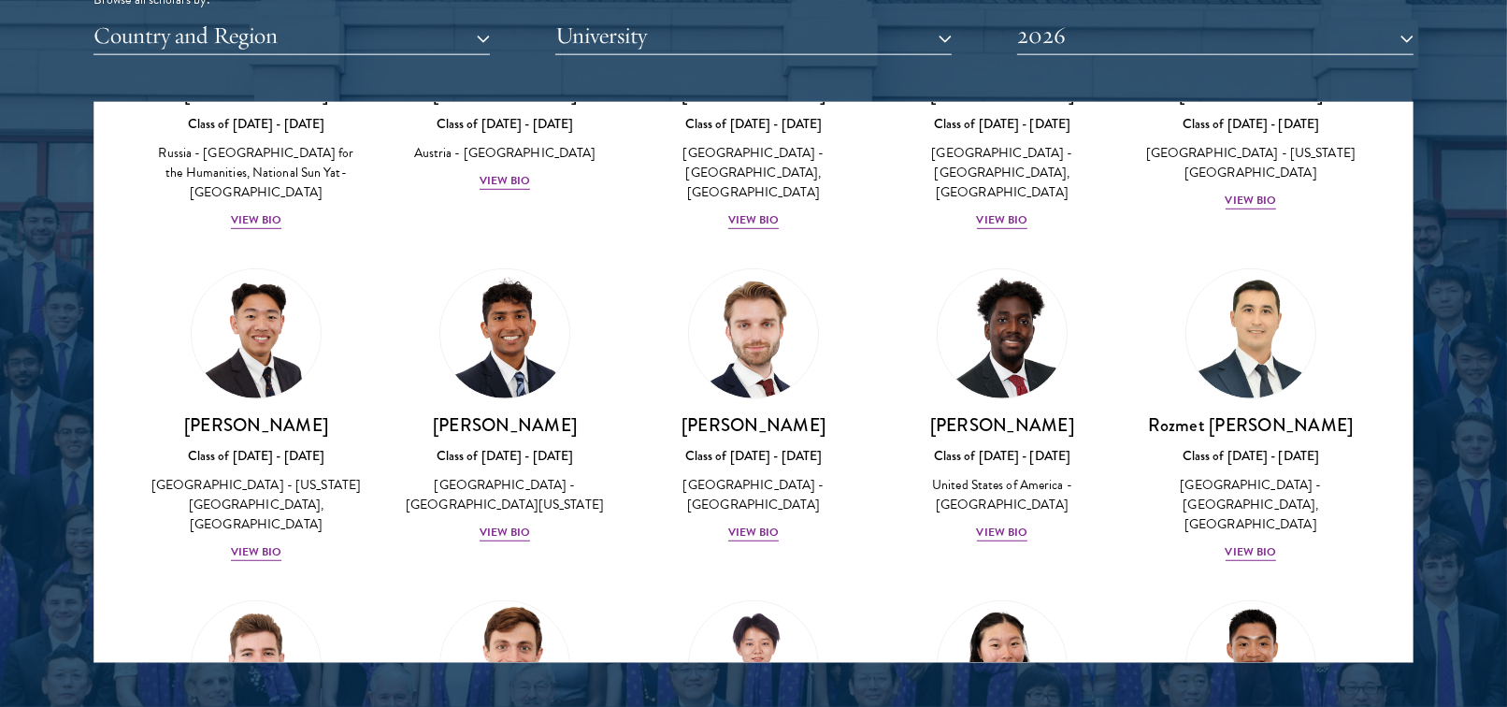
scroll to position [7613, 0]
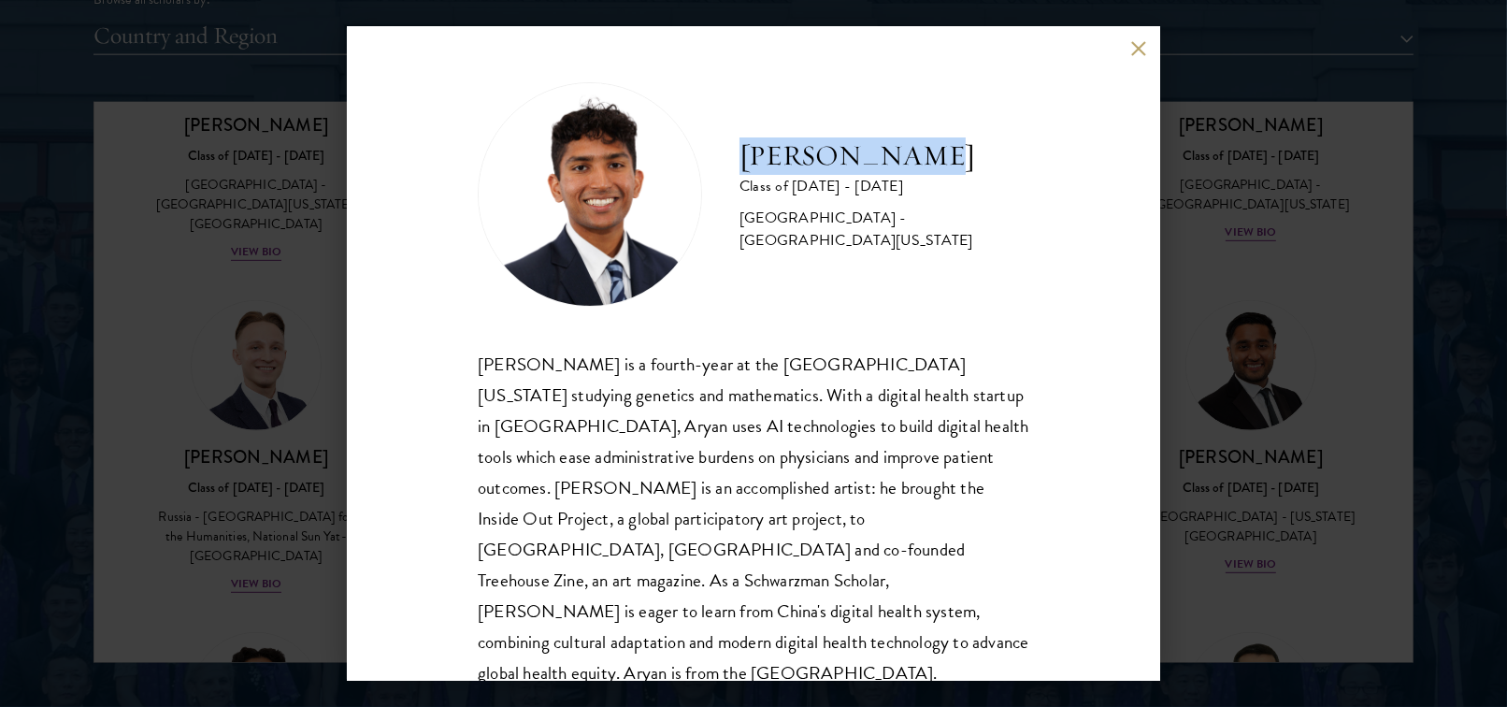
drag, startPoint x: 732, startPoint y: 165, endPoint x: 976, endPoint y: 165, distance: 244.0
click at [977, 166] on div "[PERSON_NAME] Class of [DATE] - [DATE] [GEOGRAPHIC_DATA] - [GEOGRAPHIC_DATA][US…" at bounding box center [754, 194] width 552 height 224
